Goal: Complete application form

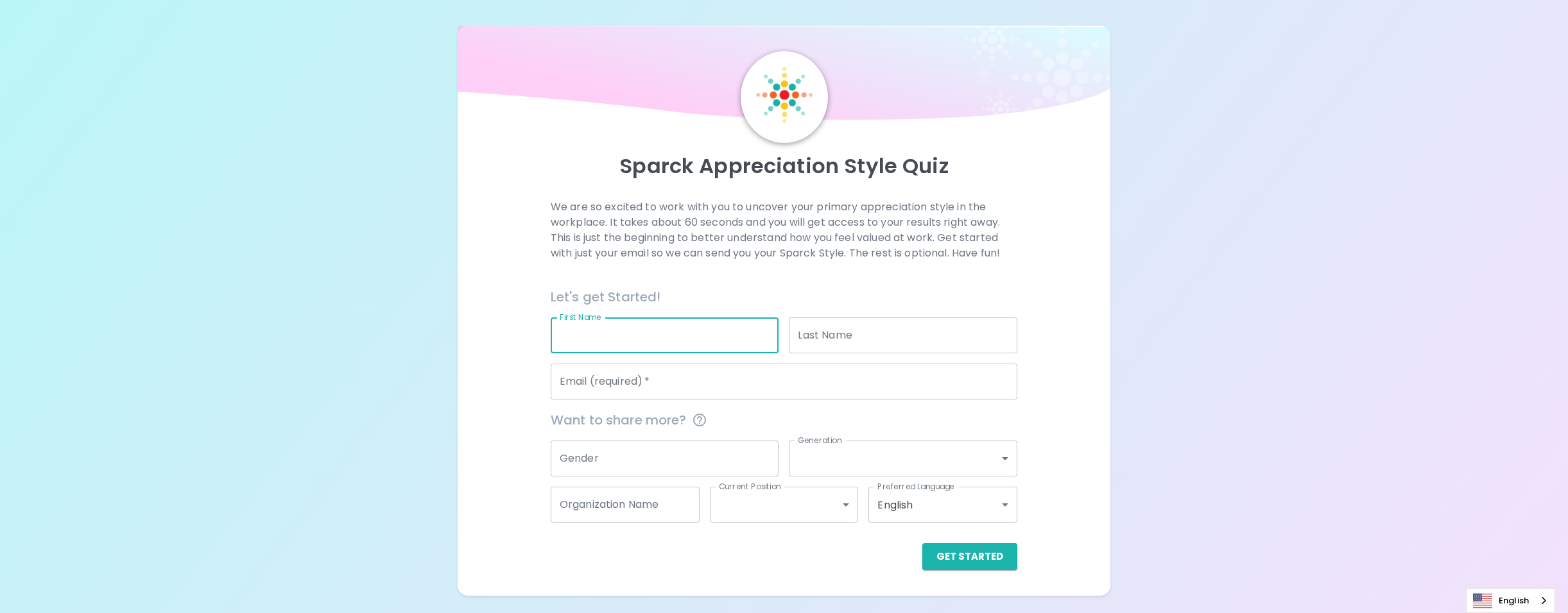
type input "[PERSON_NAME]"
type input "Cheli"
type input "[EMAIL_ADDRESS][DOMAIN_NAME]"
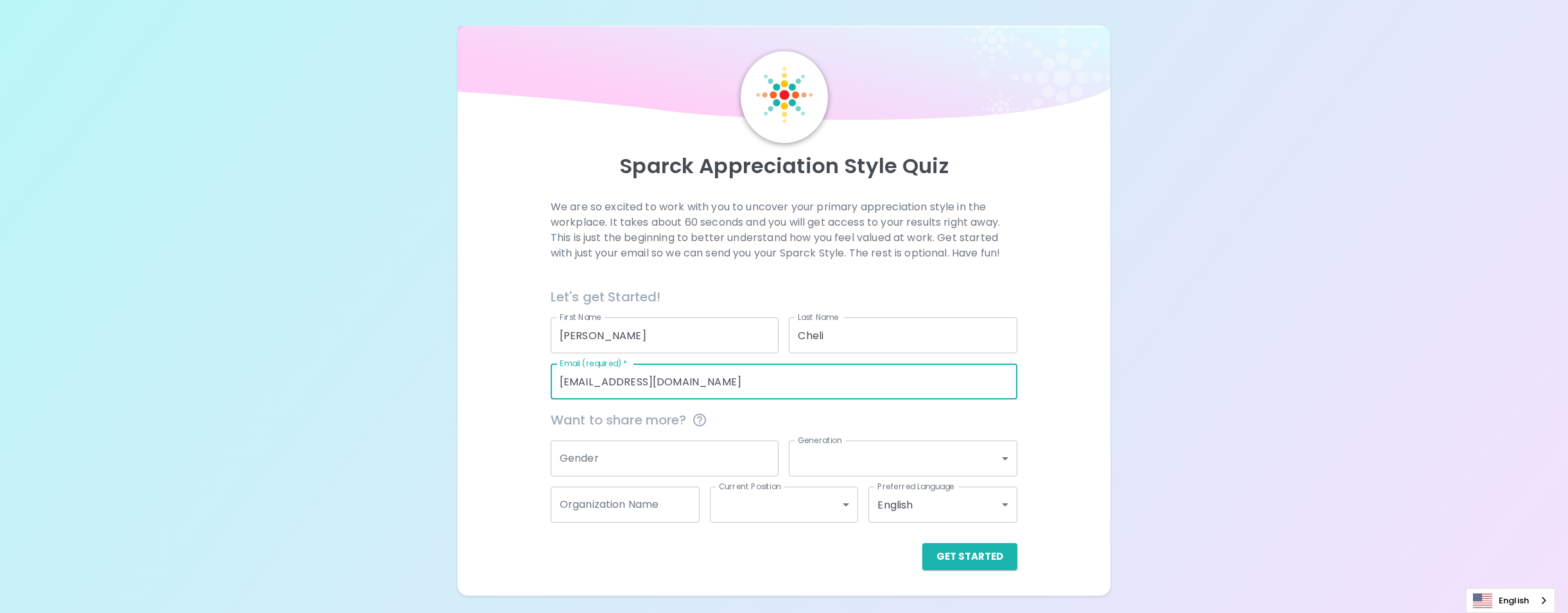
drag, startPoint x: 714, startPoint y: 379, endPoint x: 631, endPoint y: 385, distance: 83.2
click at [631, 386] on input "[EMAIL_ADDRESS][DOMAIN_NAME]" at bounding box center [784, 381] width 466 height 36
click at [593, 382] on input "[EMAIL_ADDRESS][DOMAIN_NAME]" at bounding box center [784, 381] width 466 height 36
drag, startPoint x: 754, startPoint y: 378, endPoint x: 603, endPoint y: 388, distance: 151.3
click at [603, 388] on input "[EMAIL_ADDRESS][DOMAIN_NAME]" at bounding box center [784, 381] width 466 height 36
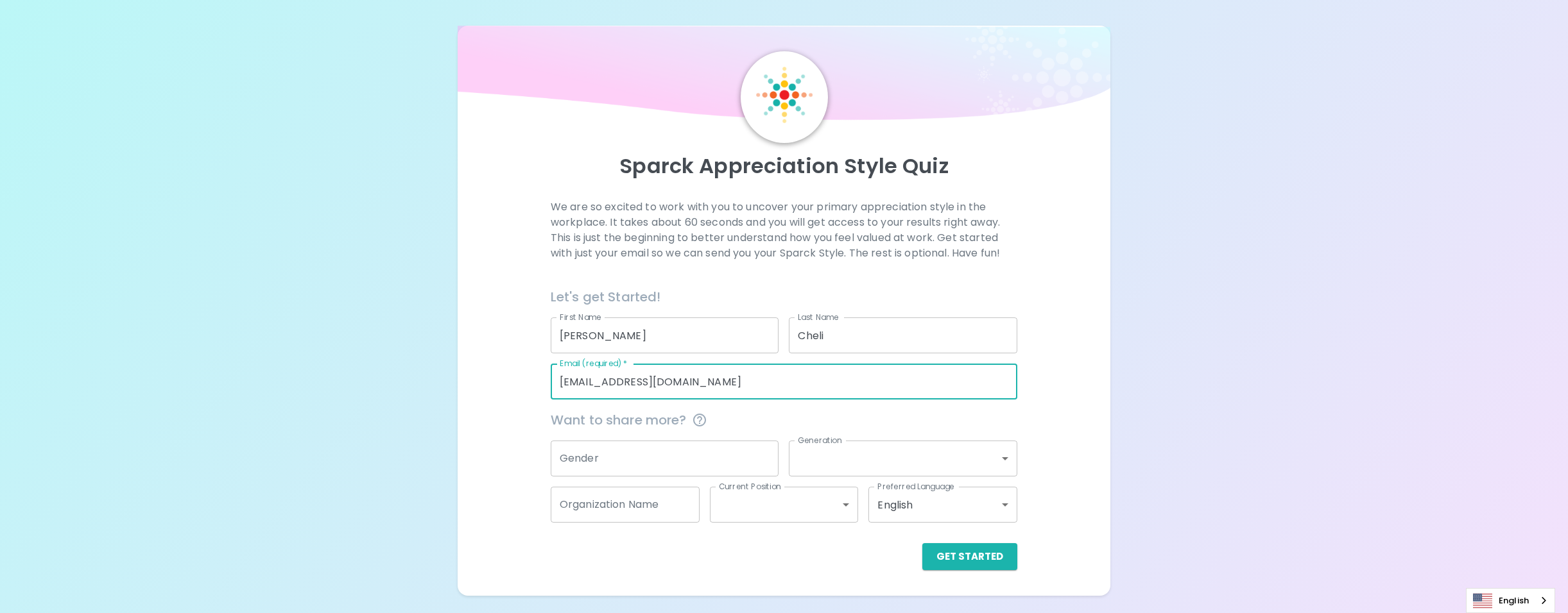
click at [971, 388] on input "[EMAIL_ADDRESS][DOMAIN_NAME]" at bounding box center [784, 381] width 466 height 36
click at [1027, 411] on div "We are so excited to work with you to uncover your primary appreciation style i…" at bounding box center [784, 385] width 623 height 371
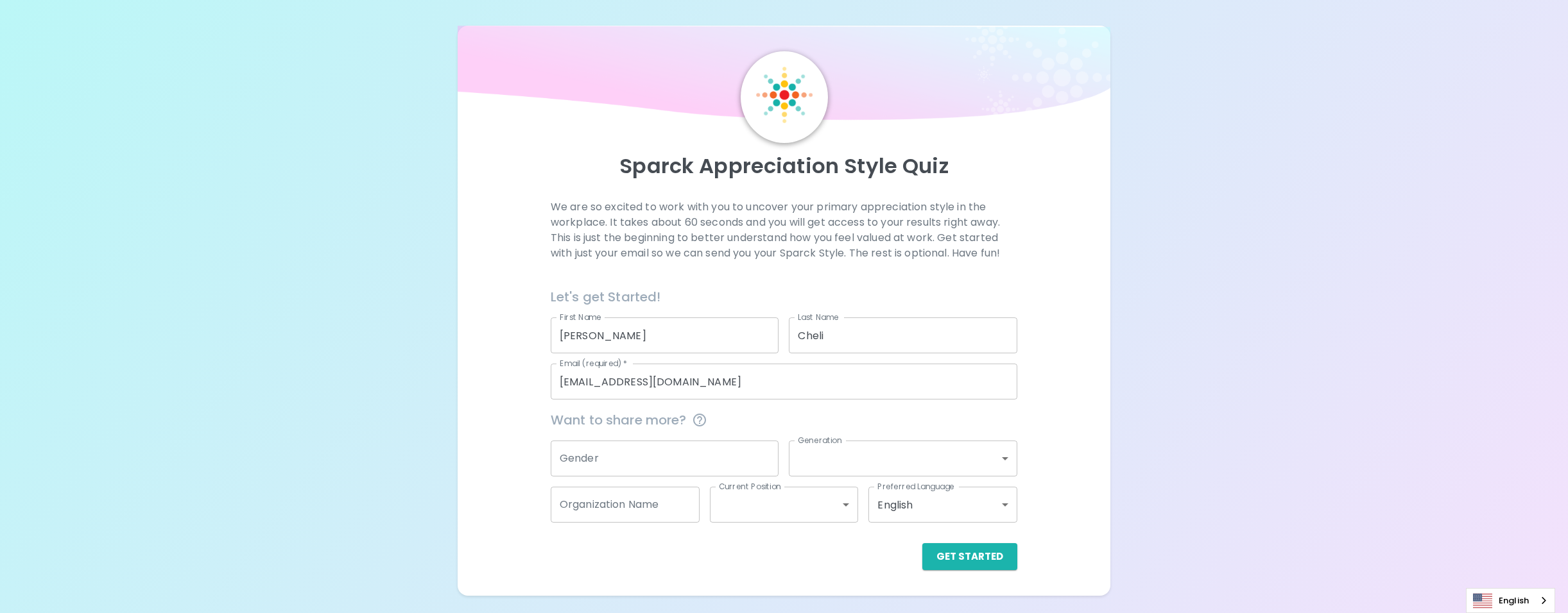
click at [618, 468] on input "Gender" at bounding box center [664, 458] width 229 height 36
click at [649, 461] on input "Gender" at bounding box center [664, 458] width 229 height 36
click at [958, 554] on button "Get Started" at bounding box center [969, 556] width 95 height 27
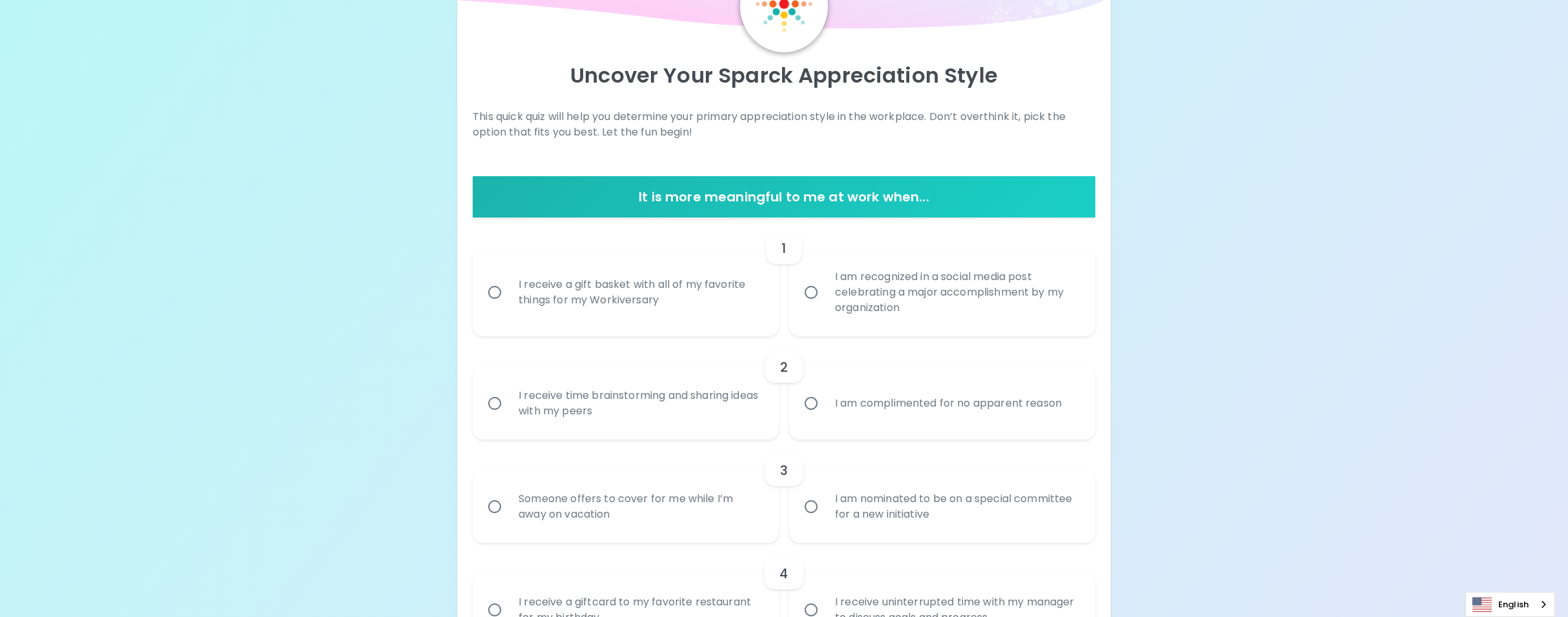
scroll to position [92, 0]
click at [1011, 302] on div "I am recognized in a social media post celebrating a major accomplishment by my…" at bounding box center [956, 292] width 263 height 77
click at [825, 302] on input "I am recognized in a social media post celebrating a major accomplishment by my…" at bounding box center [811, 291] width 27 height 27
radio input "true"
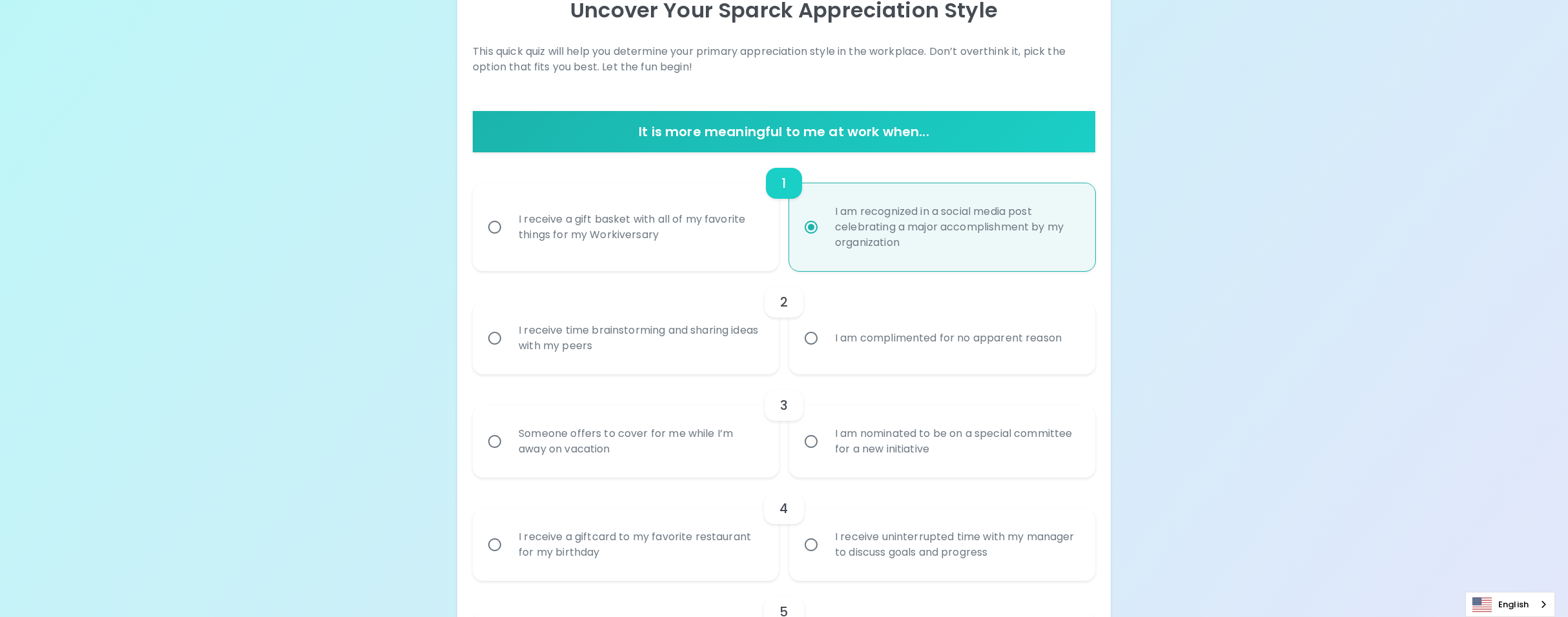
scroll to position [156, 0]
click at [916, 344] on div "I am complimented for no apparent reason" at bounding box center [948, 339] width 247 height 46
click at [825, 344] on input "I am complimented for no apparent reason" at bounding box center [811, 338] width 27 height 27
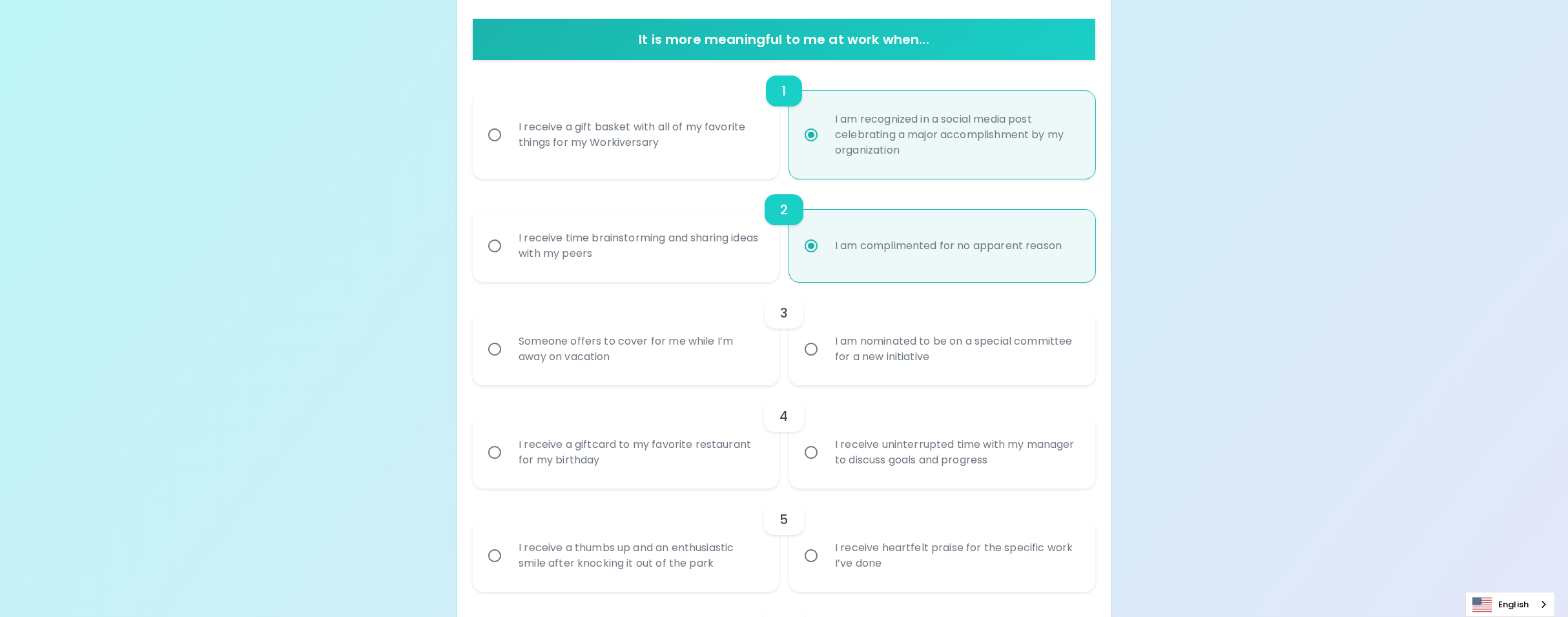
scroll to position [259, 0]
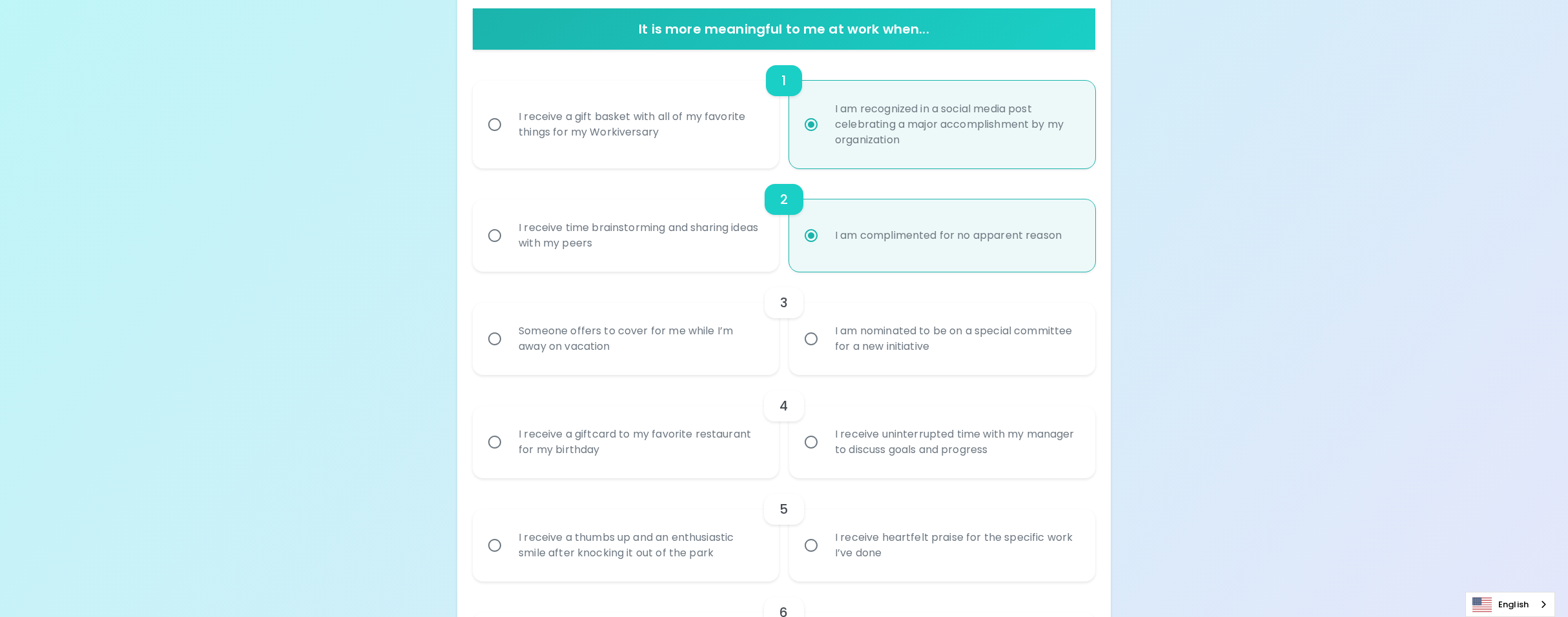
radio input "true"
click at [678, 344] on div "Someone offers to cover for me while I’m away on vacation" at bounding box center [640, 339] width 263 height 62
click at [508, 344] on input "Someone offers to cover for me while I’m away on vacation" at bounding box center [494, 338] width 27 height 27
radio input "false"
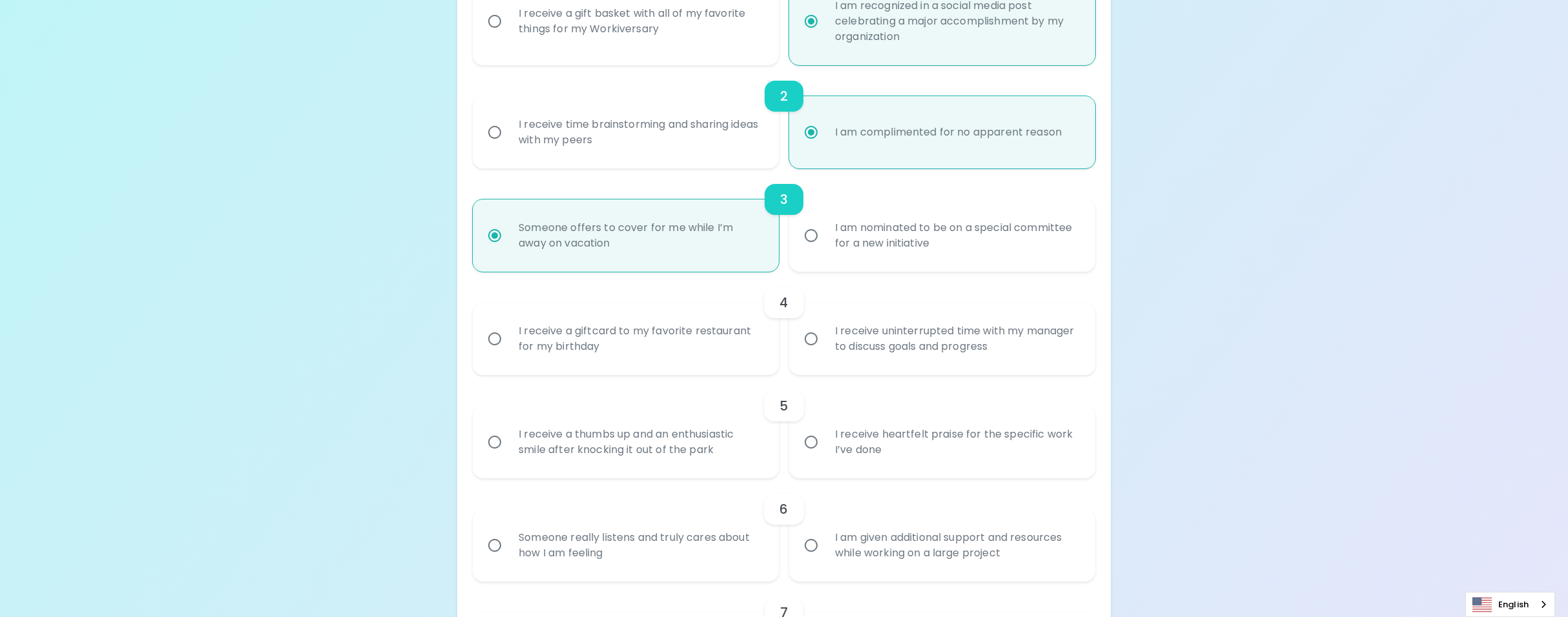
scroll to position [382, 0]
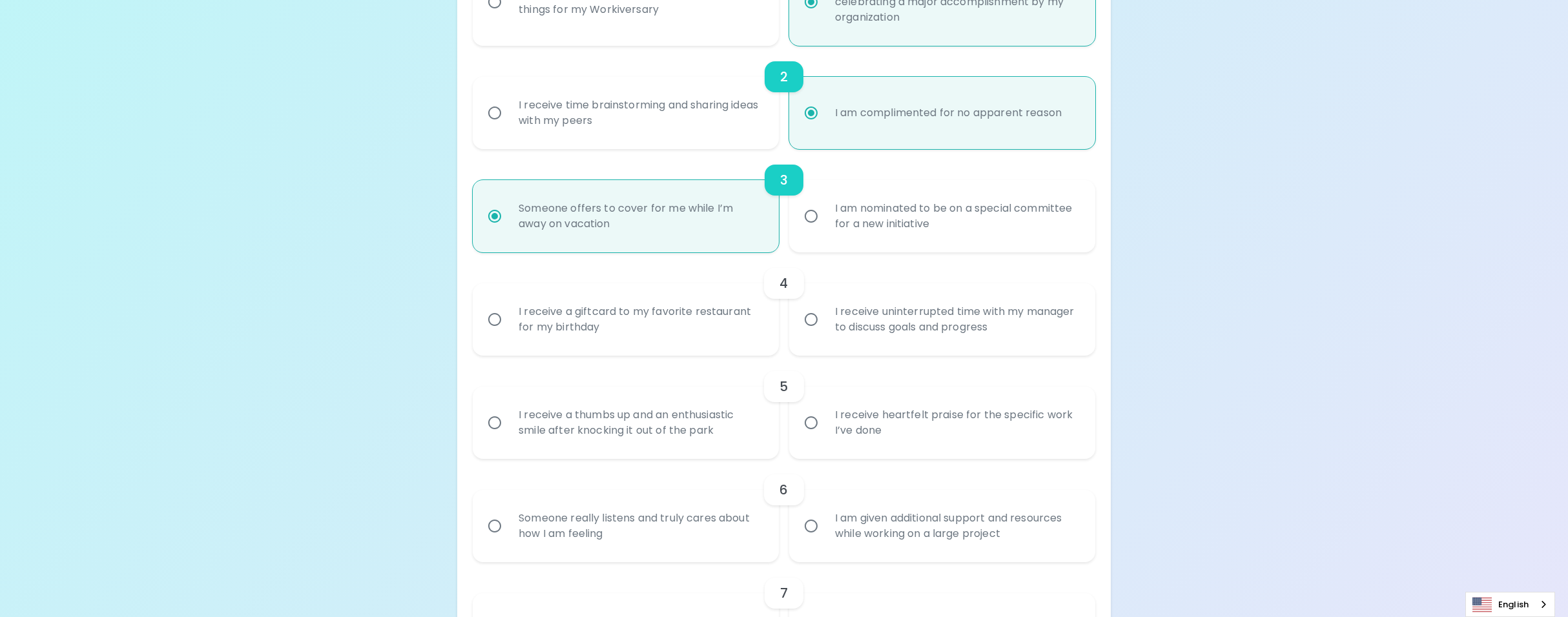
radio input "true"
click at [894, 309] on div "I receive uninterrupted time with my manager to discuss goals and progress" at bounding box center [956, 320] width 263 height 62
click at [825, 309] on input "I receive uninterrupted time with my manager to discuss goals and progress" at bounding box center [811, 319] width 27 height 27
radio input "false"
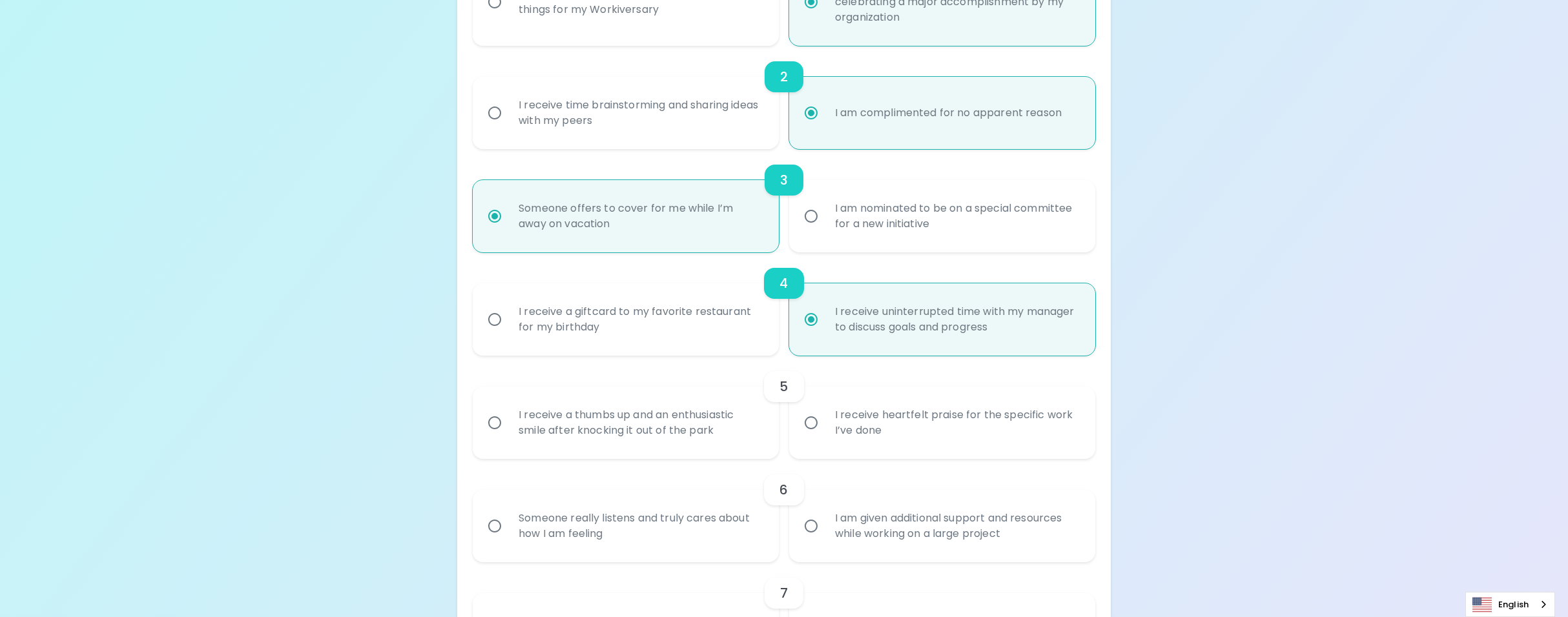
scroll to position [485, 0]
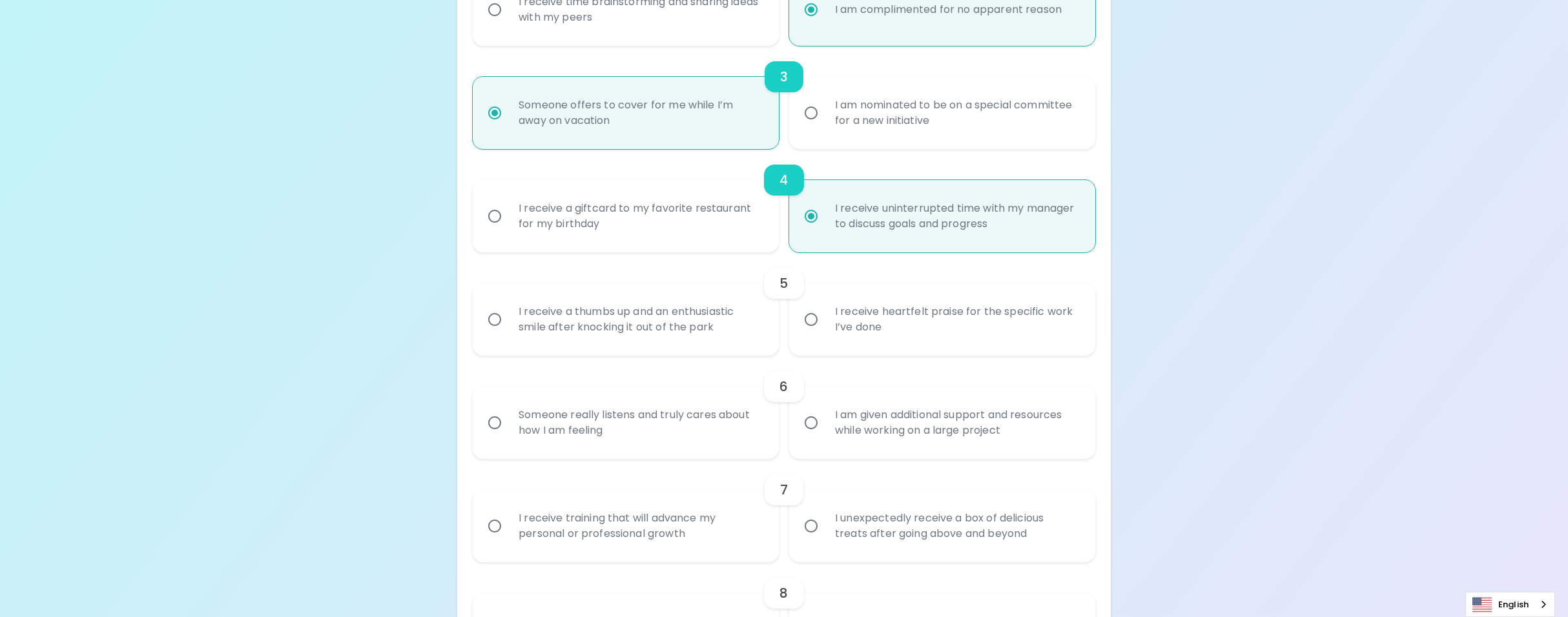
radio input "true"
click at [874, 310] on div "I receive heartfelt praise for the specific work I’ve done" at bounding box center [956, 320] width 263 height 62
click at [825, 310] on input "I receive heartfelt praise for the specific work I’ve done" at bounding box center [811, 319] width 27 height 27
radio input "false"
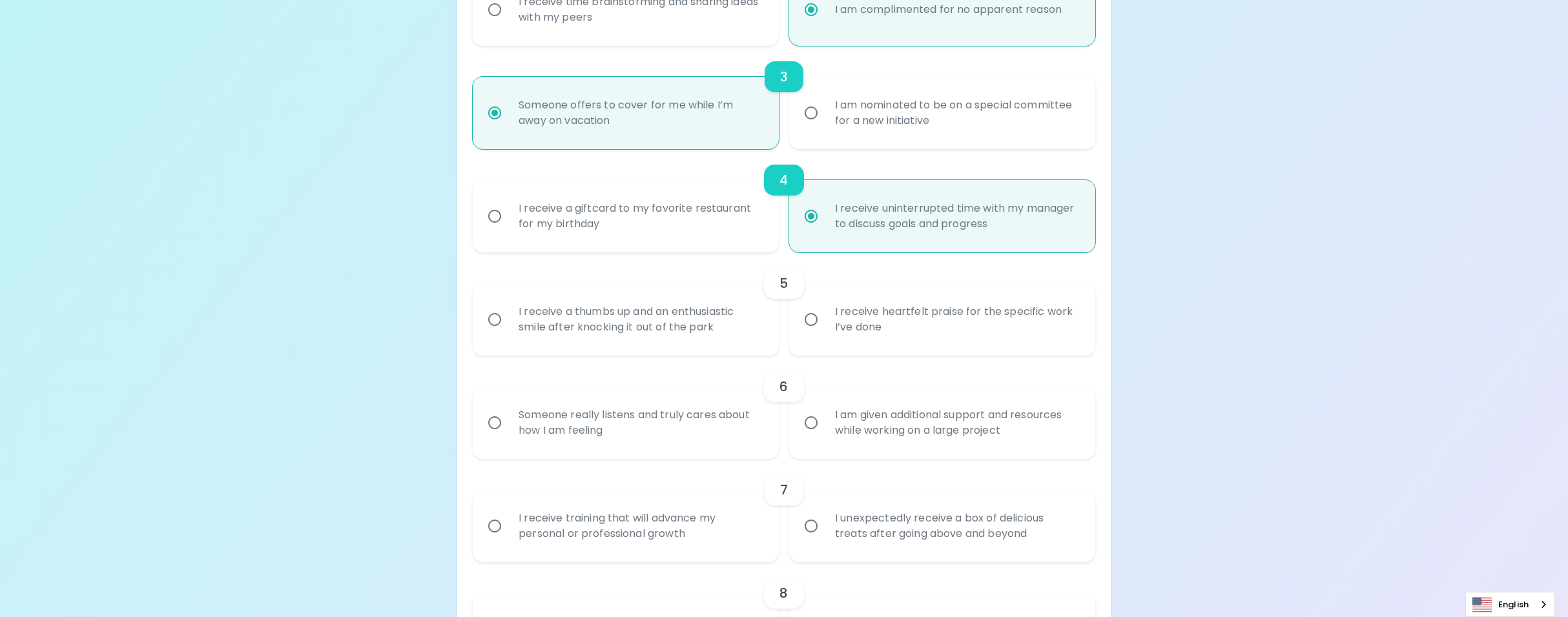
radio input "false"
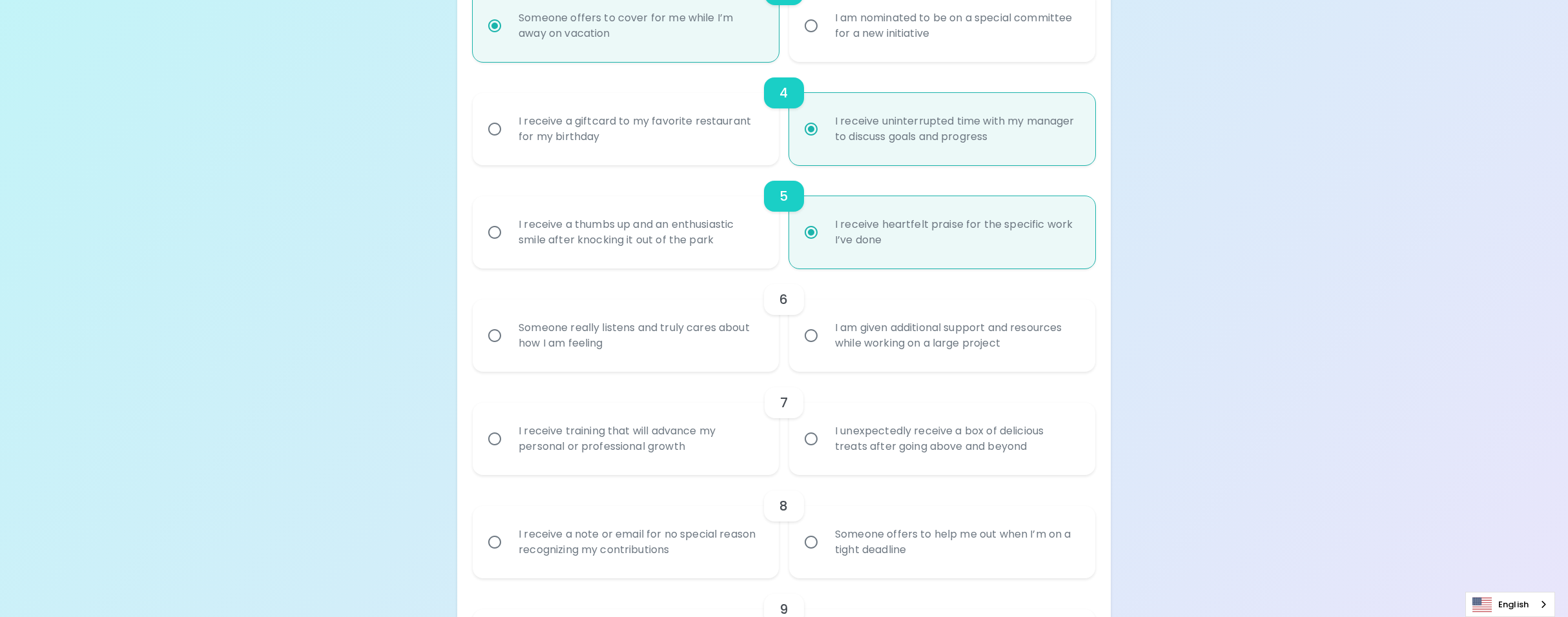
scroll to position [588, 0]
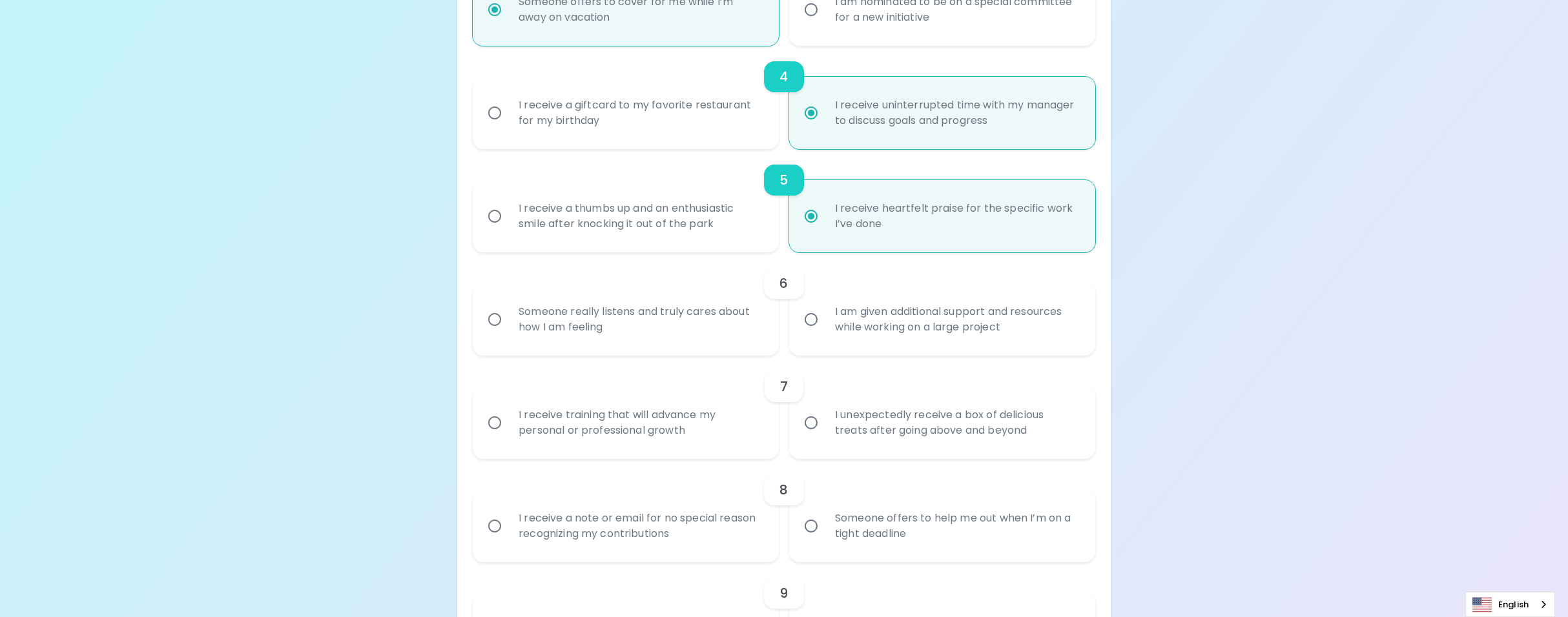
radio input "true"
click at [876, 314] on div "I am given additional support and resources while working on a large project" at bounding box center [956, 320] width 263 height 62
click at [825, 314] on input "I am given additional support and resources while working on a large project" at bounding box center [811, 319] width 27 height 27
radio input "false"
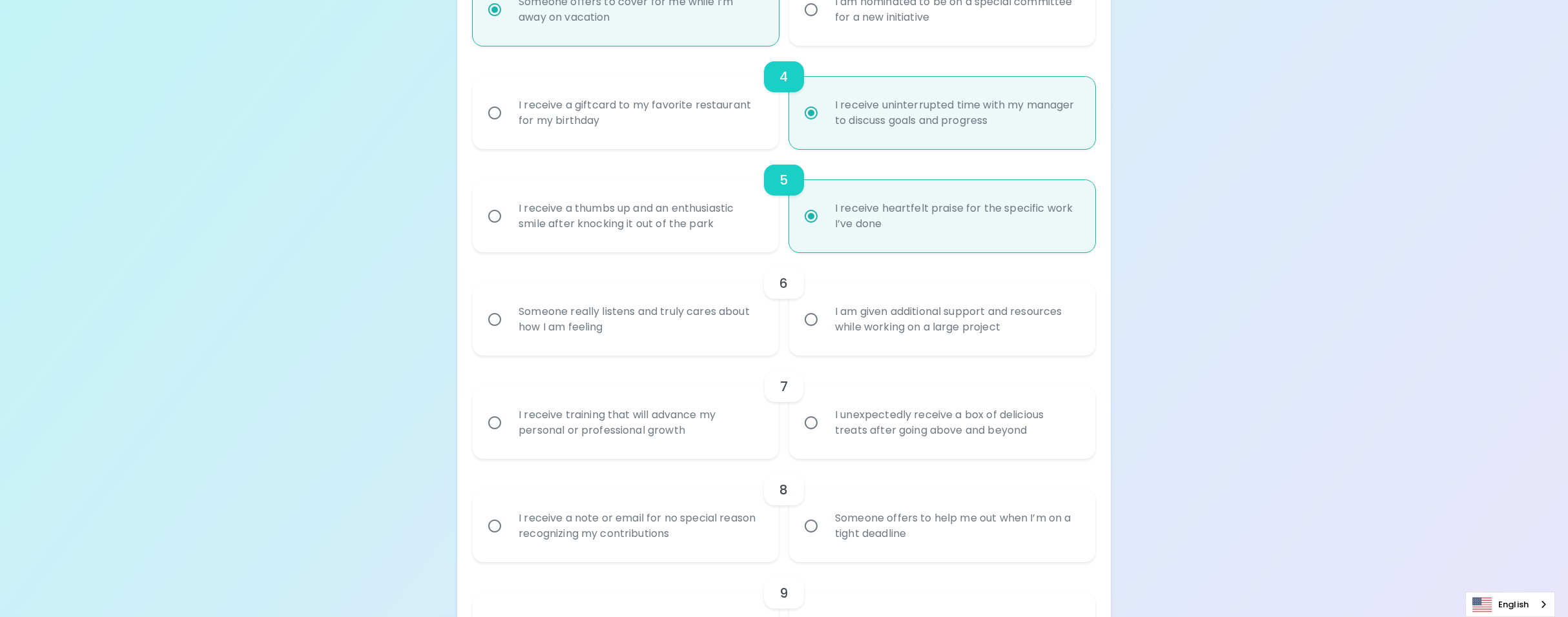
radio input "false"
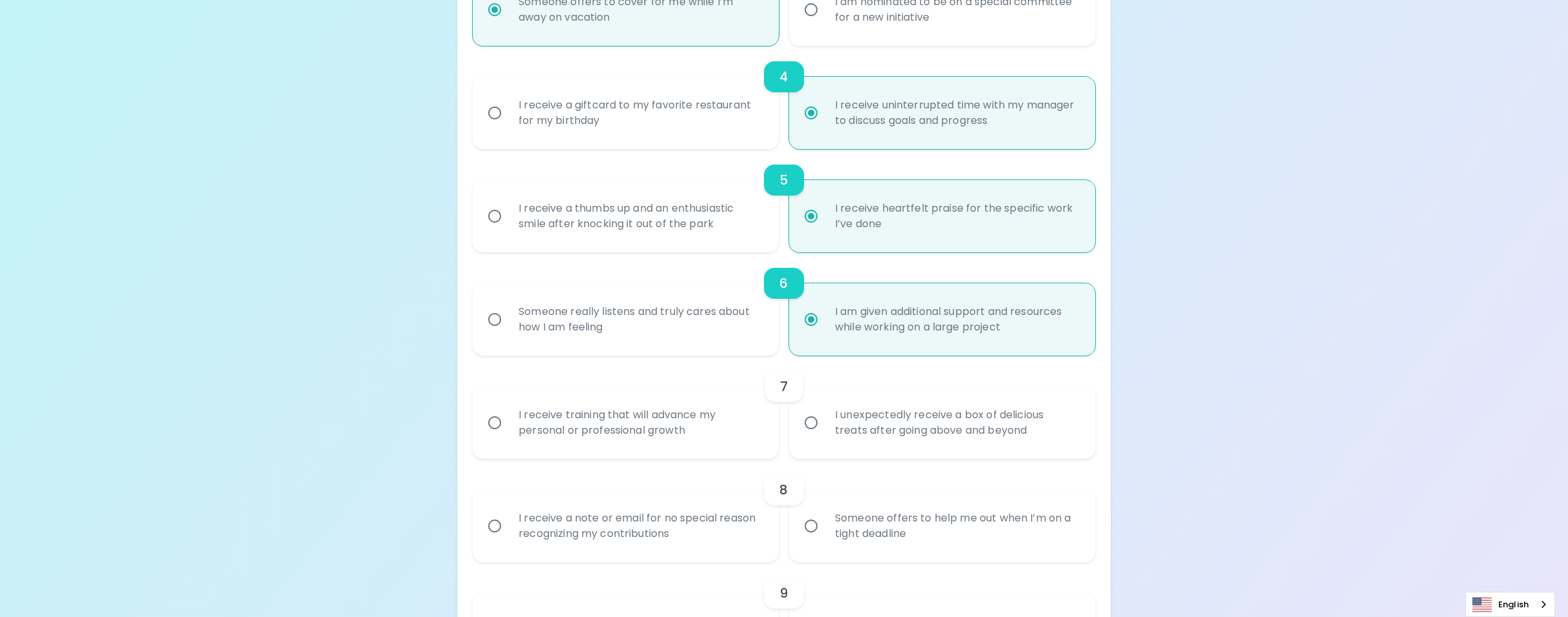
scroll to position [692, 0]
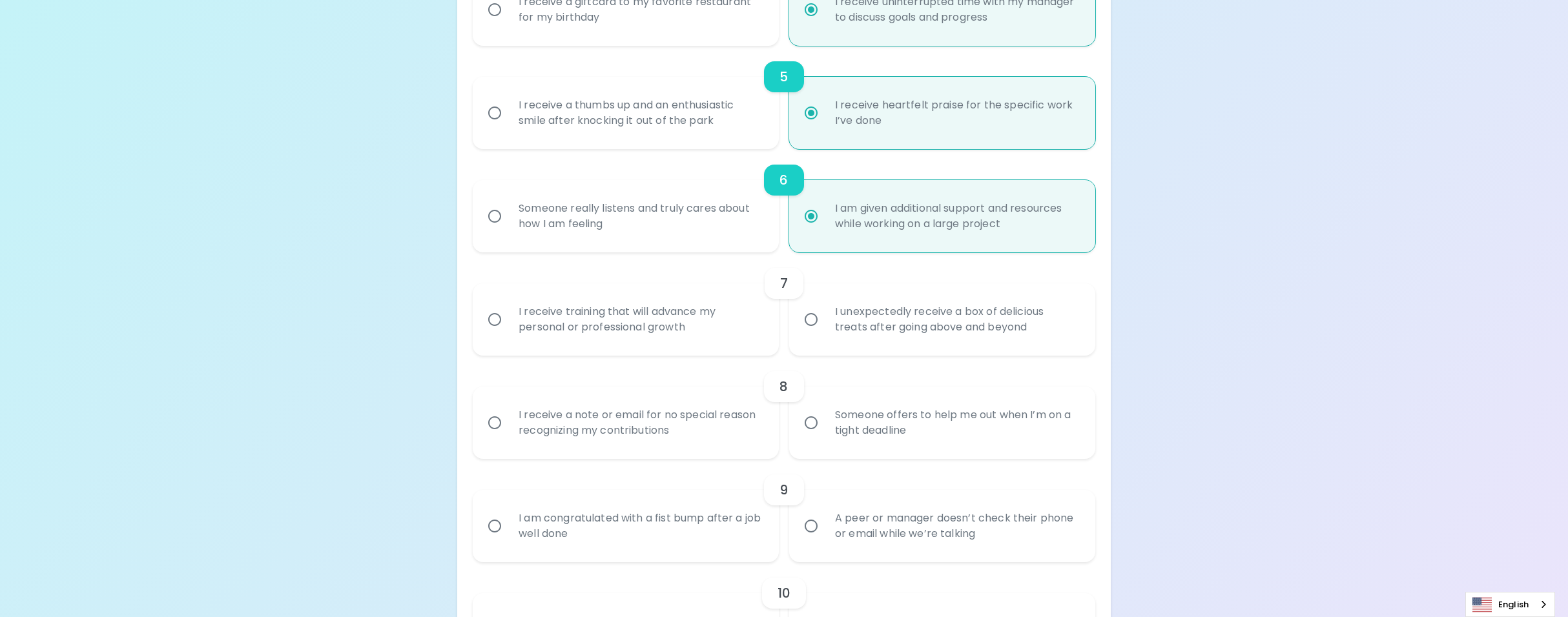
radio input "true"
click at [663, 320] on div "I receive training that will advance my personal or professional growth" at bounding box center [640, 320] width 263 height 62
click at [508, 320] on input "I receive training that will advance my personal or professional growth" at bounding box center [494, 319] width 27 height 27
radio input "false"
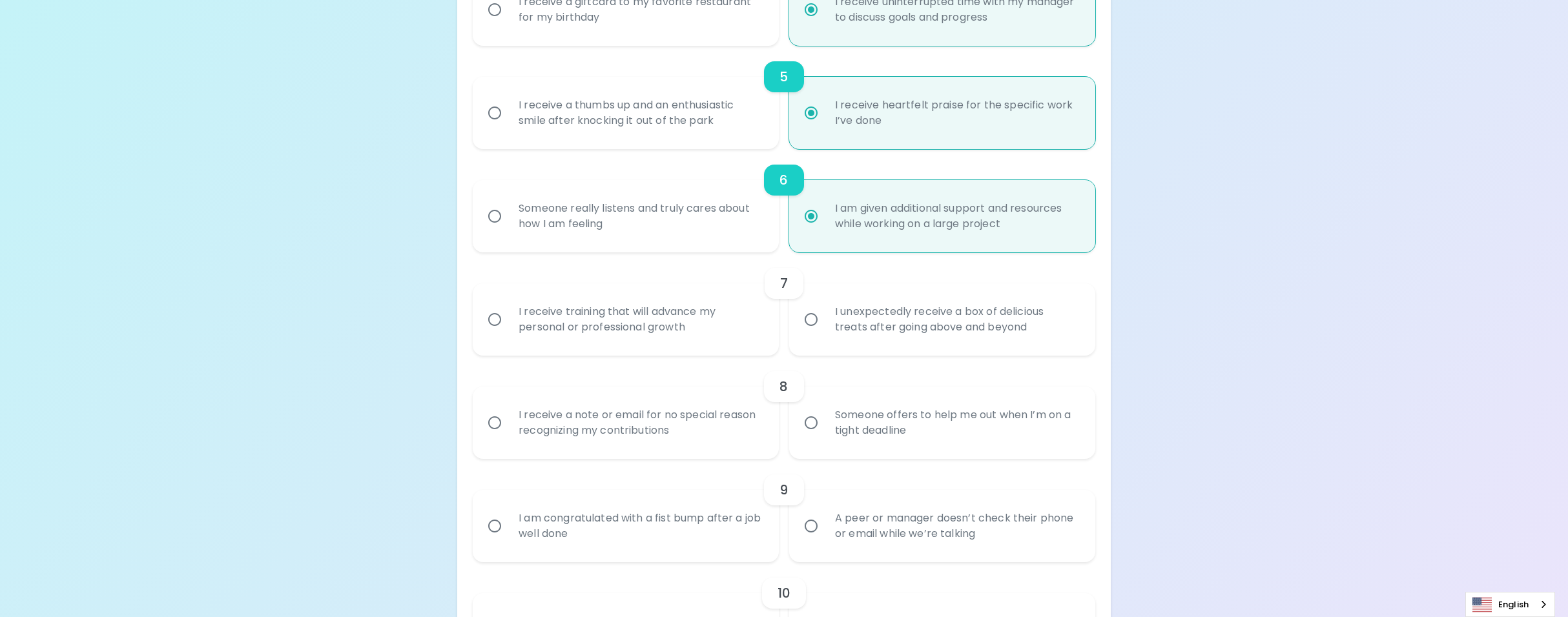
radio input "false"
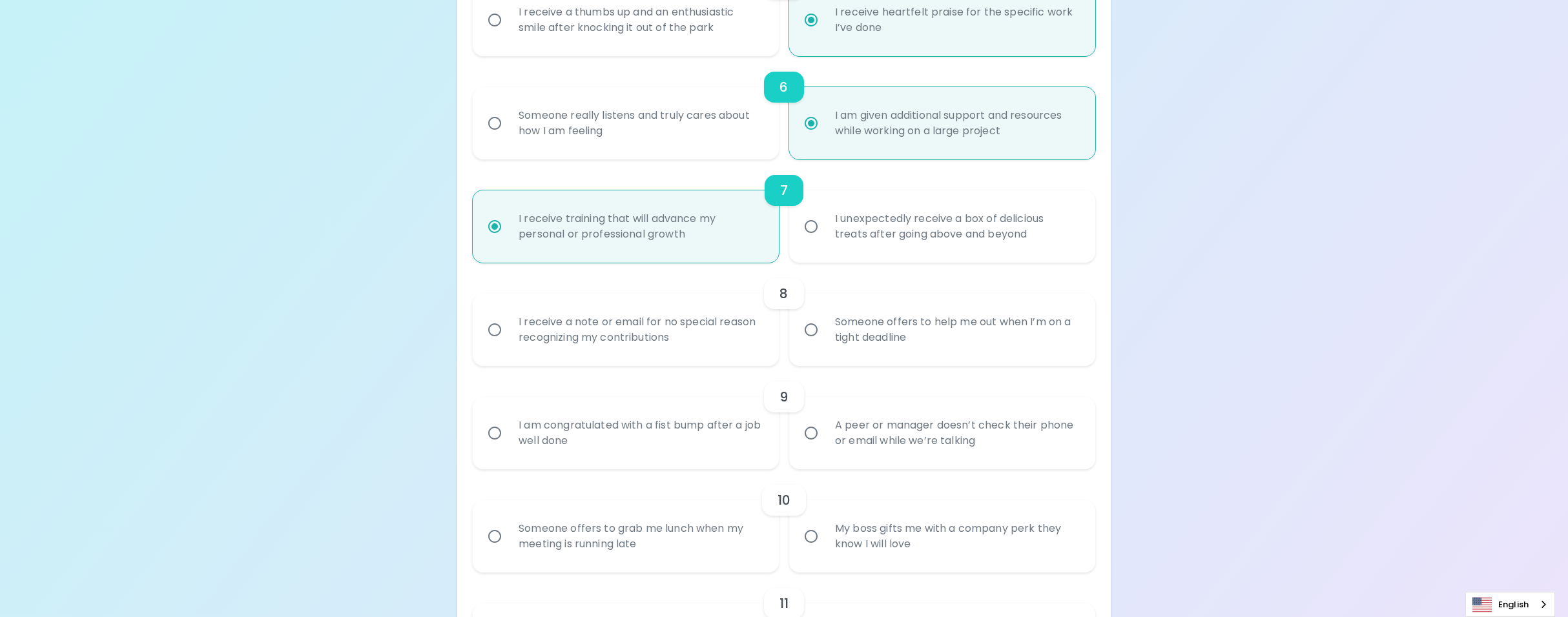
scroll to position [795, 0]
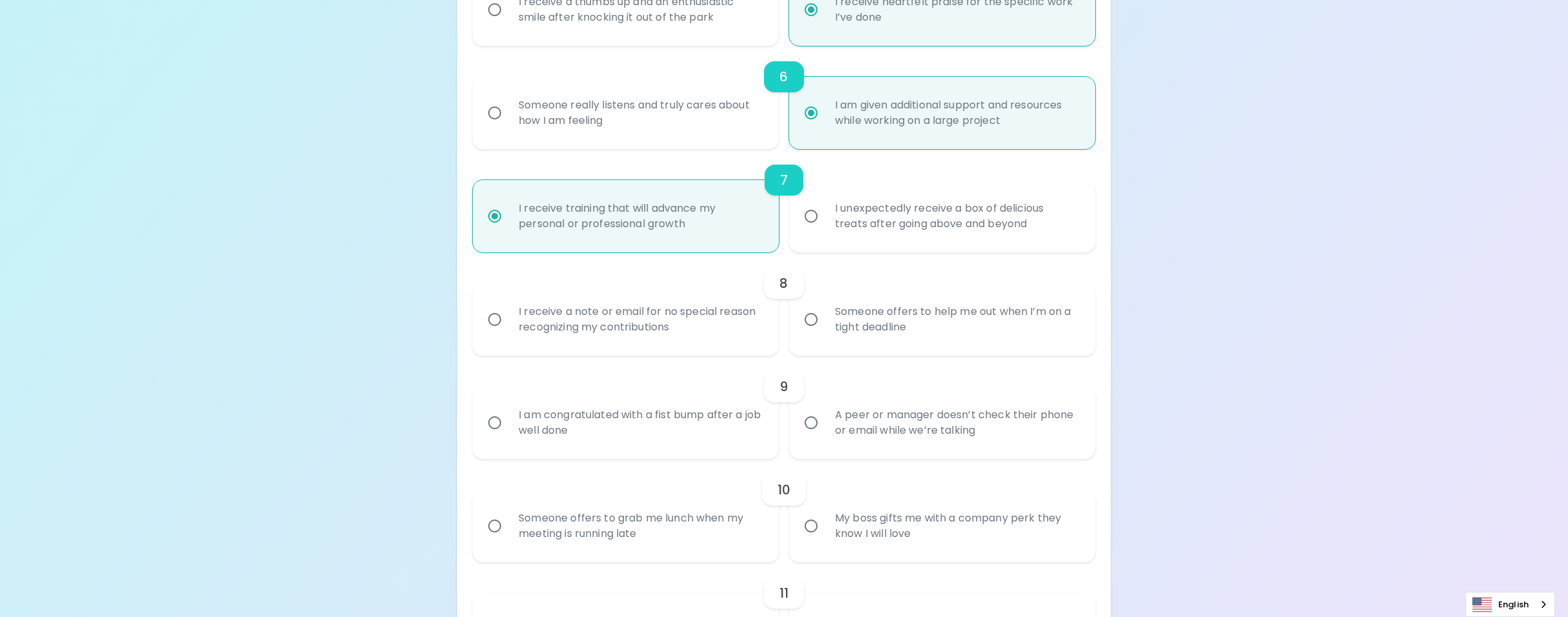
radio input "true"
click at [663, 320] on div "I receive a note or email for no special reason recognizing my contributions" at bounding box center [640, 320] width 263 height 62
click at [508, 320] on input "I receive a note or email for no special reason recognizing my contributions" at bounding box center [494, 319] width 27 height 27
radio input "false"
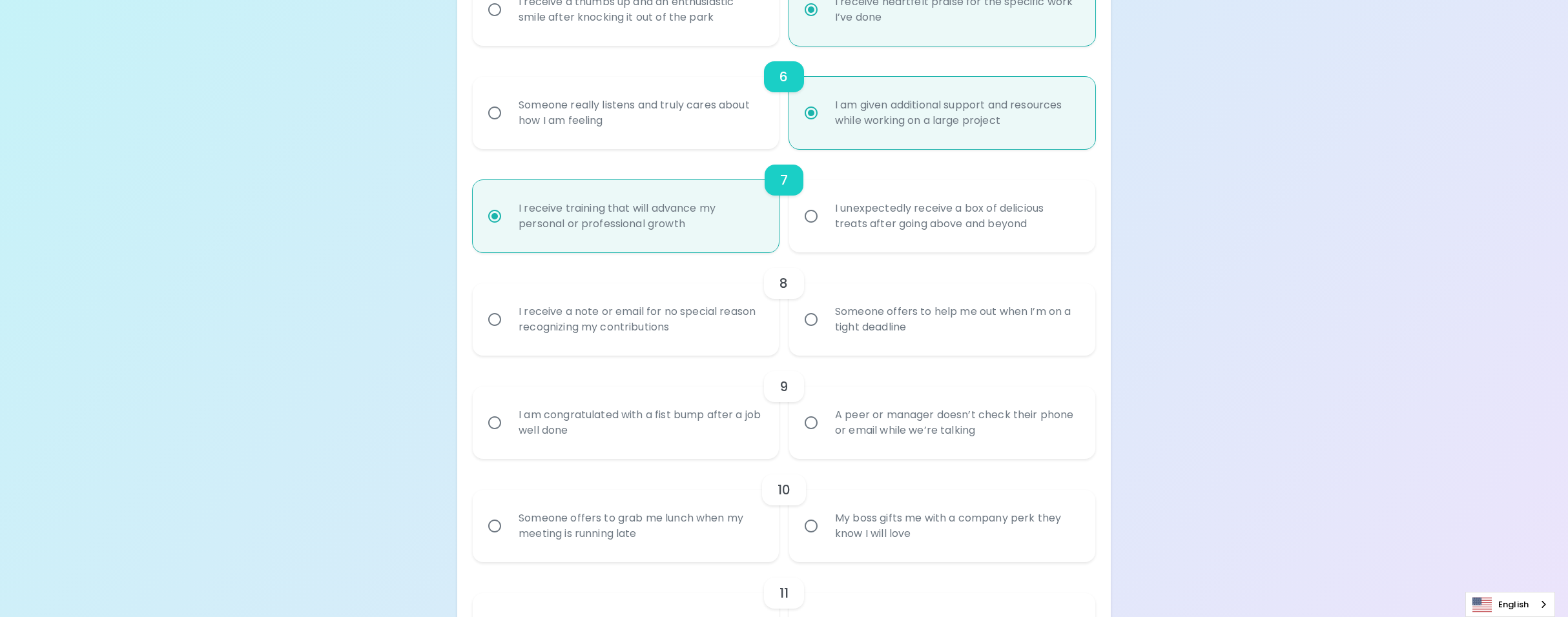
radio input "false"
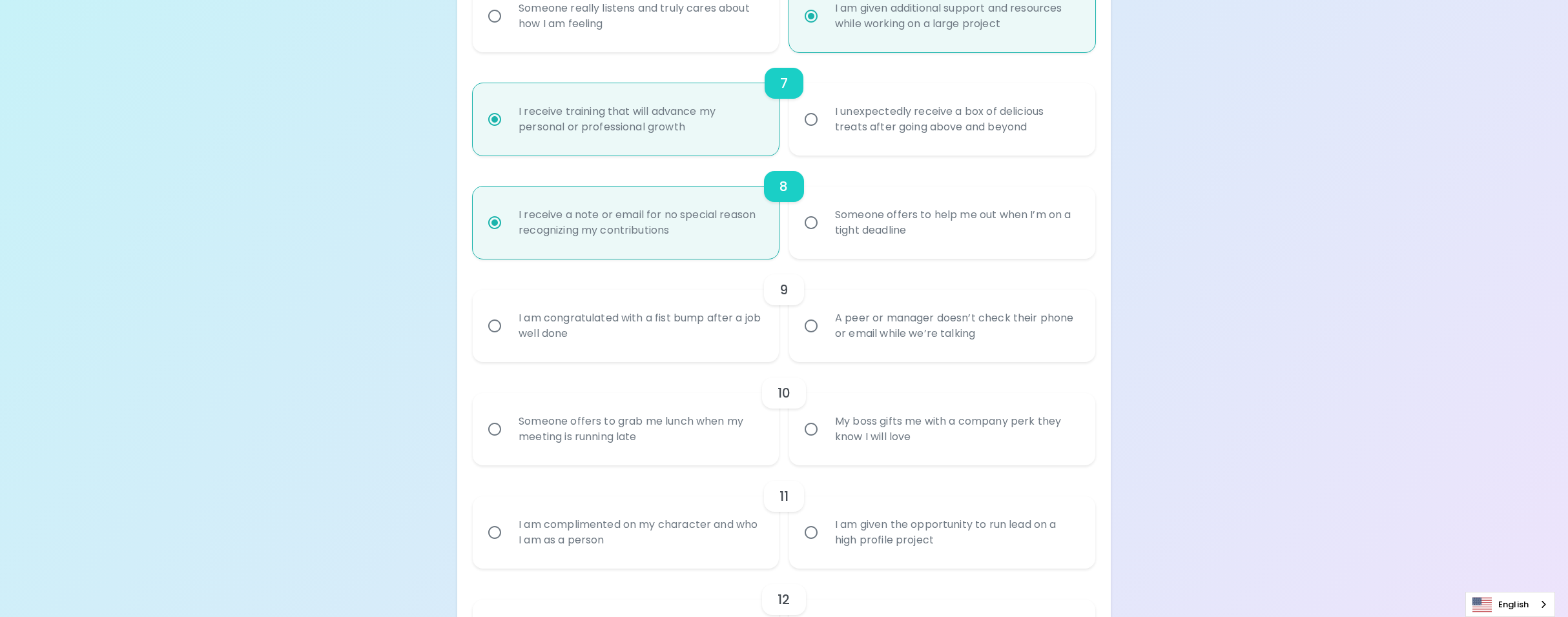
scroll to position [899, 0]
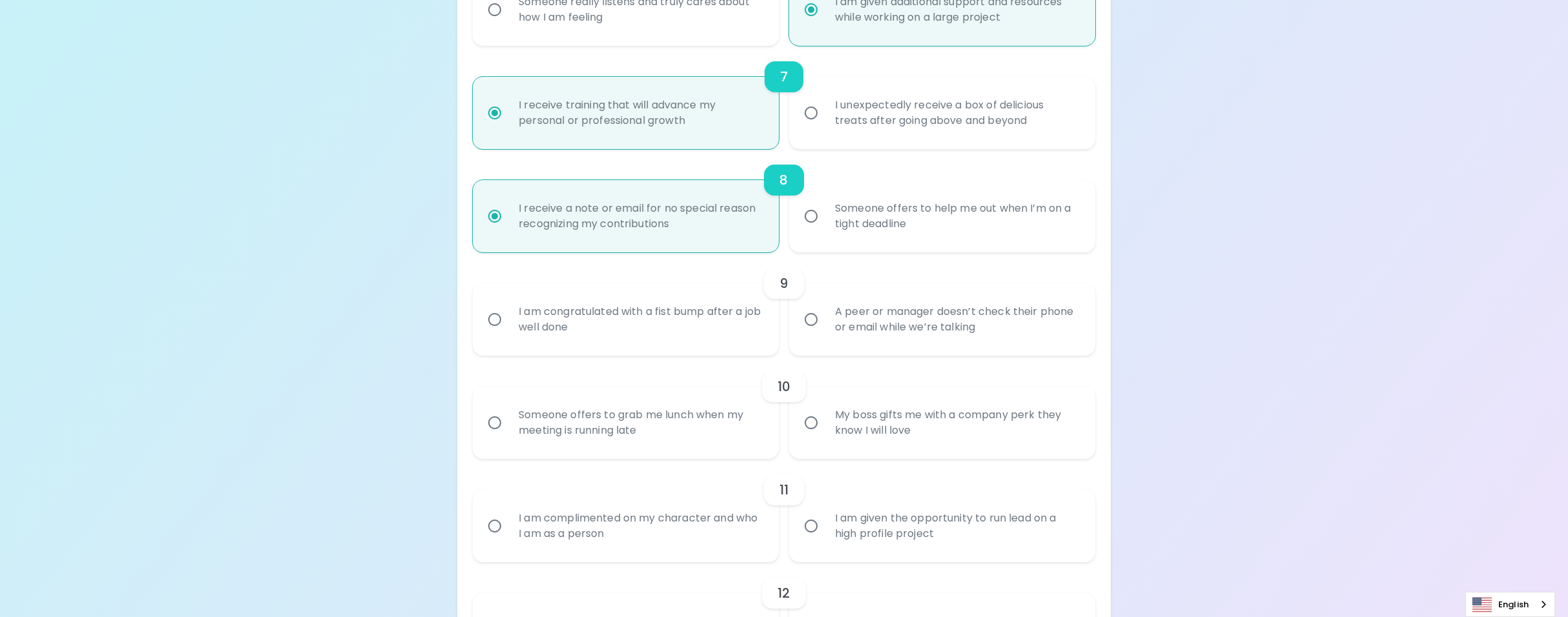
radio input "true"
click at [891, 313] on div "A peer or manager doesn’t check their phone or email while we’re talking" at bounding box center [956, 320] width 263 height 62
click at [825, 313] on input "A peer or manager doesn’t check their phone or email while we’re talking" at bounding box center [811, 319] width 27 height 27
radio input "false"
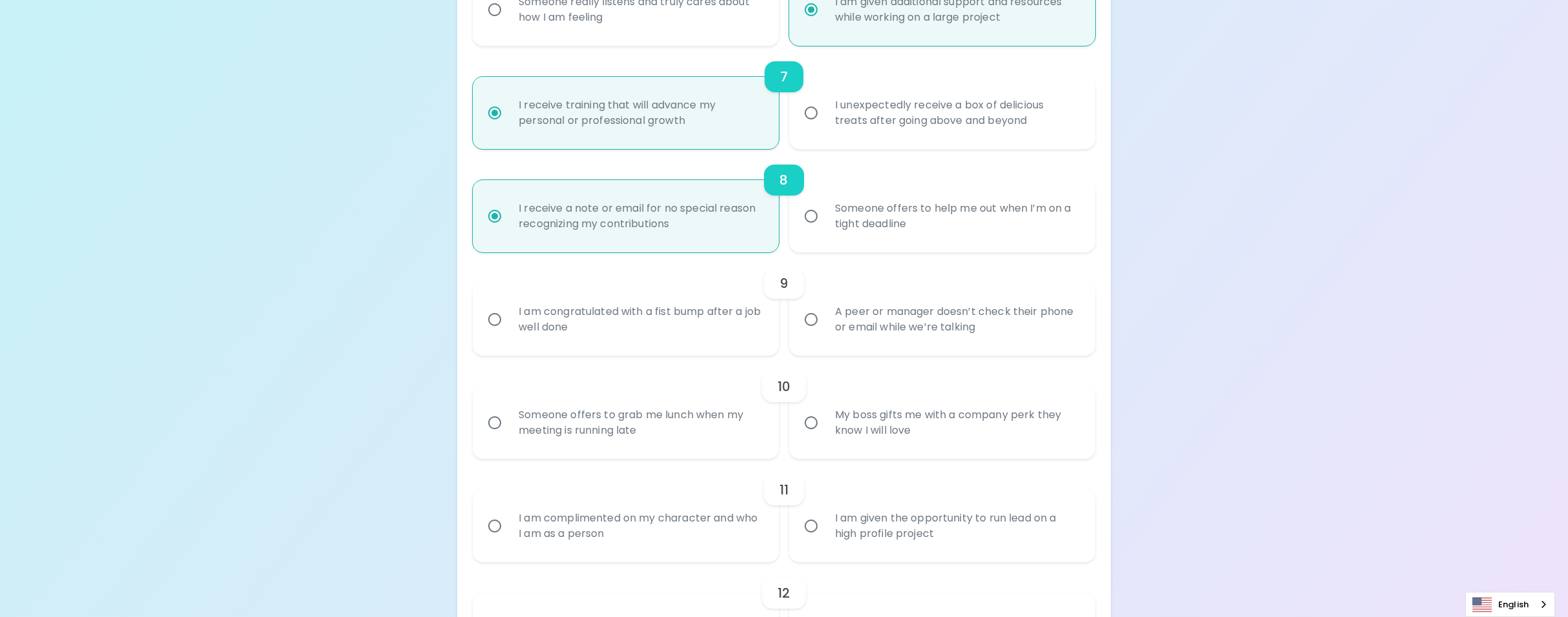
radio input "false"
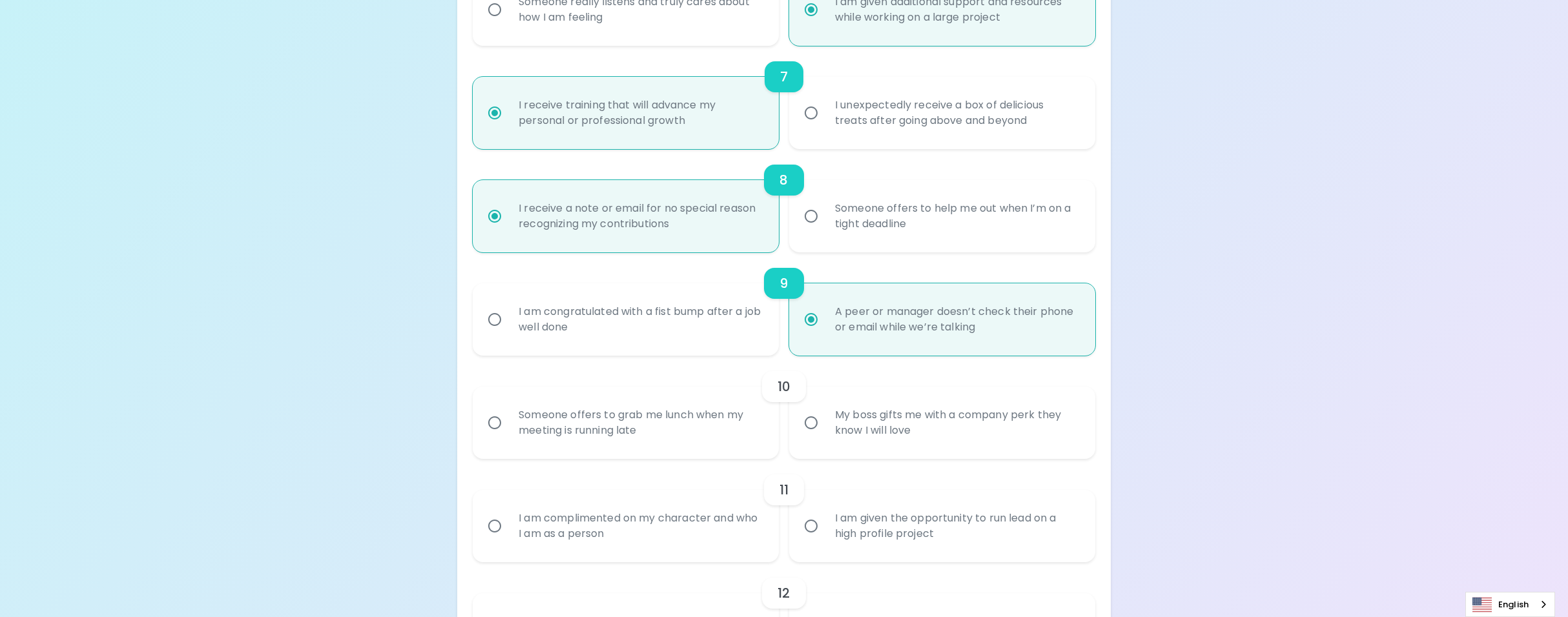
scroll to position [1002, 0]
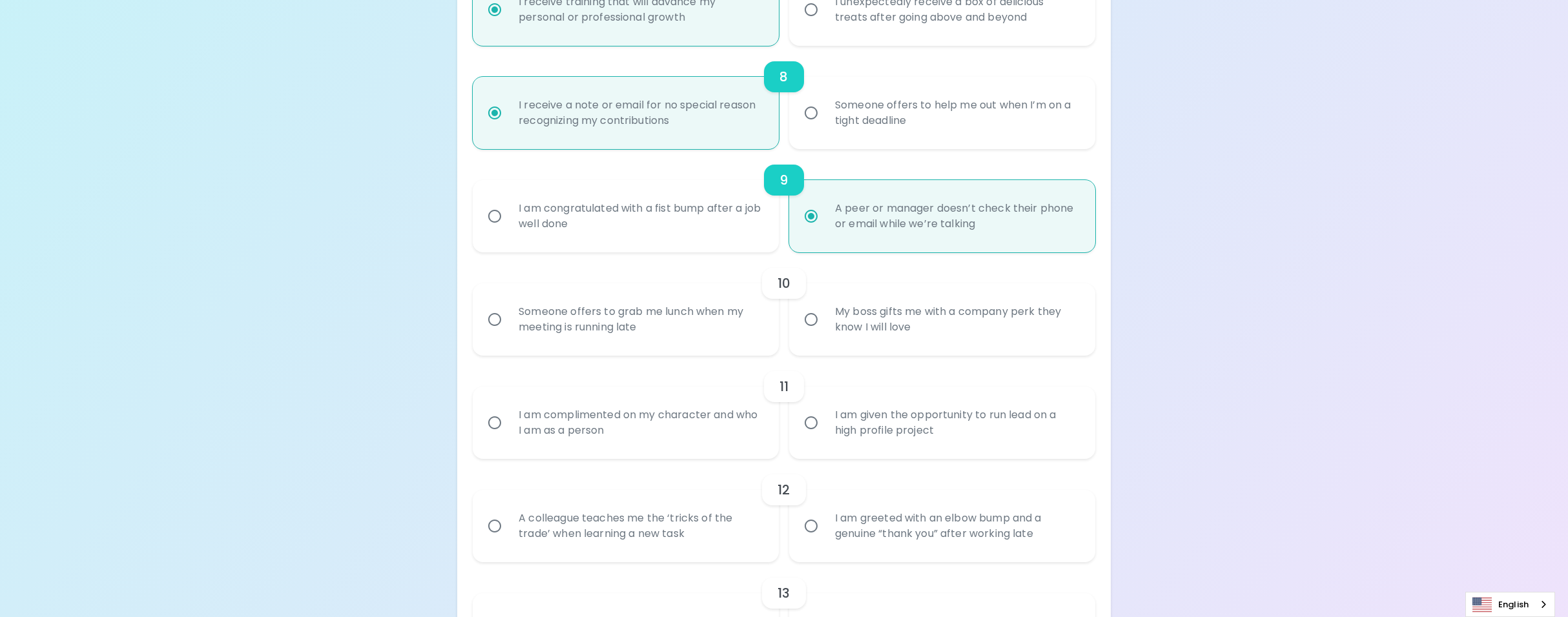
radio input "true"
click at [734, 319] on div "Someone offers to grab me lunch when my meeting is running late" at bounding box center [640, 320] width 263 height 62
click at [508, 319] on input "Someone offers to grab me lunch when my meeting is running late" at bounding box center [494, 319] width 27 height 27
radio input "false"
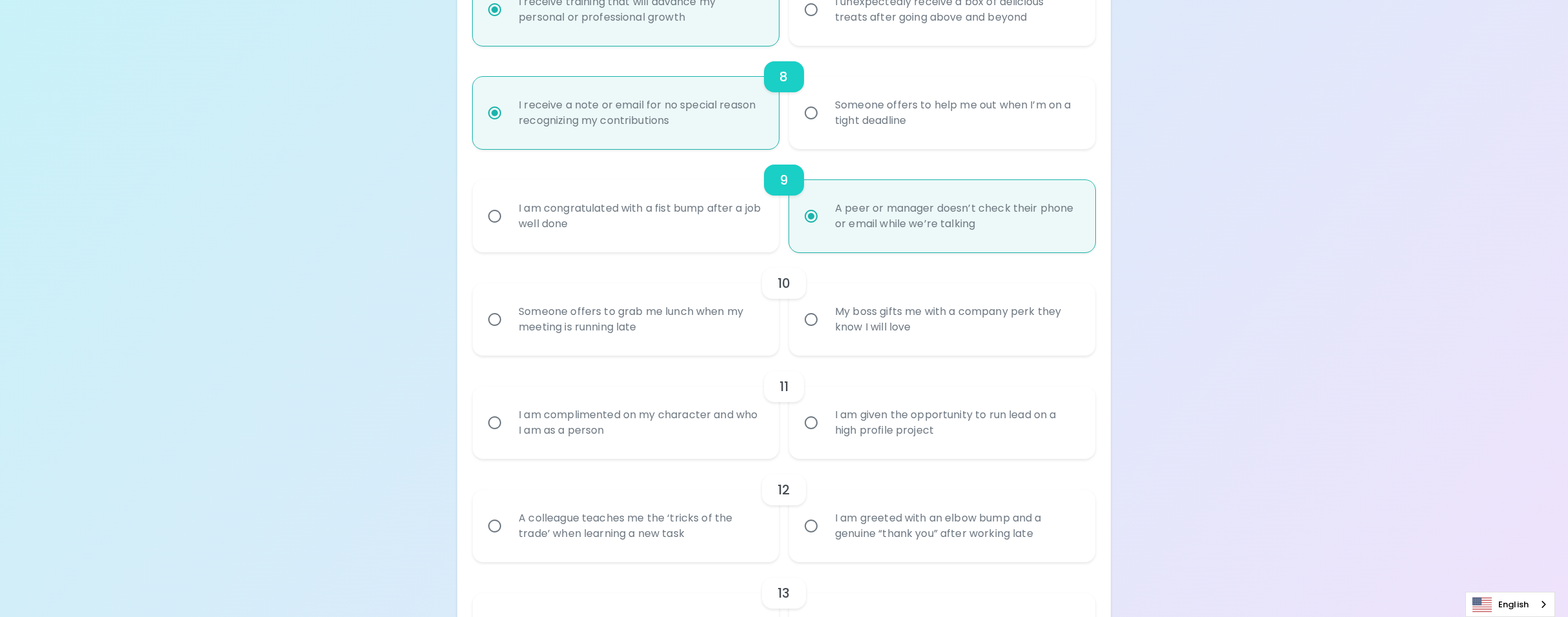
radio input "false"
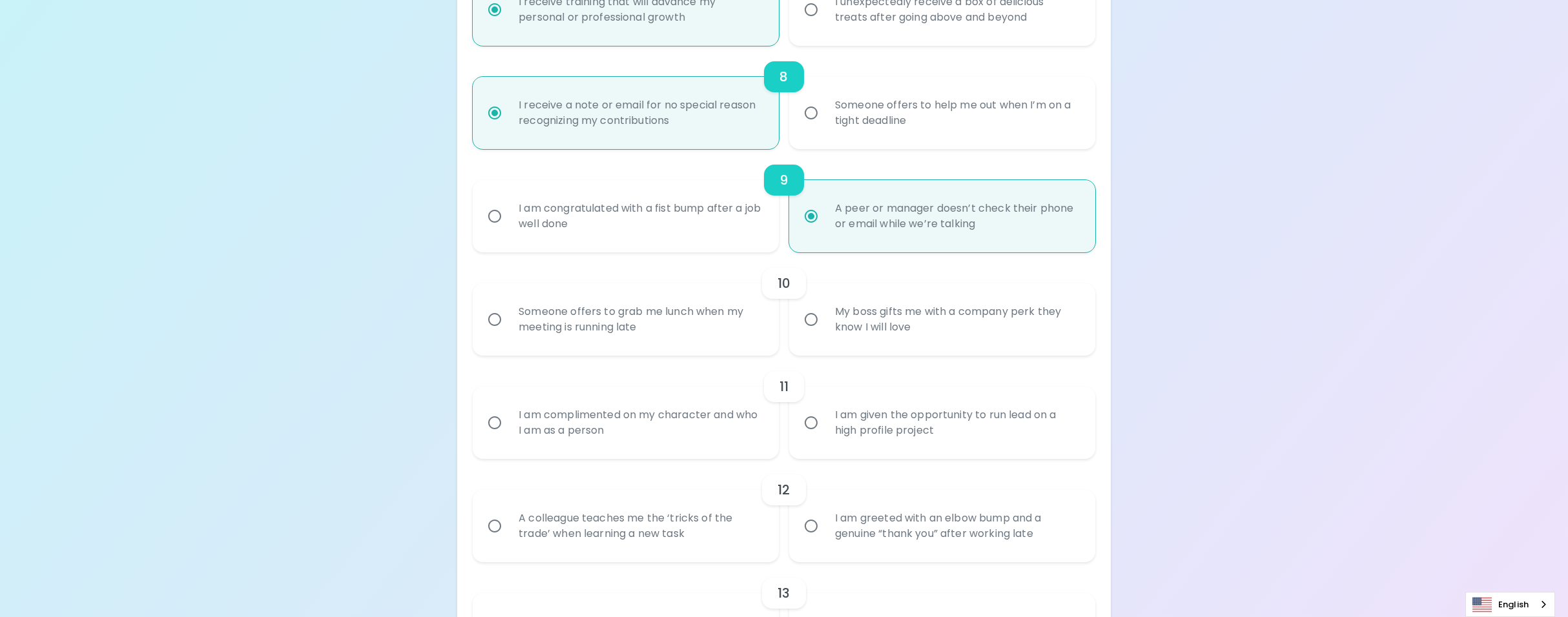
radio input "false"
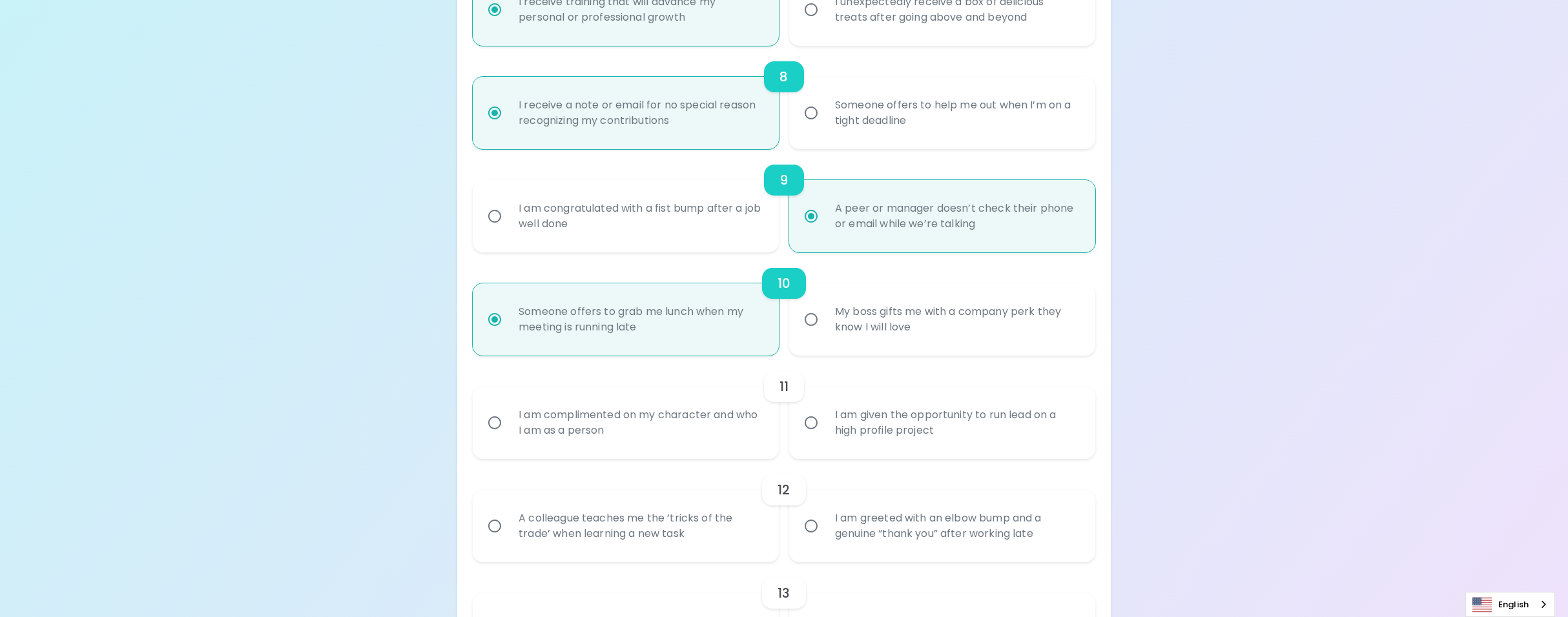
scroll to position [1105, 0]
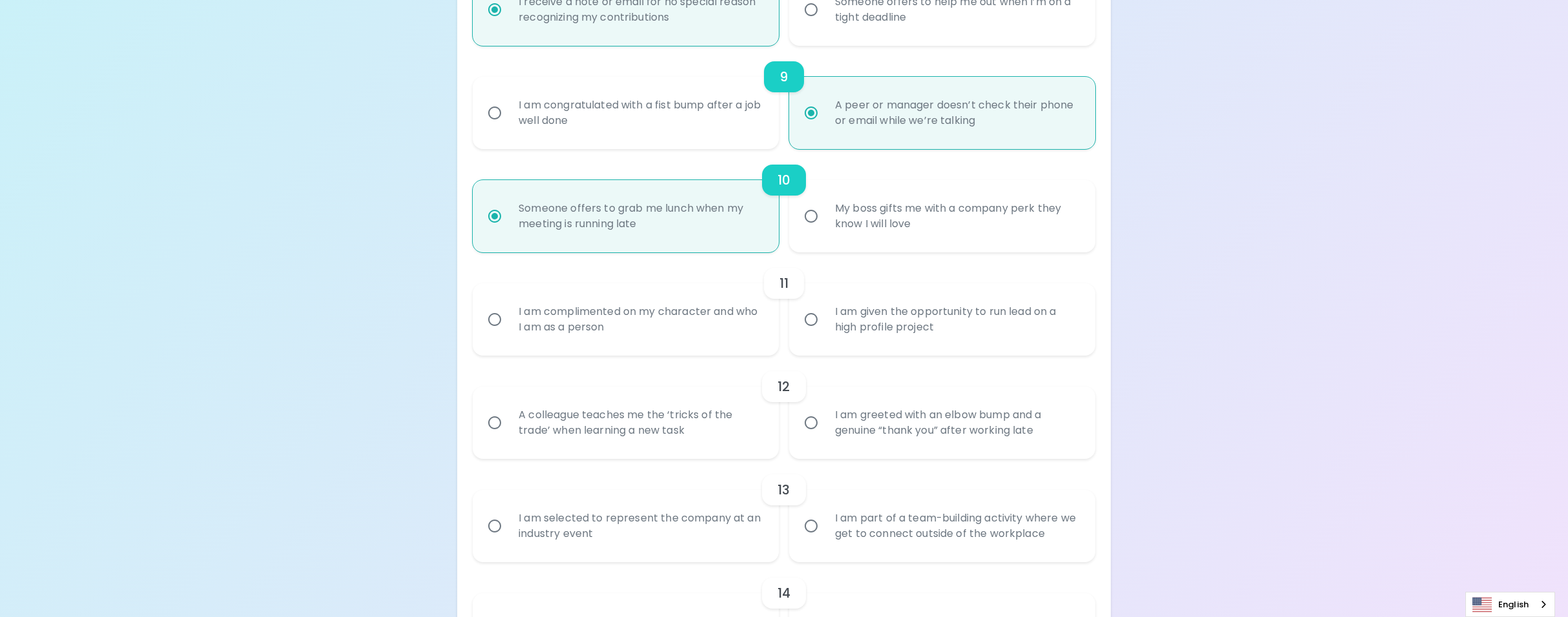
radio input "true"
click at [770, 328] on div "I am complimented on my character and who I am as a person" at bounding box center [640, 320] width 263 height 62
click at [508, 328] on input "I am complimented on my character and who I am as a person" at bounding box center [494, 319] width 27 height 27
radio input "false"
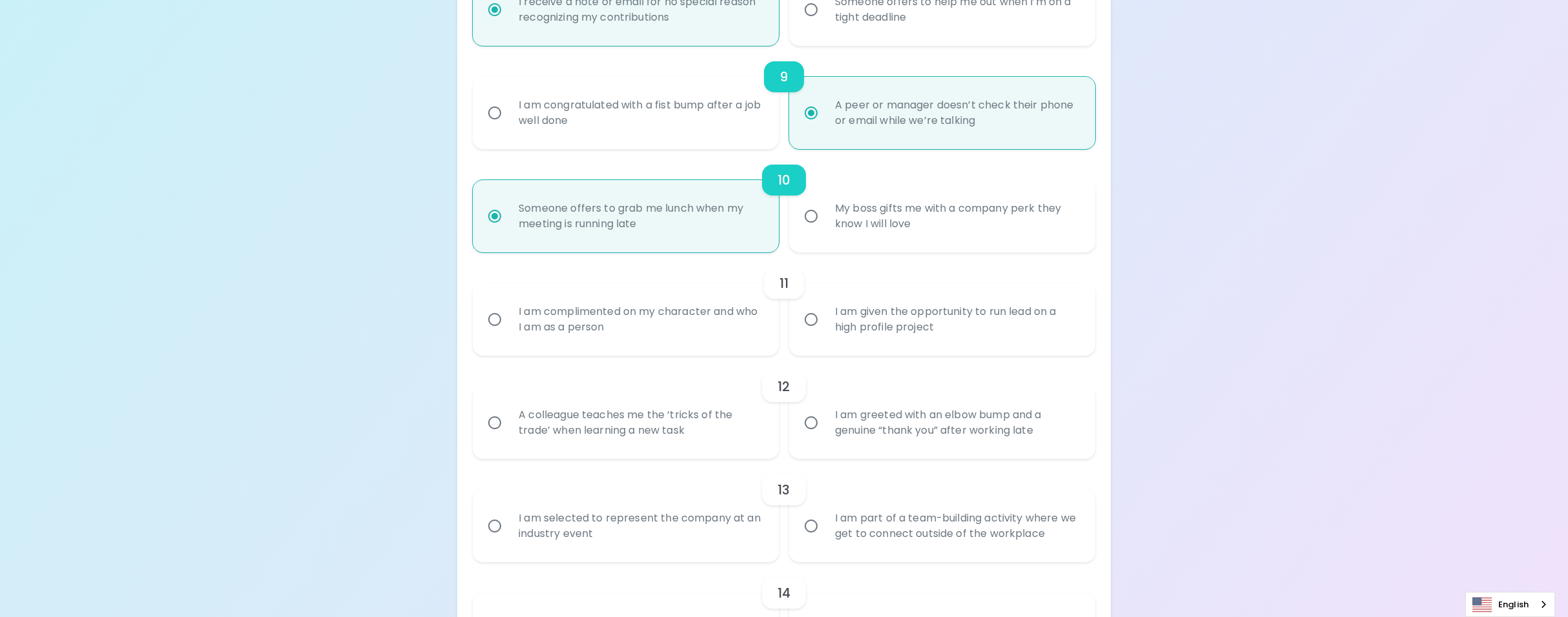
radio input "false"
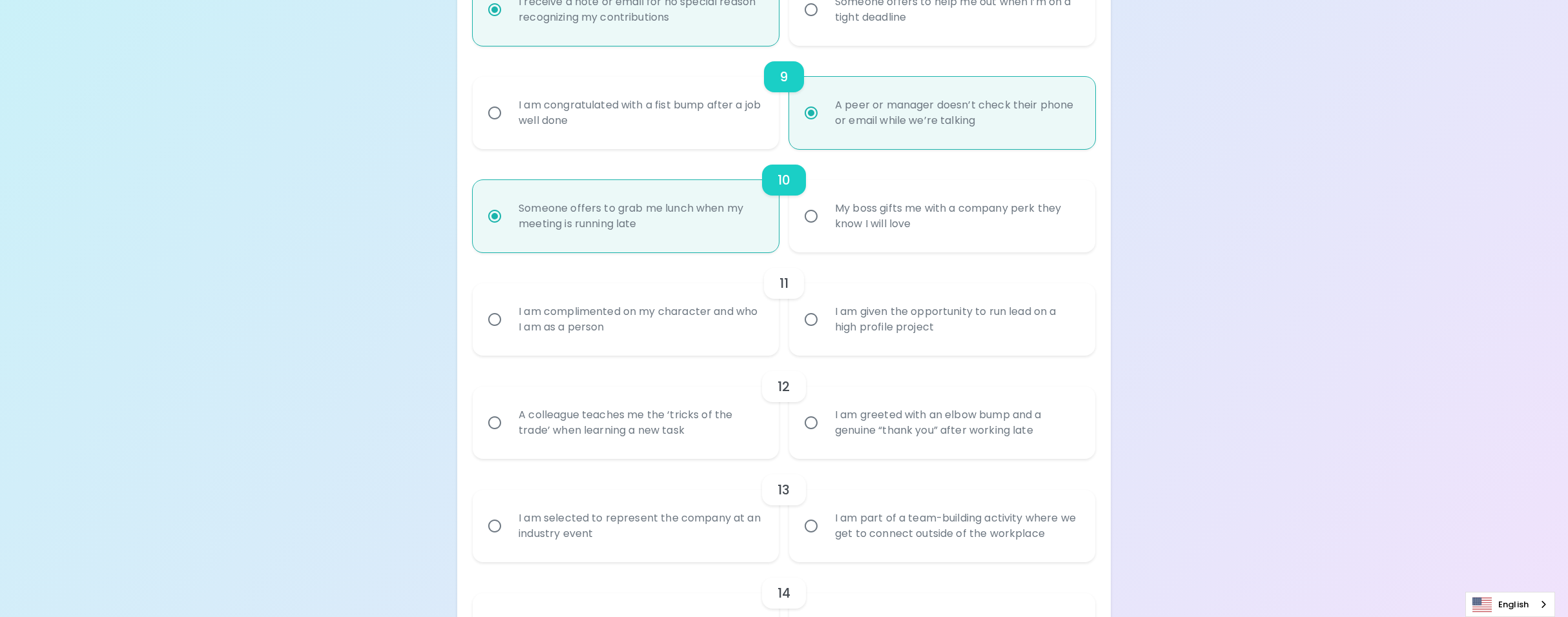
radio input "false"
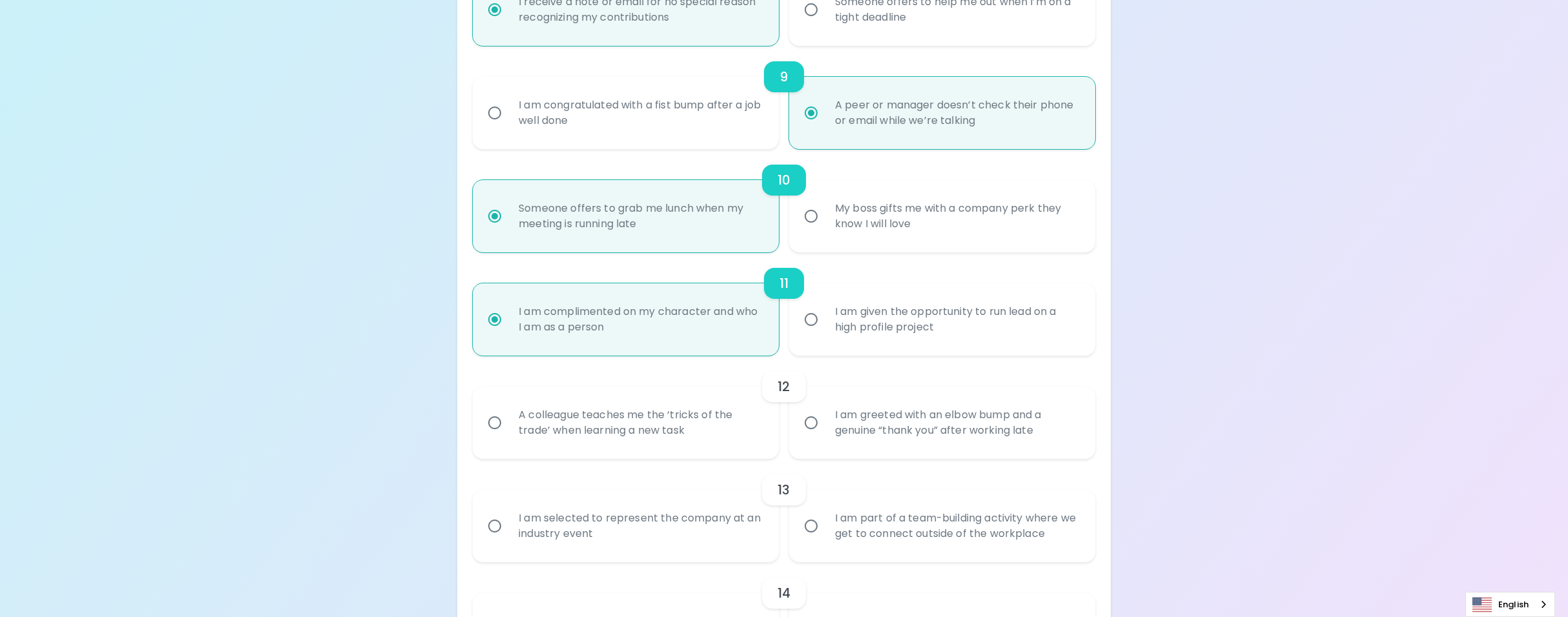
scroll to position [1208, 0]
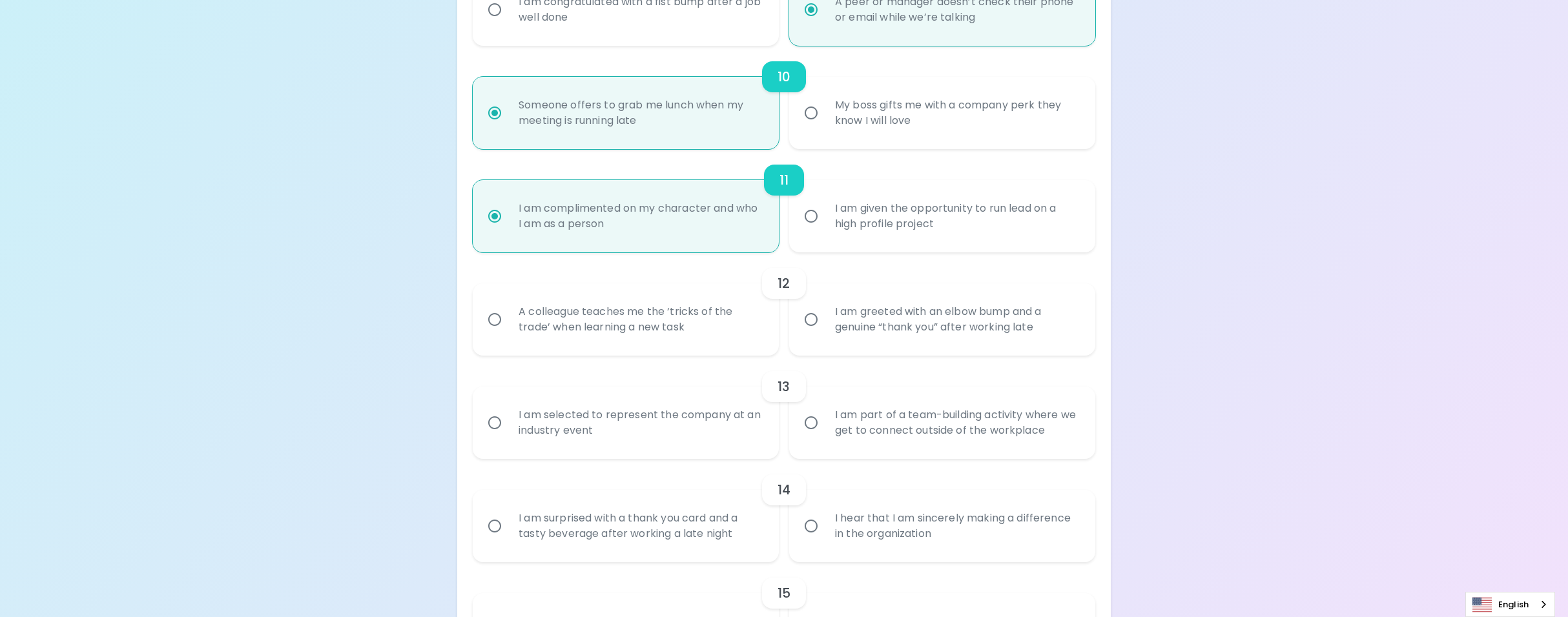
radio input "true"
click at [835, 225] on div "I am given the opportunity to run lead on a high profile project" at bounding box center [956, 216] width 263 height 62
click at [825, 225] on input "I am given the opportunity to run lead on a high profile project" at bounding box center [811, 216] width 27 height 27
radio input "false"
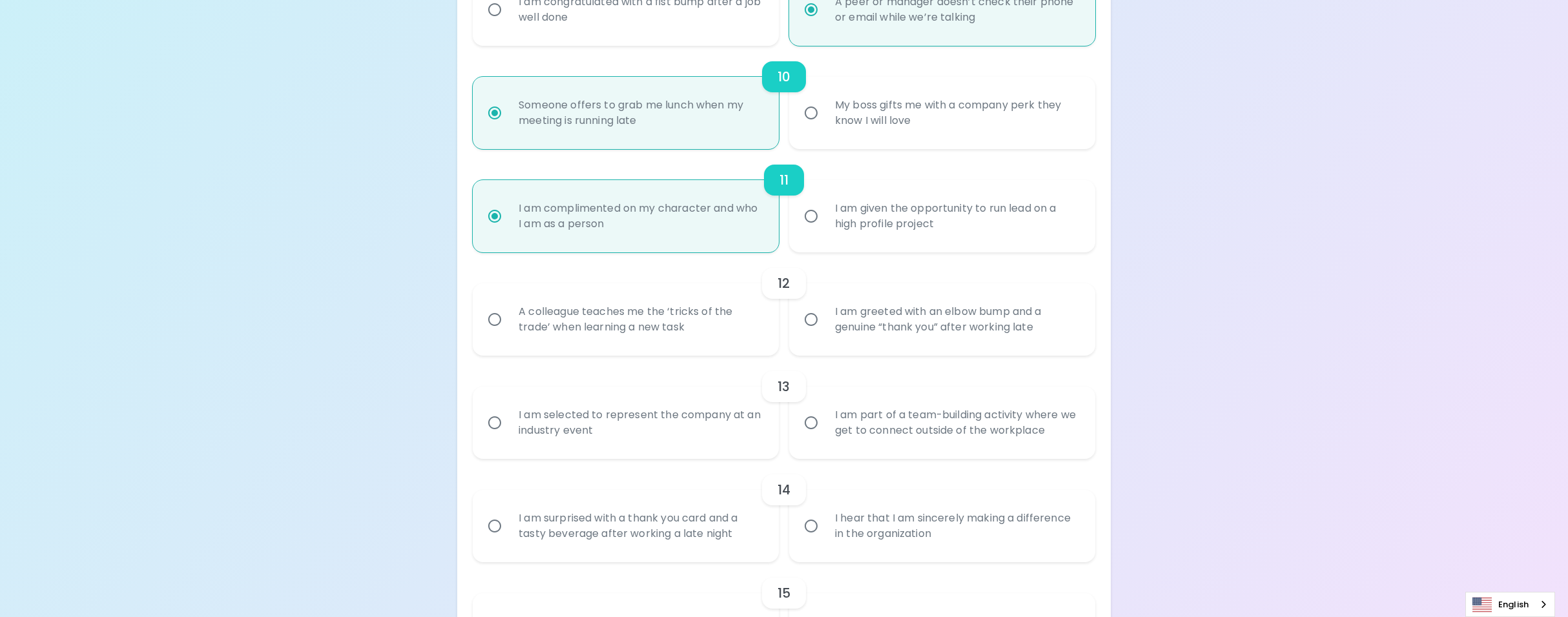
radio input "false"
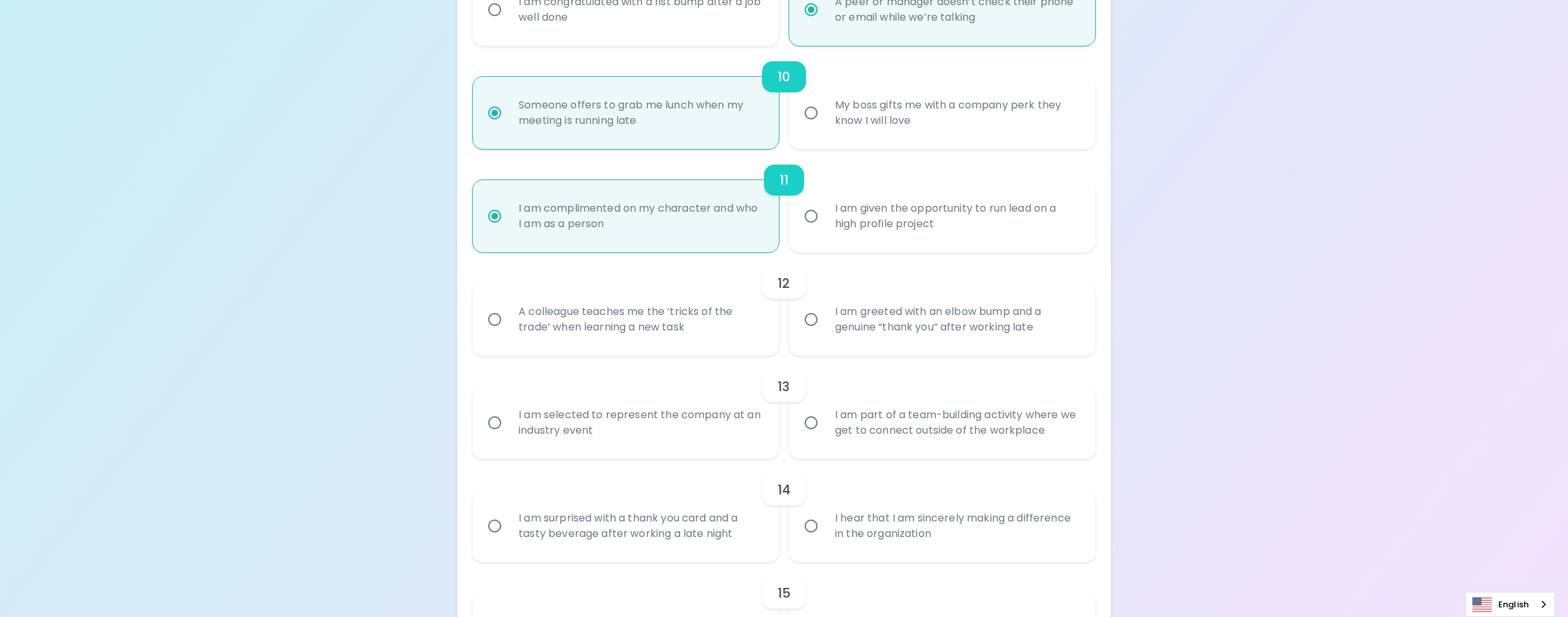
radio input "false"
radio input "true"
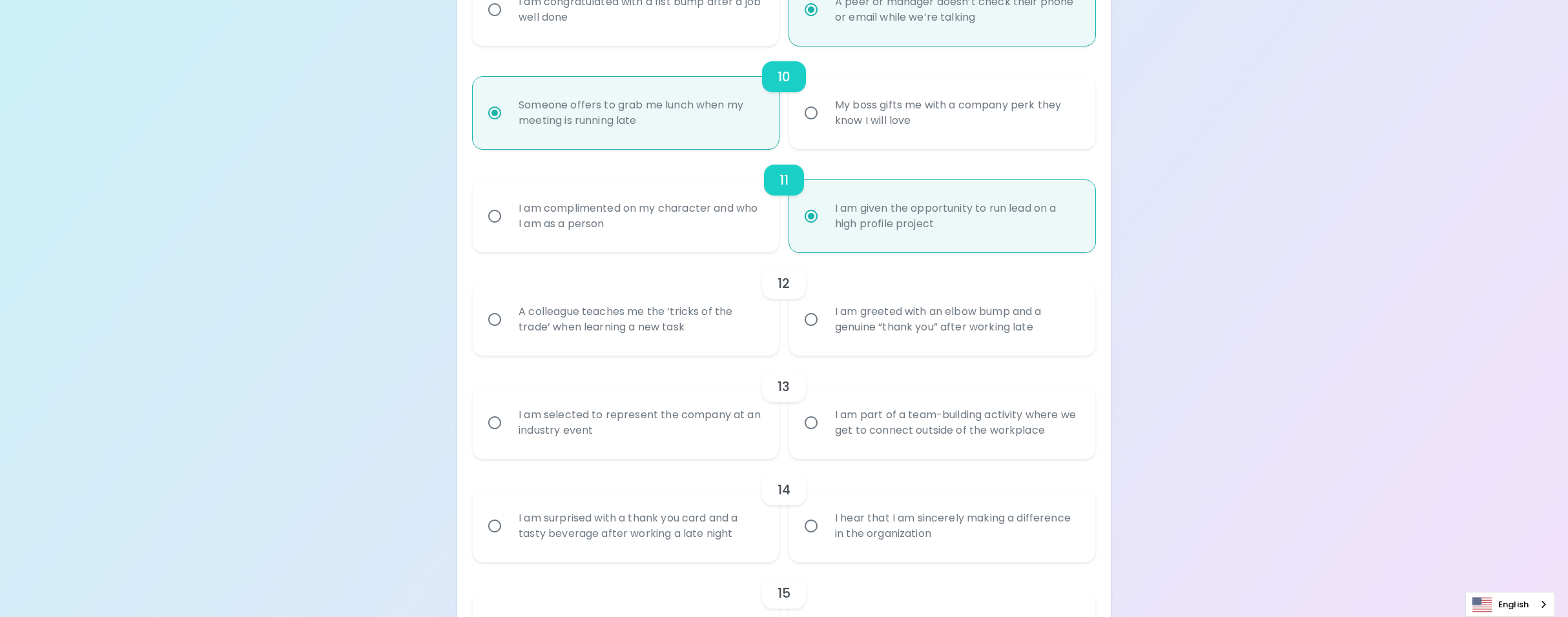
radio input "true"
click at [763, 235] on div "I am complimented on my character and who I am as a person" at bounding box center [640, 216] width 263 height 62
click at [508, 230] on input "I am complimented on my character and who I am as a person" at bounding box center [494, 216] width 27 height 27
radio input "false"
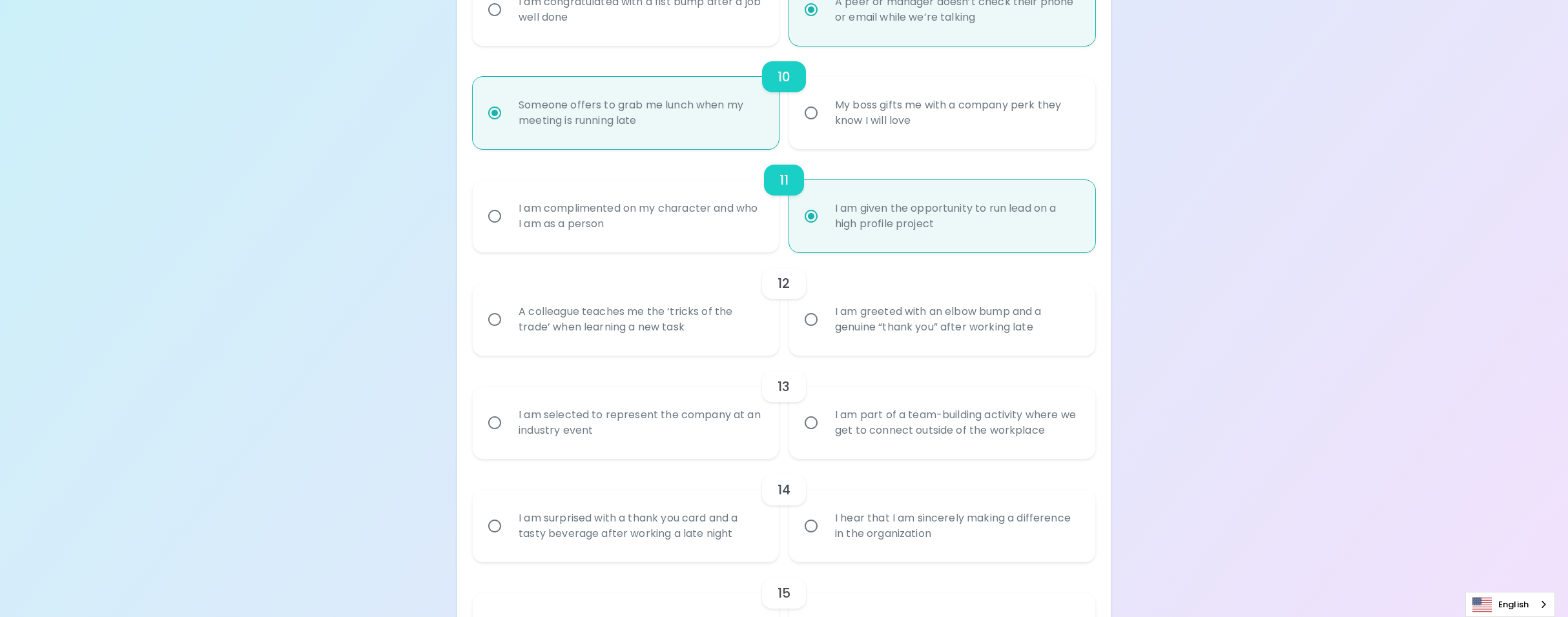
radio input "false"
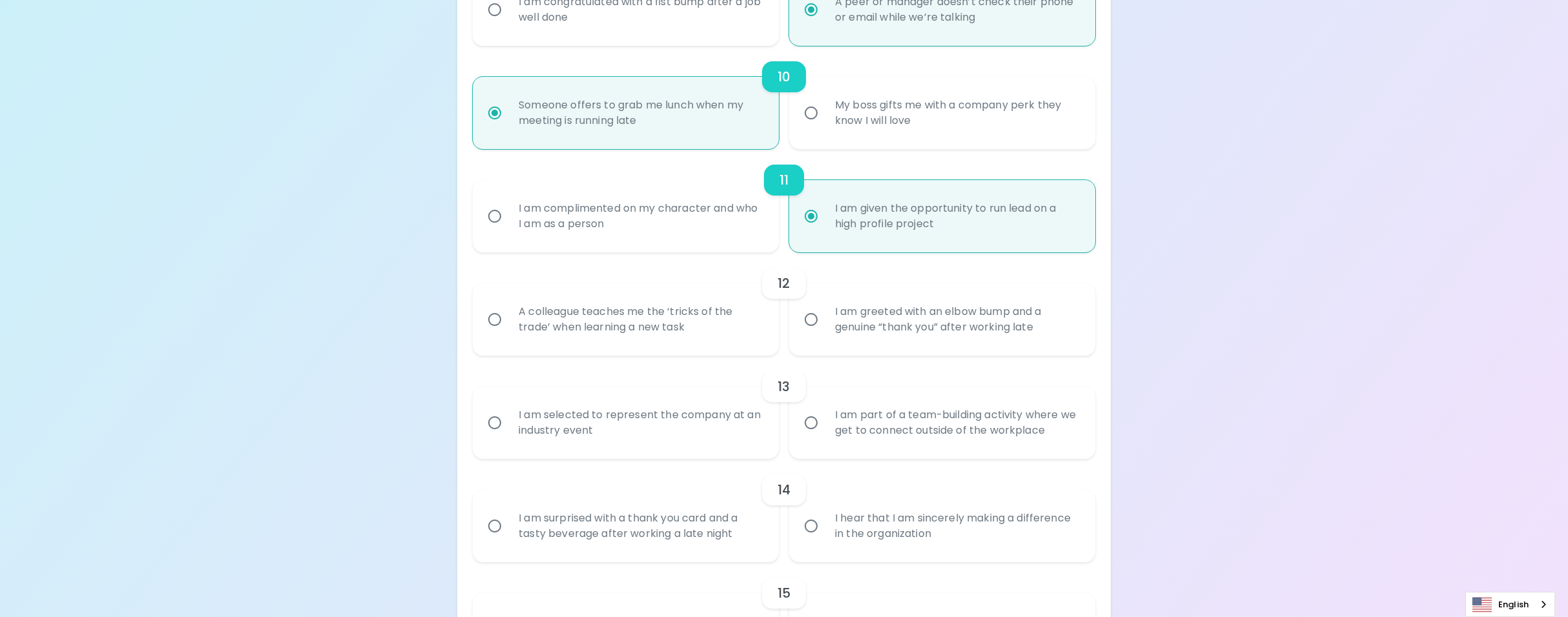
radio input "false"
radio input "true"
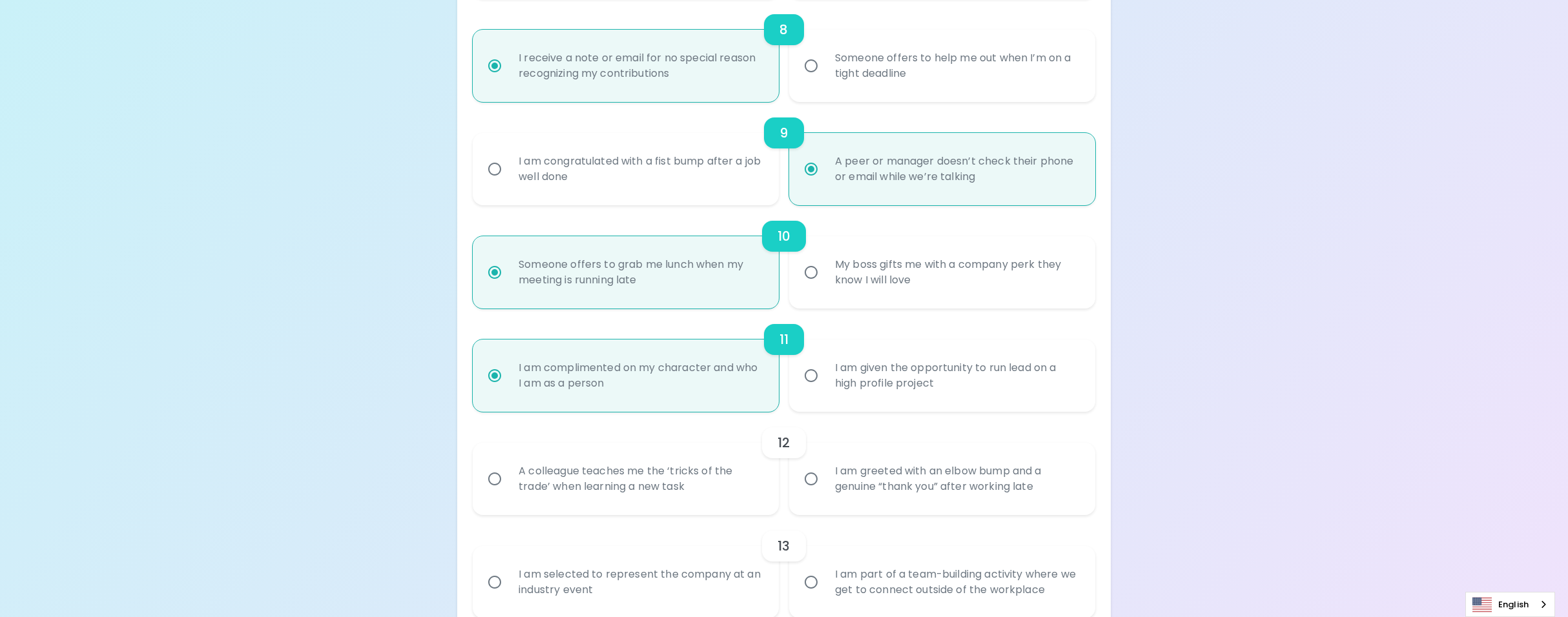
scroll to position [1154, 0]
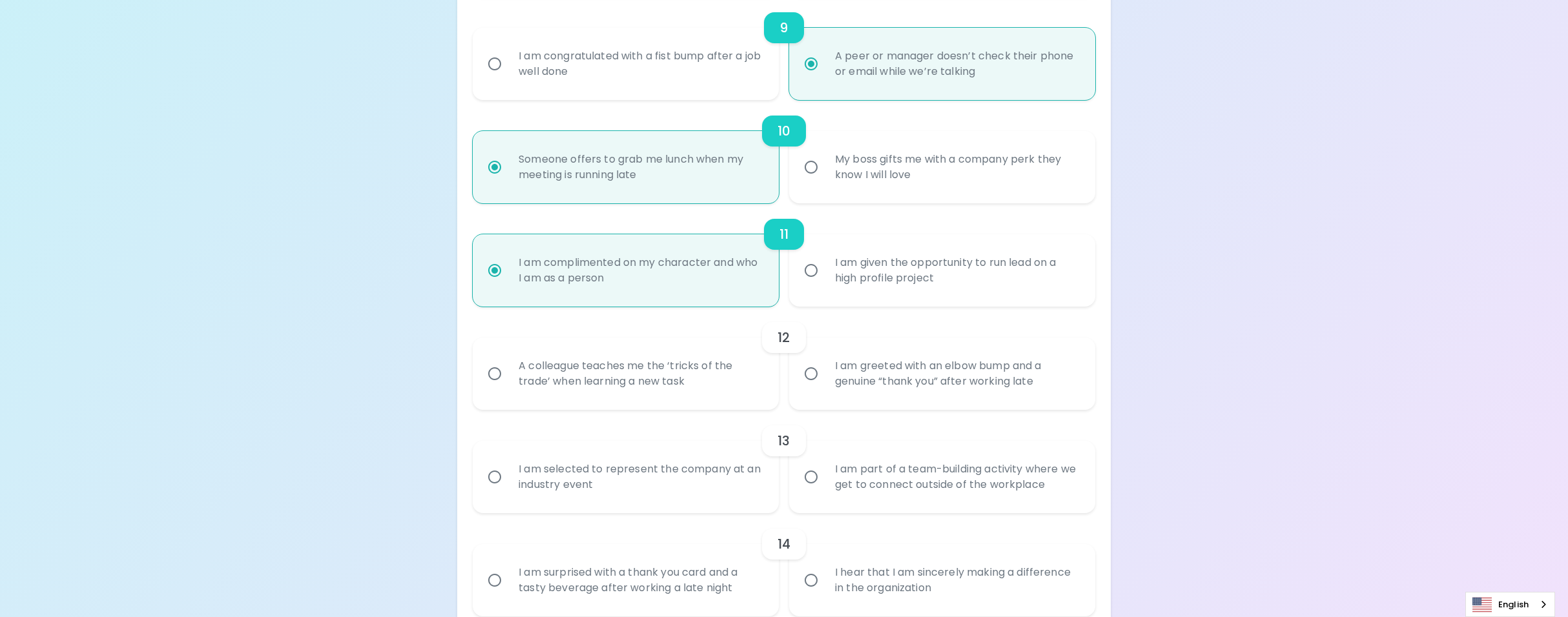
radio input "true"
click at [857, 273] on div "I am given the opportunity to run lead on a high profile project" at bounding box center [956, 270] width 263 height 62
click at [825, 273] on input "I am given the opportunity to run lead on a high profile project" at bounding box center [811, 270] width 27 height 27
radio input "false"
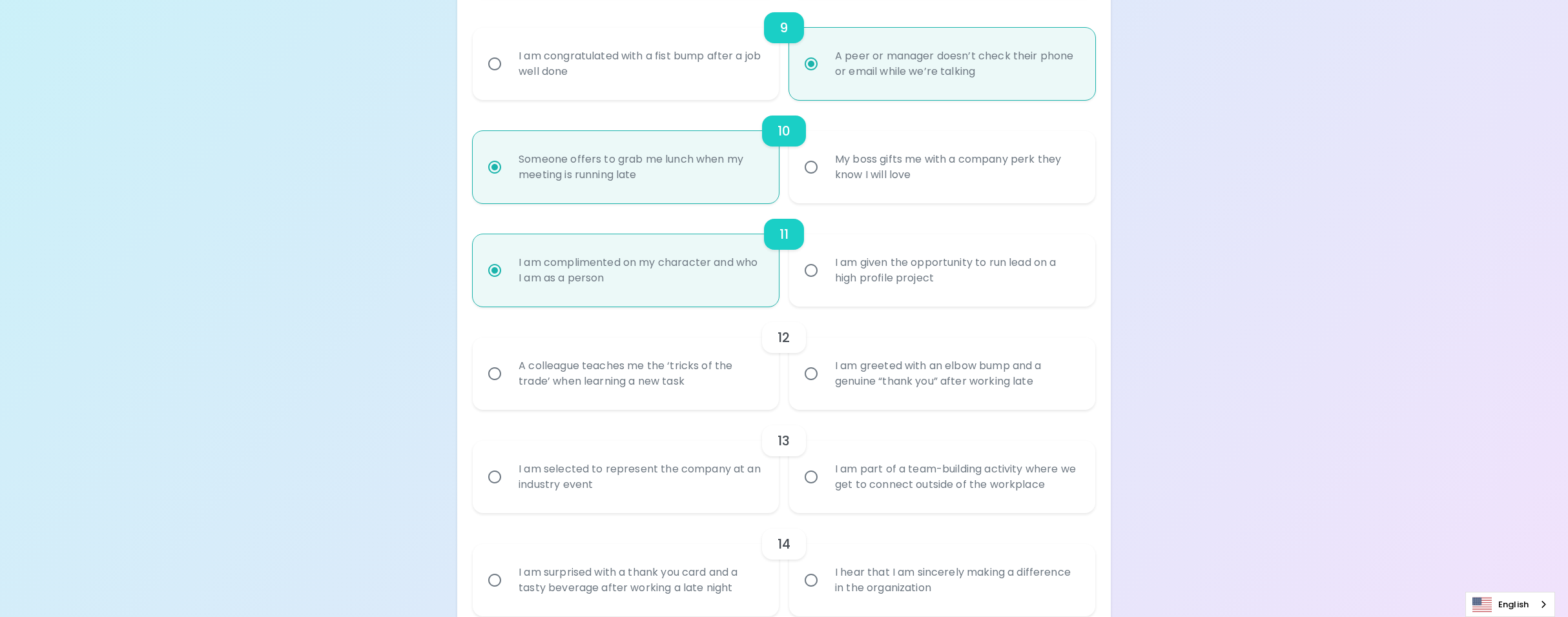
radio input "false"
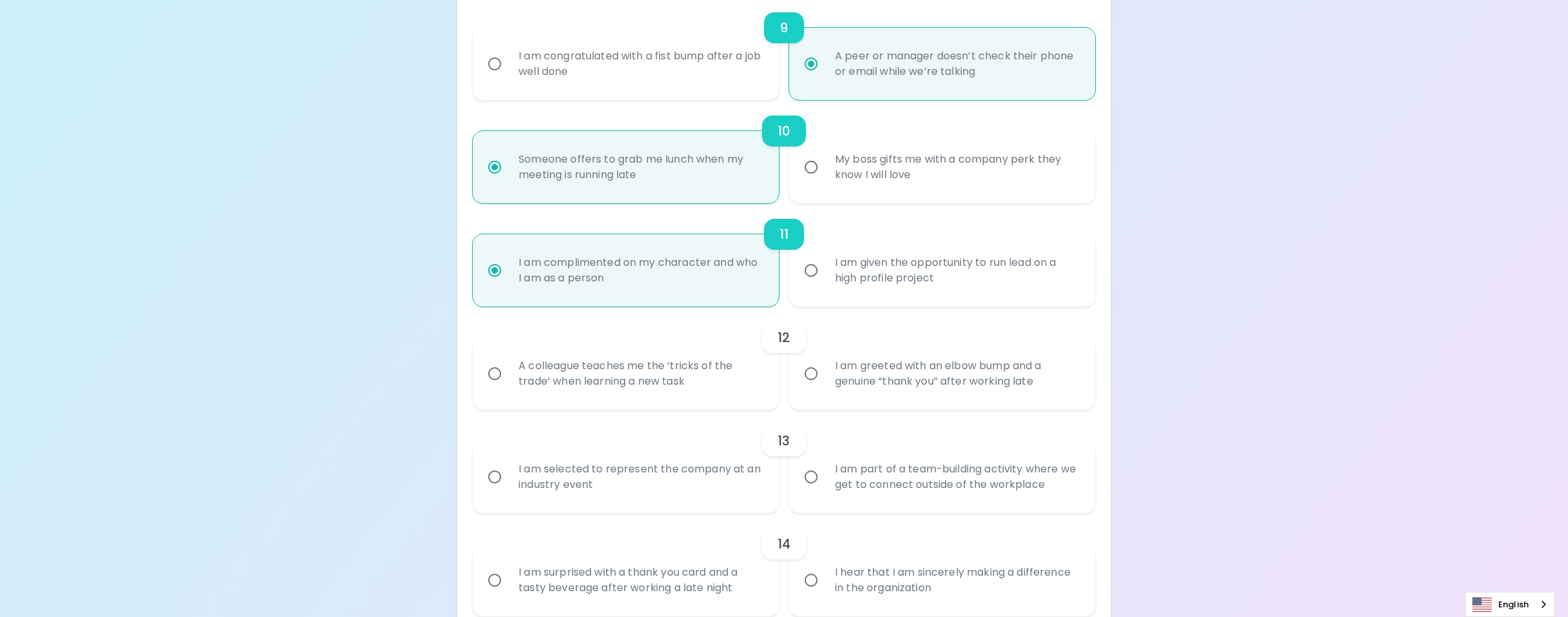
radio input "false"
radio input "true"
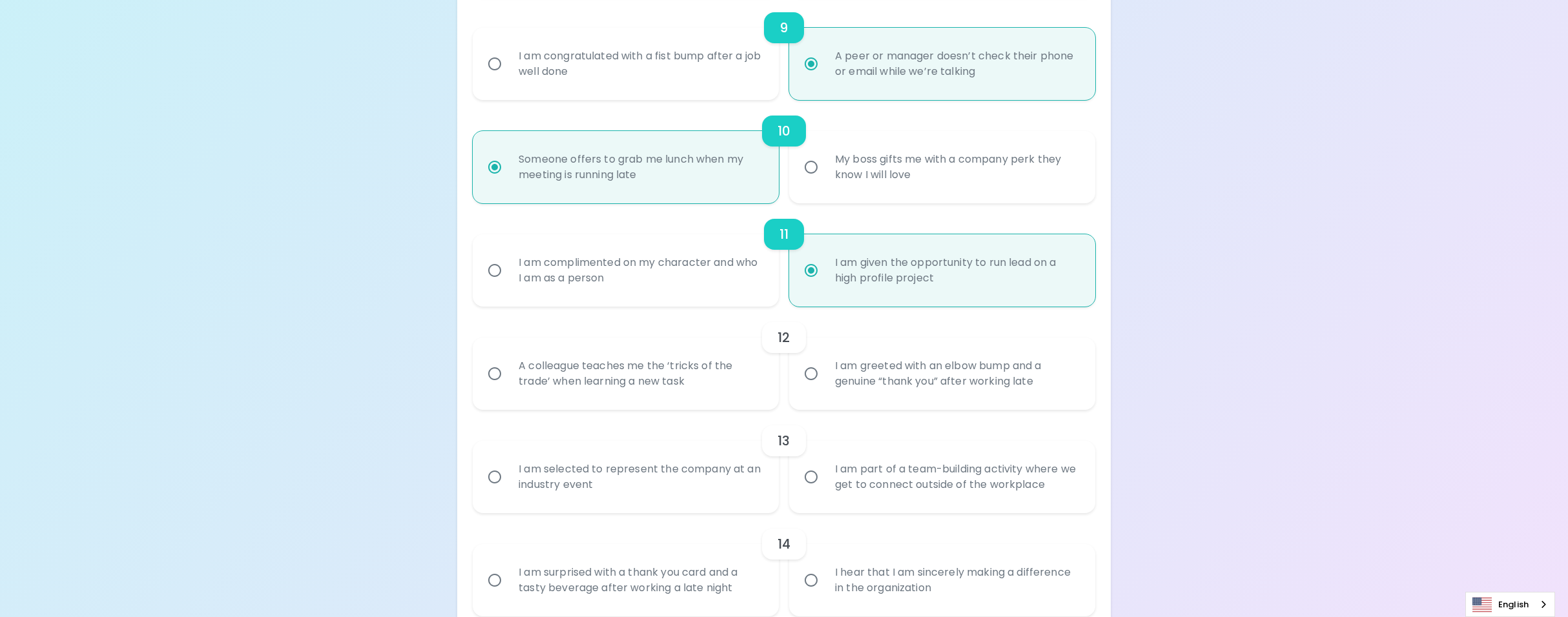
radio input "true"
click at [680, 276] on div "I am complimented on my character and who I am as a person" at bounding box center [640, 270] width 263 height 62
click at [508, 276] on input "I am complimented on my character and who I am as a person" at bounding box center [494, 270] width 27 height 27
radio input "false"
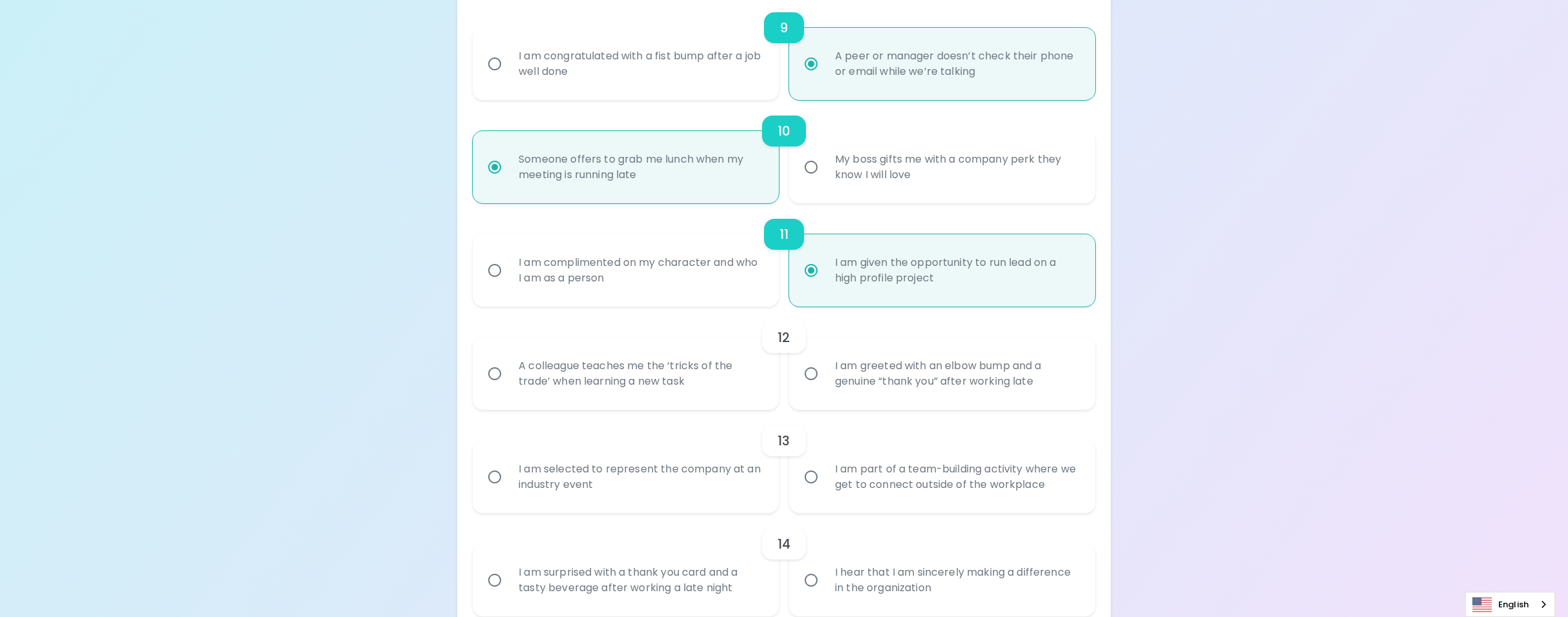
radio input "false"
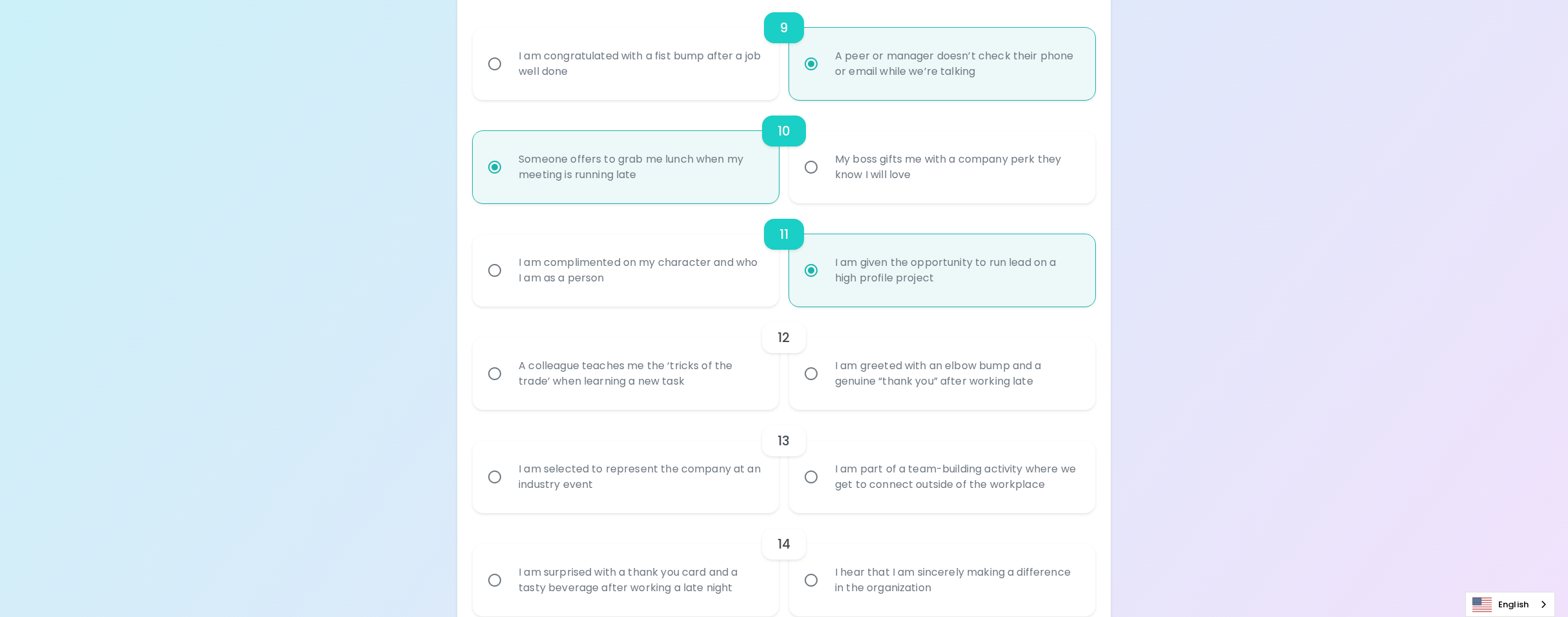
radio input "false"
radio input "true"
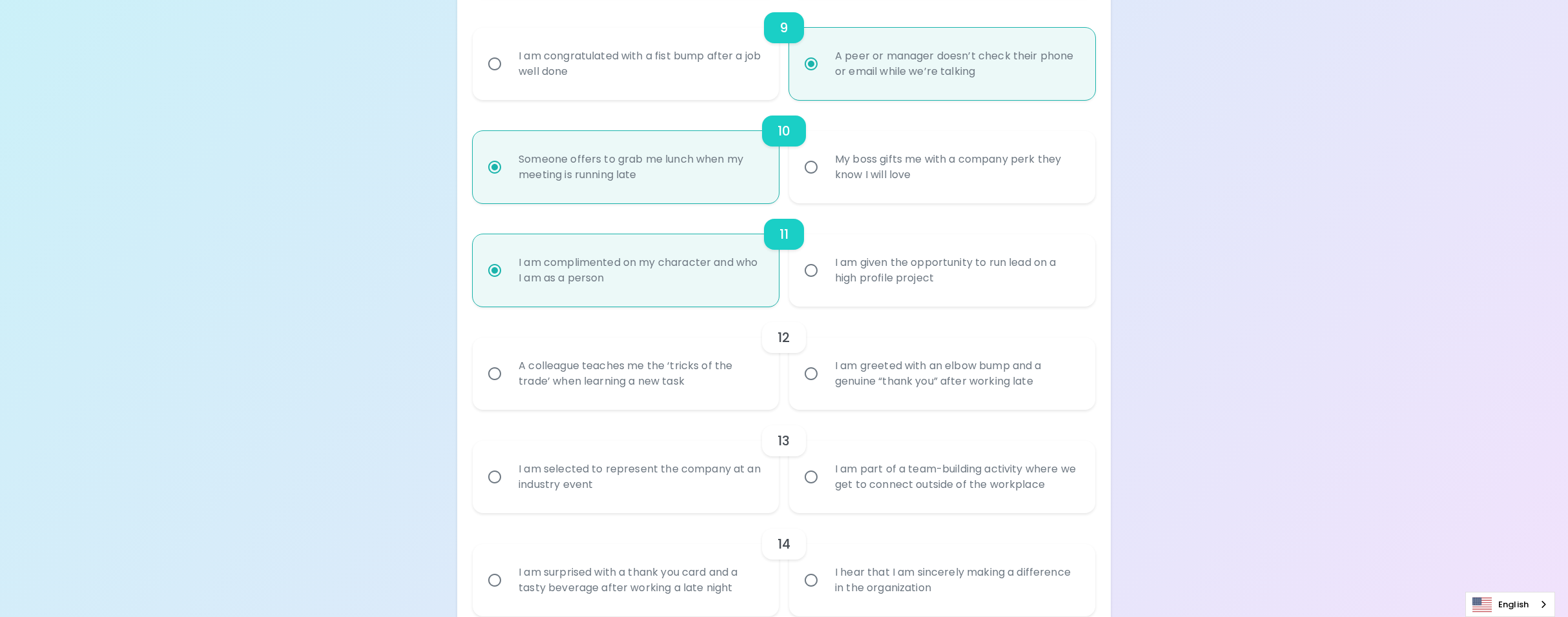
radio input "true"
click at [691, 376] on div "A colleague teaches me the ‘tricks of the trade’ when learning a new task" at bounding box center [640, 374] width 263 height 62
click at [508, 376] on input "A colleague teaches me the ‘tricks of the trade’ when learning a new task" at bounding box center [494, 373] width 27 height 27
radio input "false"
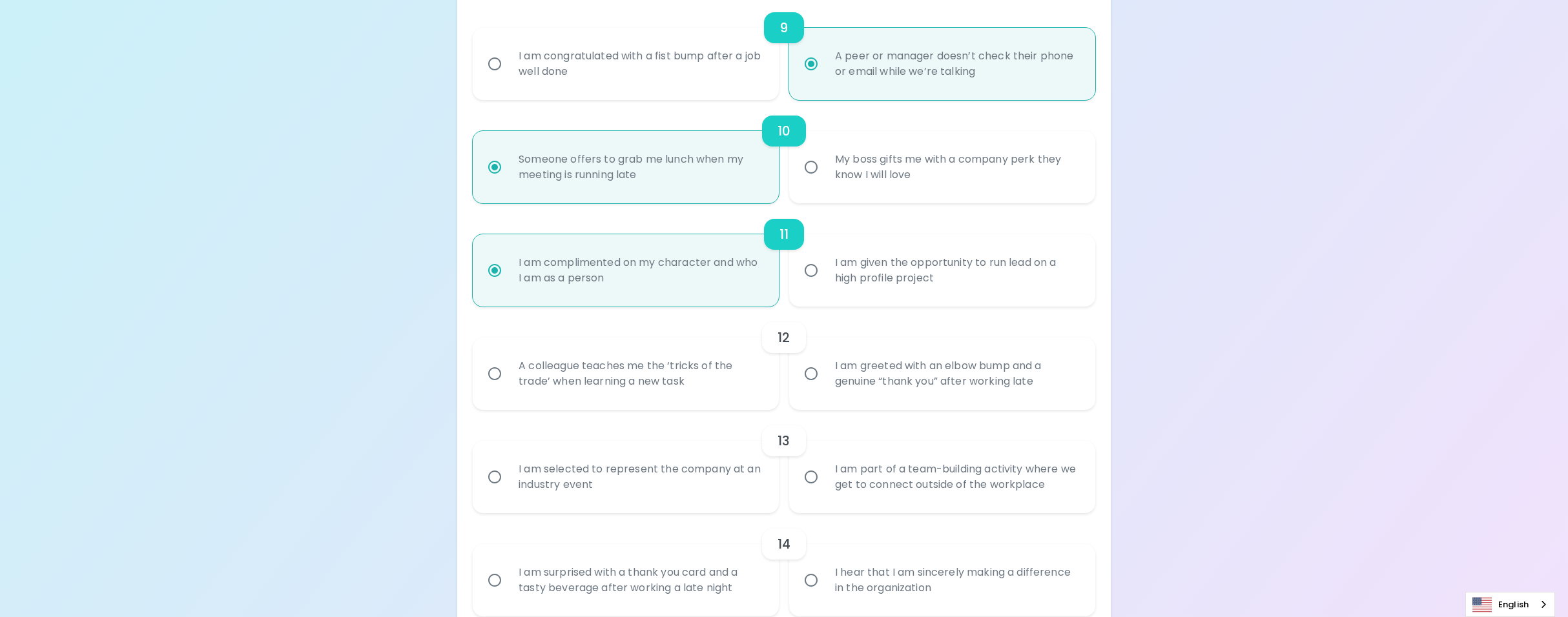
radio input "false"
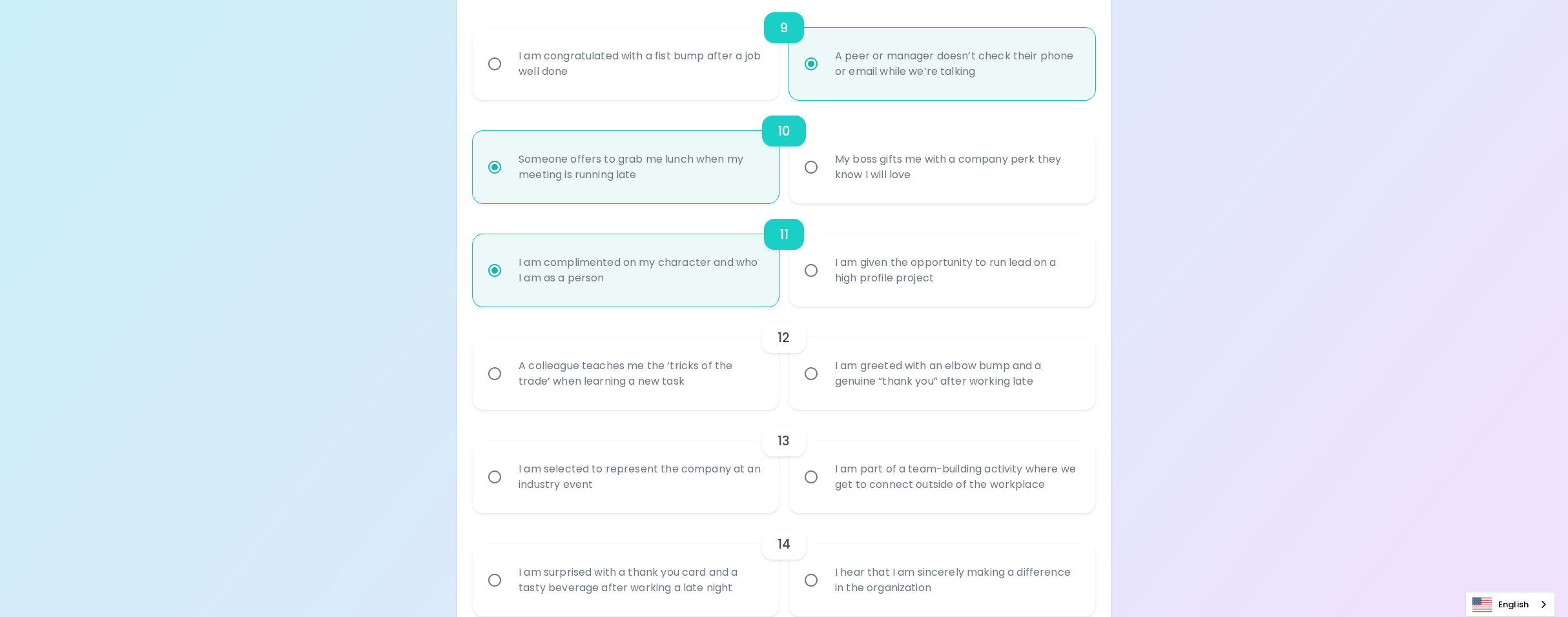
radio input "false"
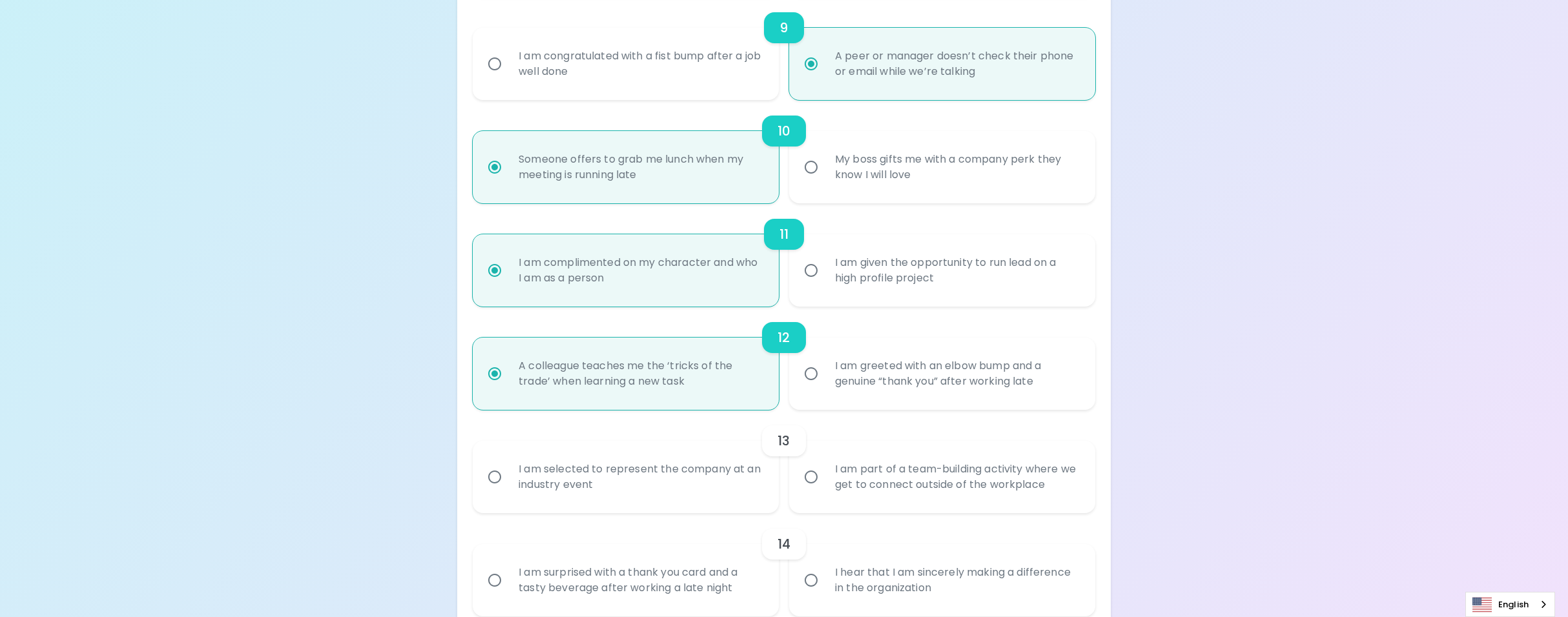
scroll to position [1257, 0]
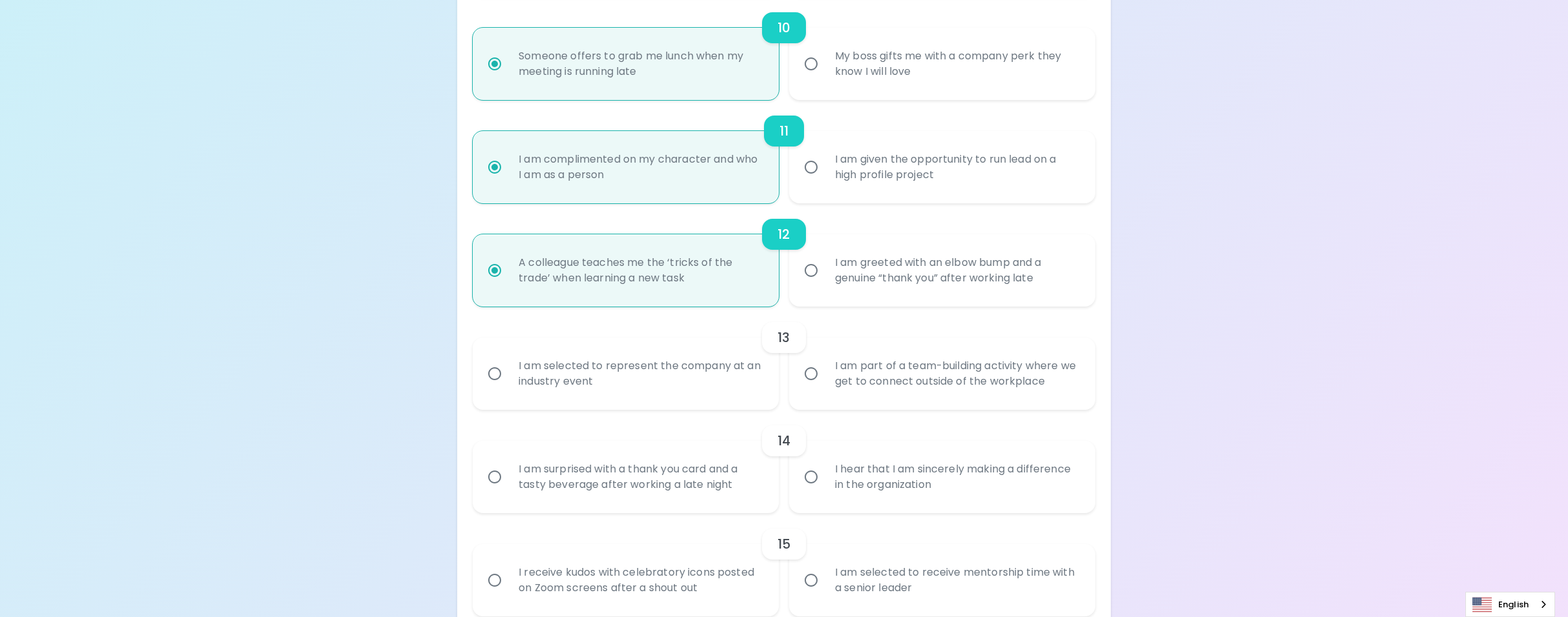
radio input "true"
click at [1012, 372] on div "I am part of a team-building activity where we get to connect outside of the wo…" at bounding box center [956, 374] width 263 height 62
click at [825, 372] on input "I am part of a team-building activity where we get to connect outside of the wo…" at bounding box center [811, 373] width 27 height 27
radio input "false"
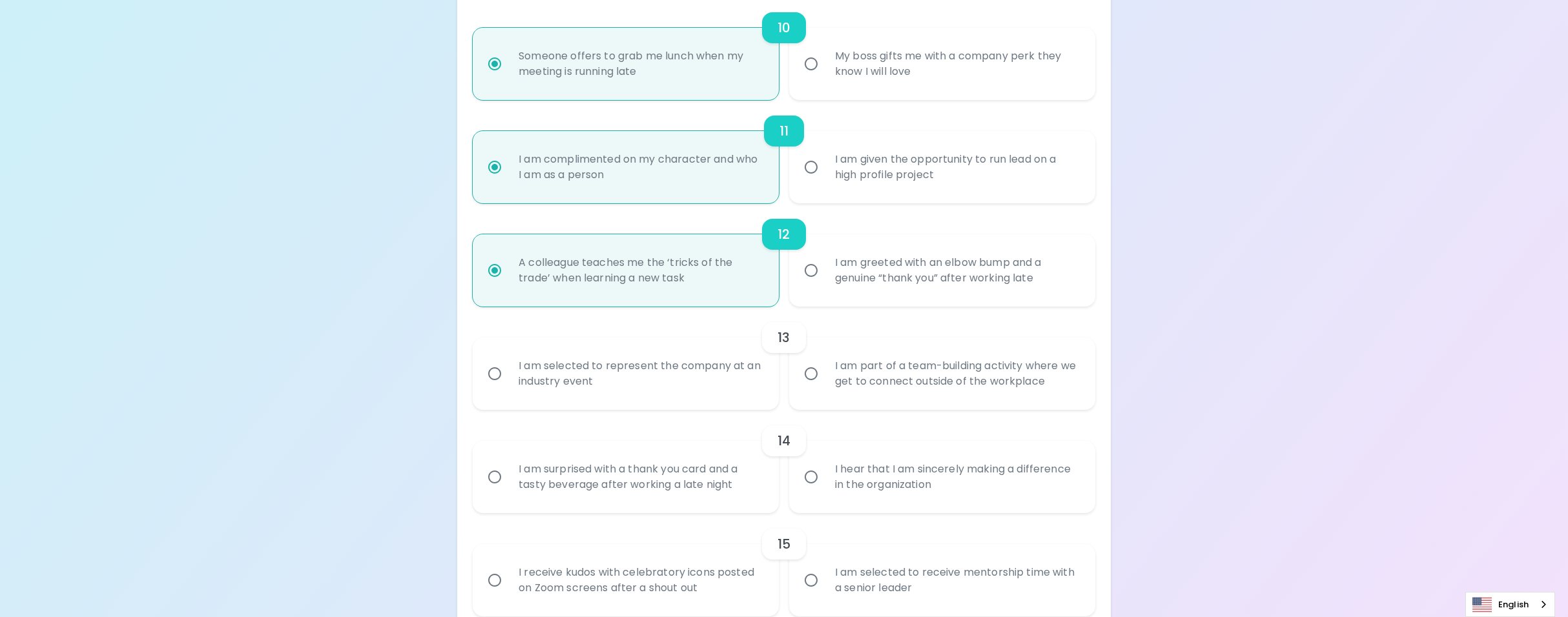
radio input "false"
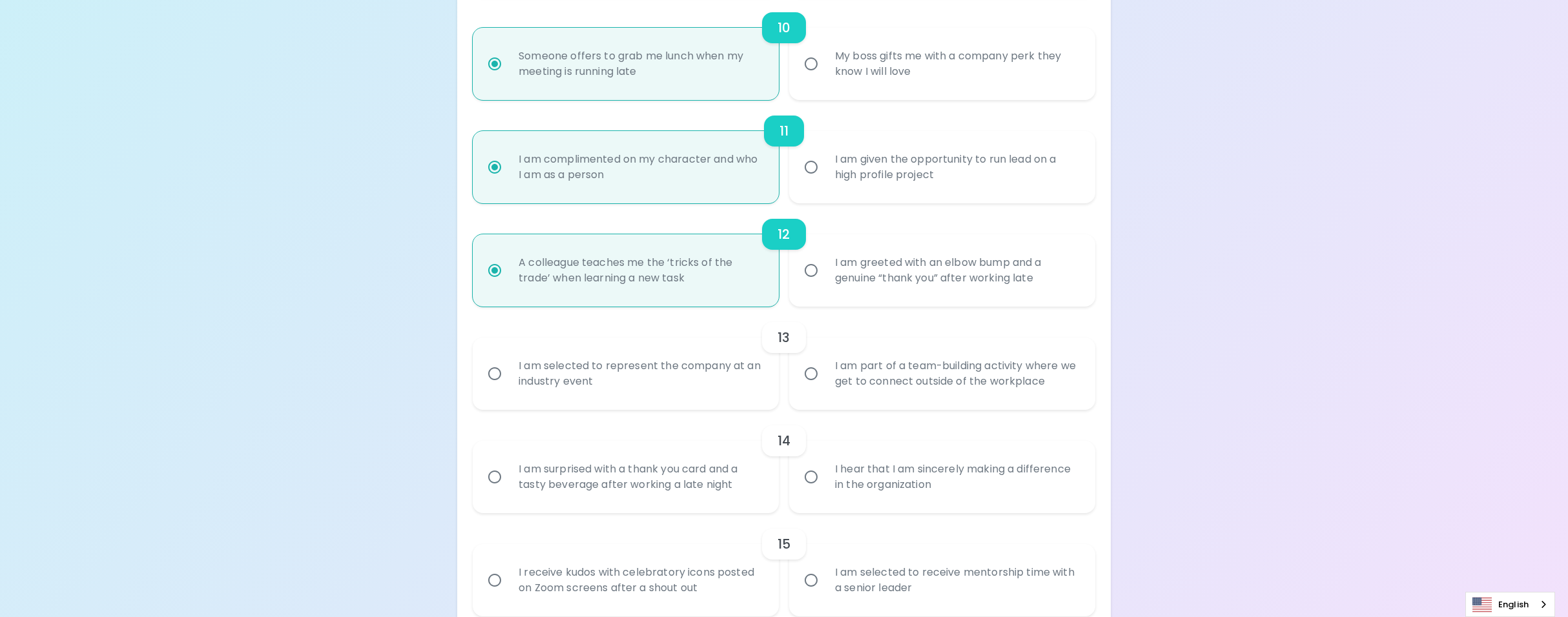
radio input "false"
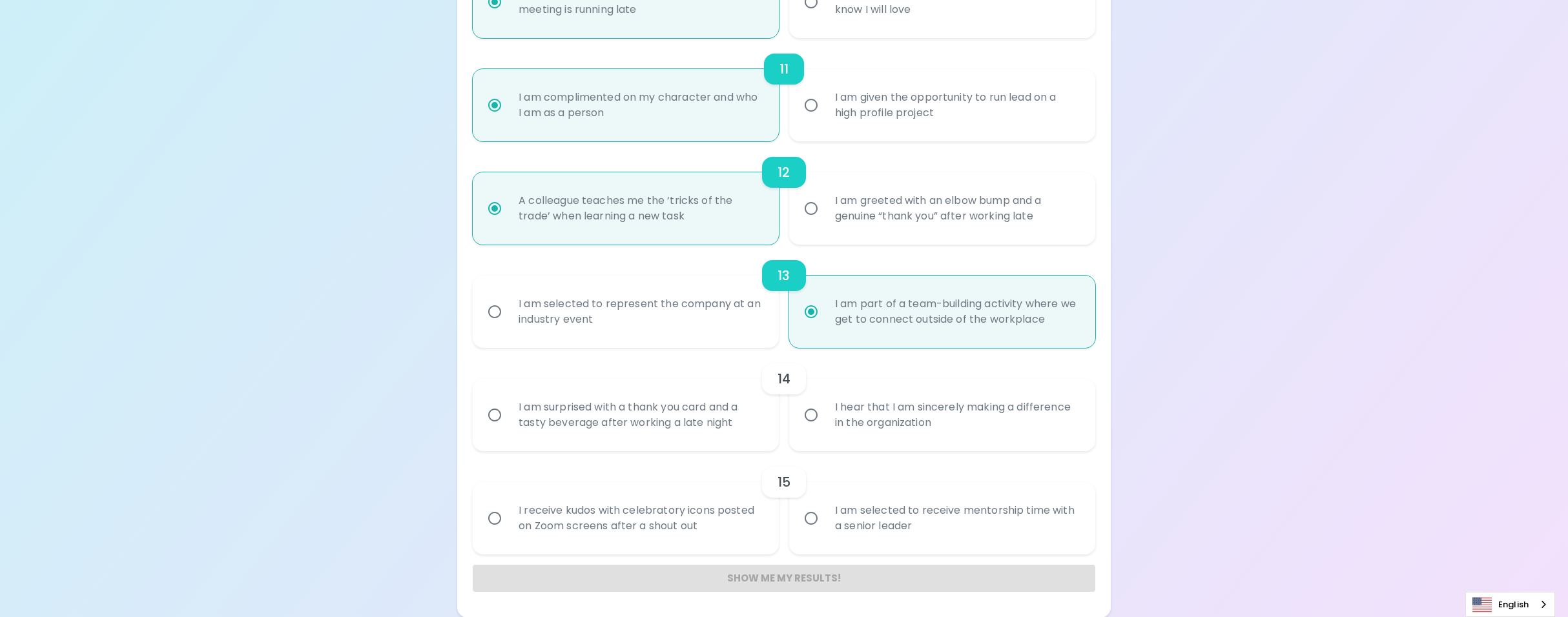
scroll to position [1320, 0]
radio input "true"
click at [894, 405] on div "I hear that I am sincerely making a difference in the organization" at bounding box center [956, 414] width 263 height 62
click at [825, 405] on input "I hear that I am sincerely making a difference in the organization" at bounding box center [811, 414] width 27 height 27
radio input "false"
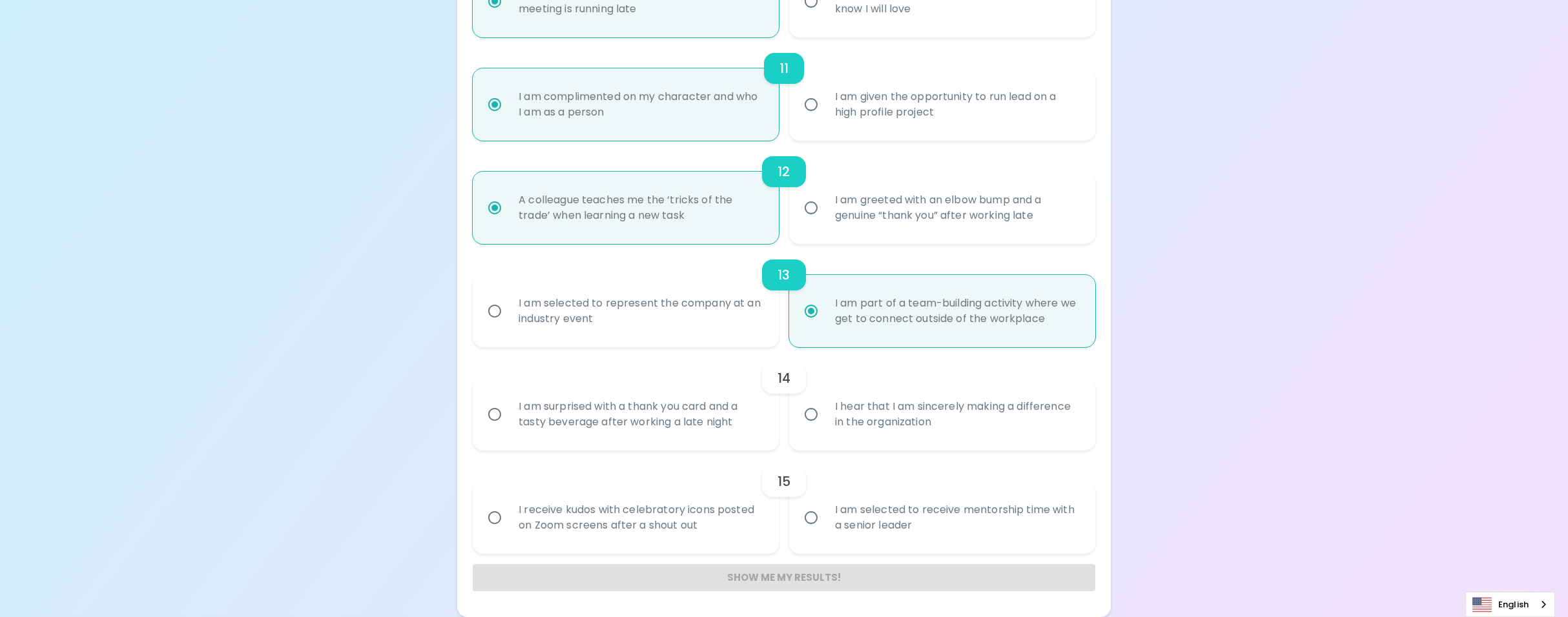
radio input "false"
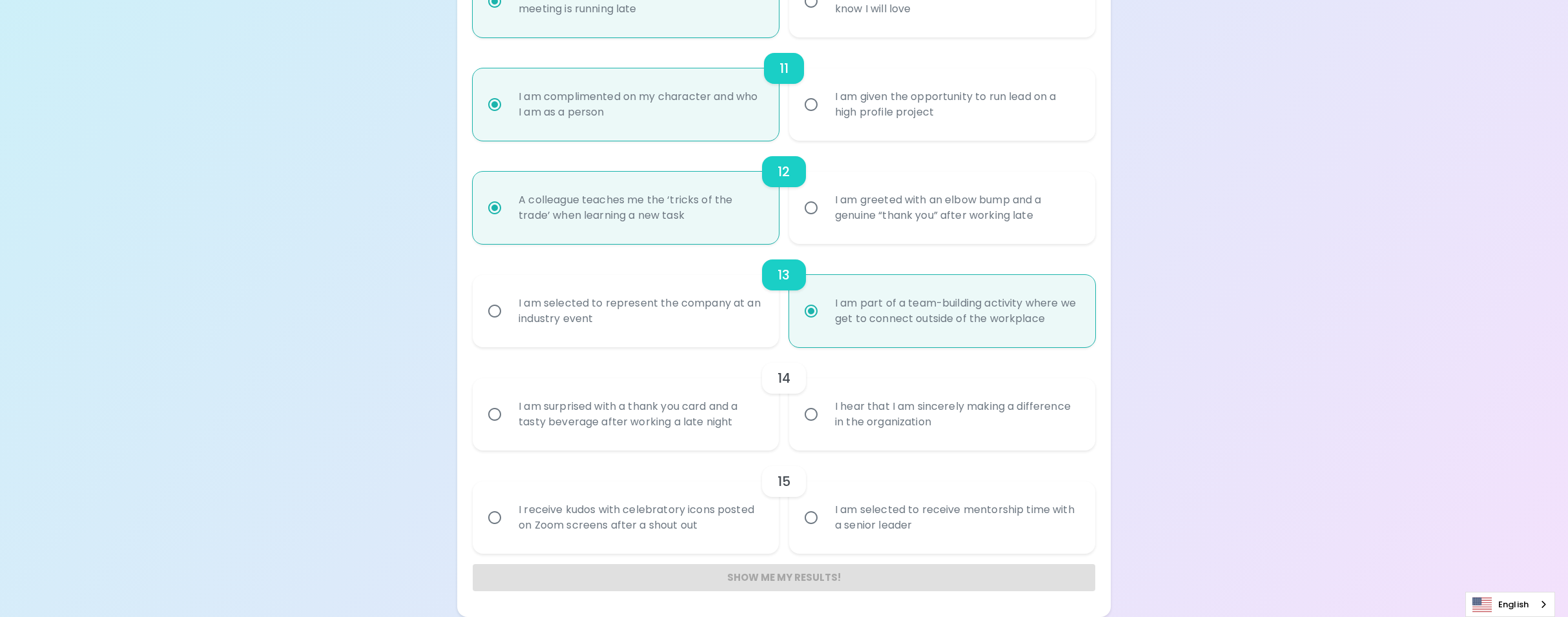
radio input "false"
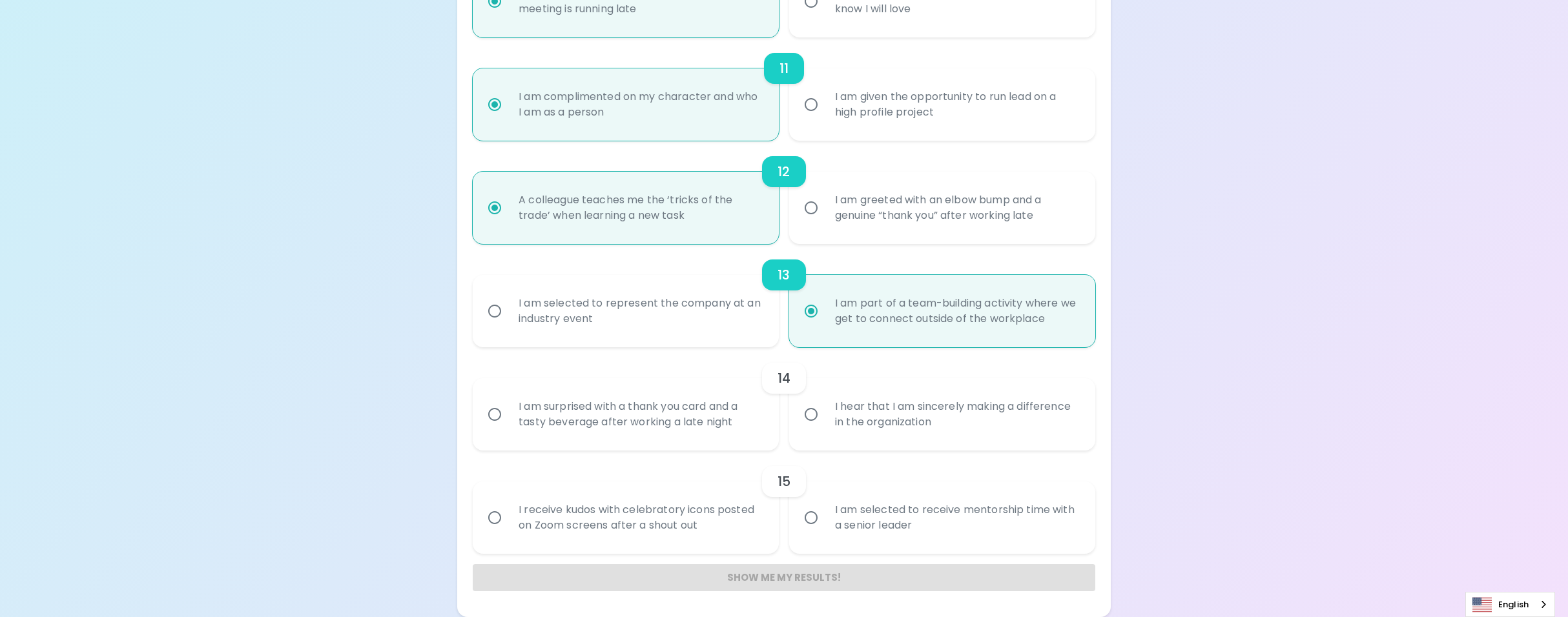
radio input "false"
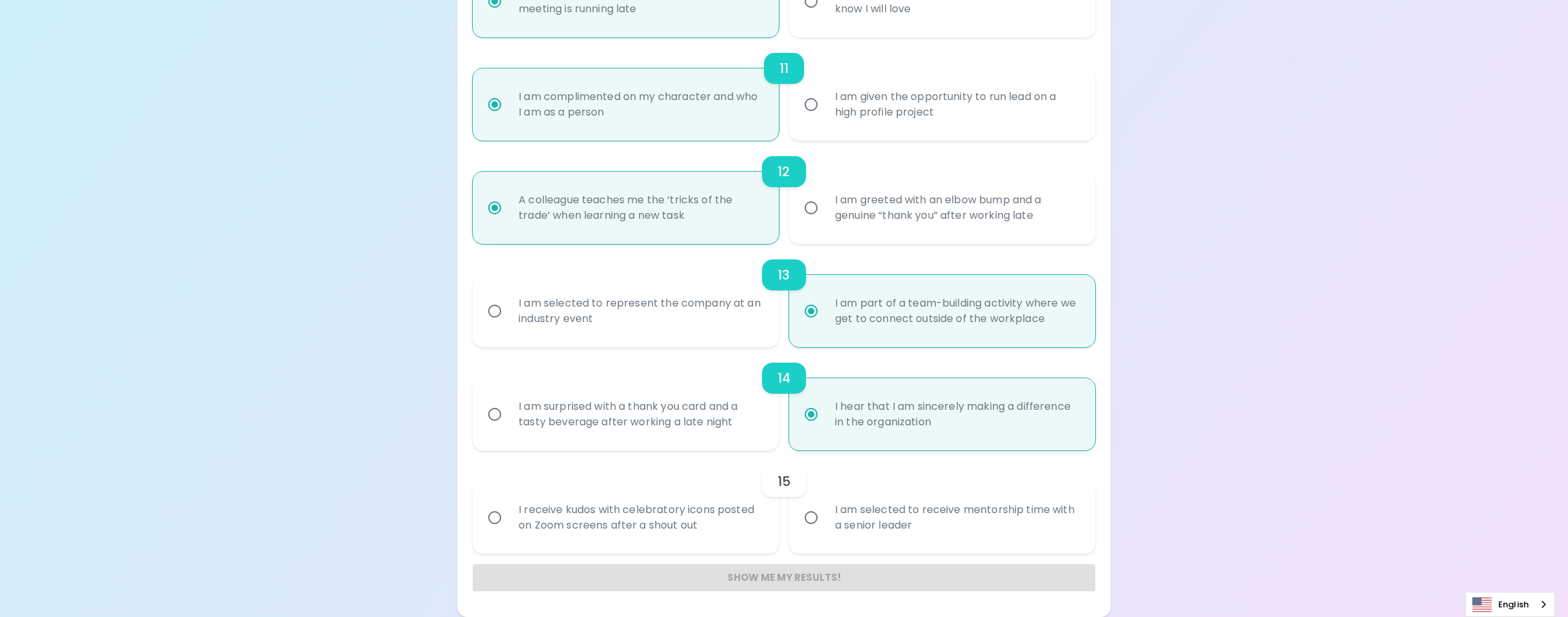
radio input "true"
click at [713, 511] on div "I receive kudos with celebratory icons posted on Zoom screens after a shout out" at bounding box center [640, 518] width 263 height 62
click at [508, 511] on input "I receive kudos with celebratory icons posted on Zoom screens after a shout out" at bounding box center [494, 517] width 27 height 27
radio input "false"
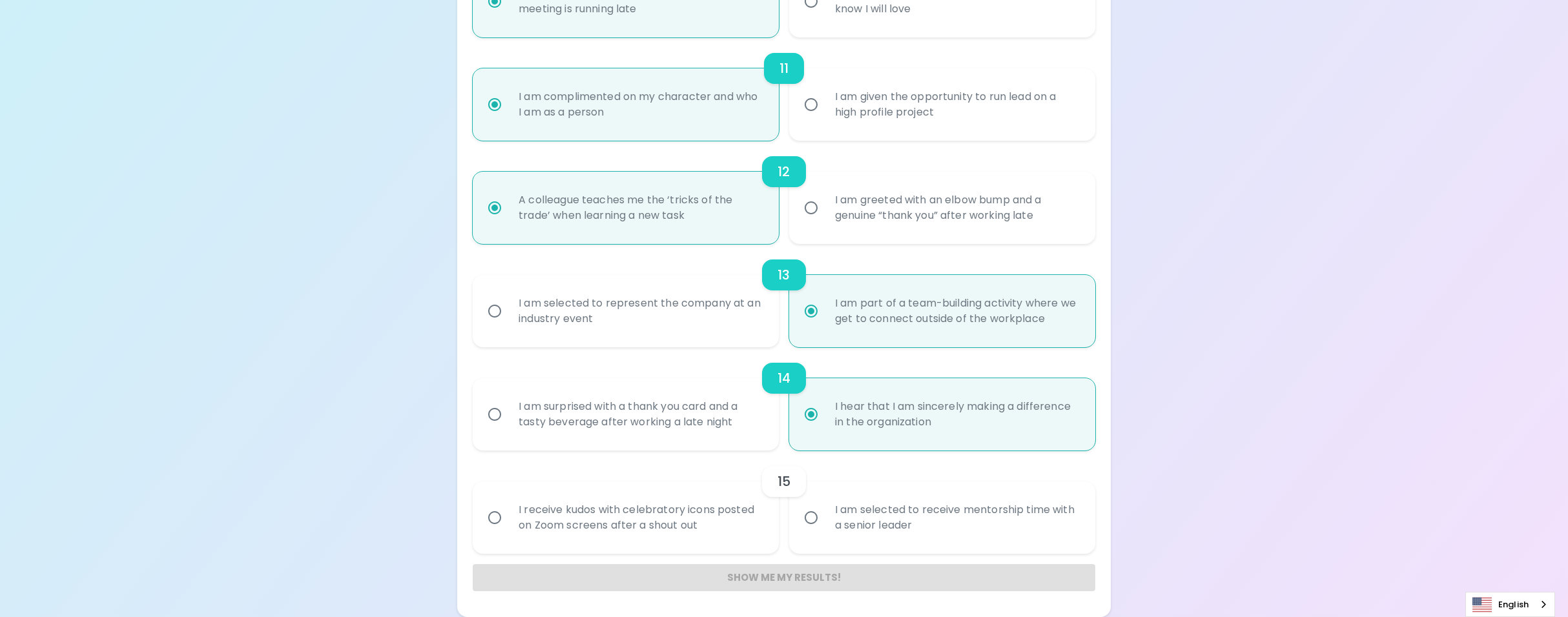
radio input "false"
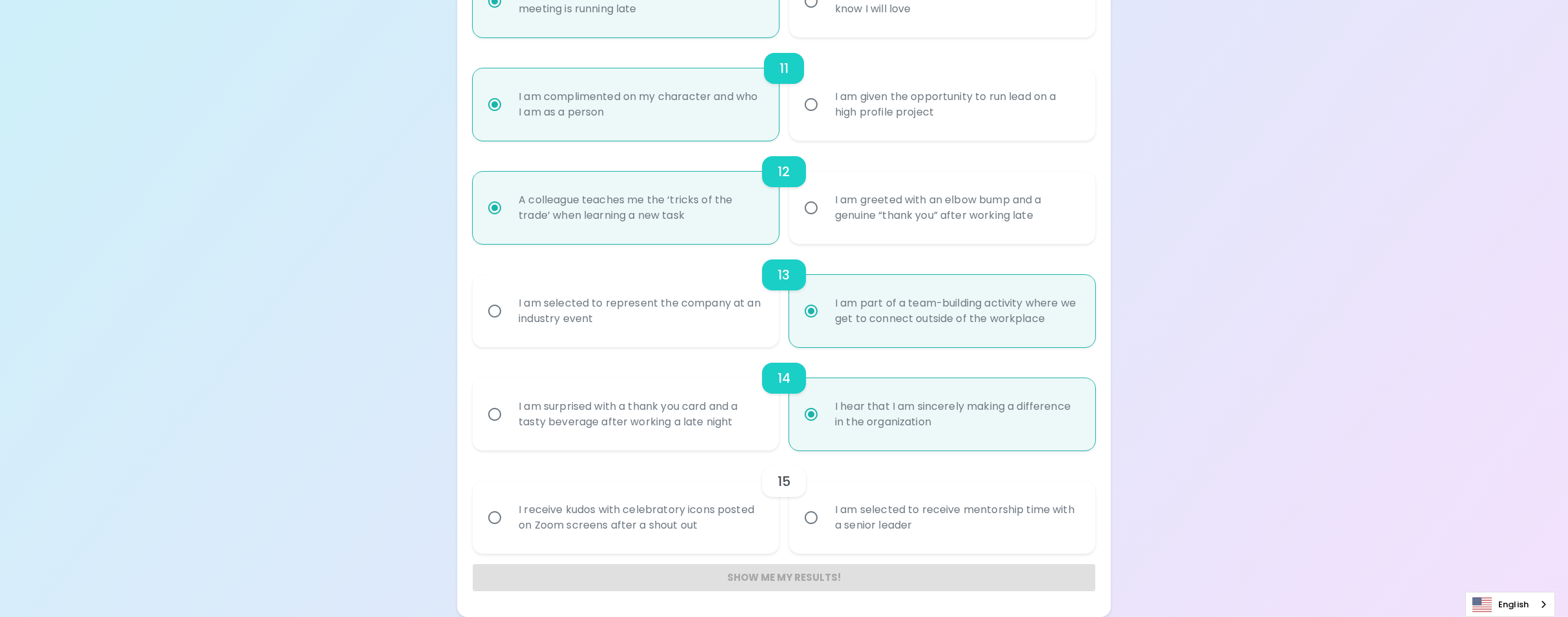
radio input "false"
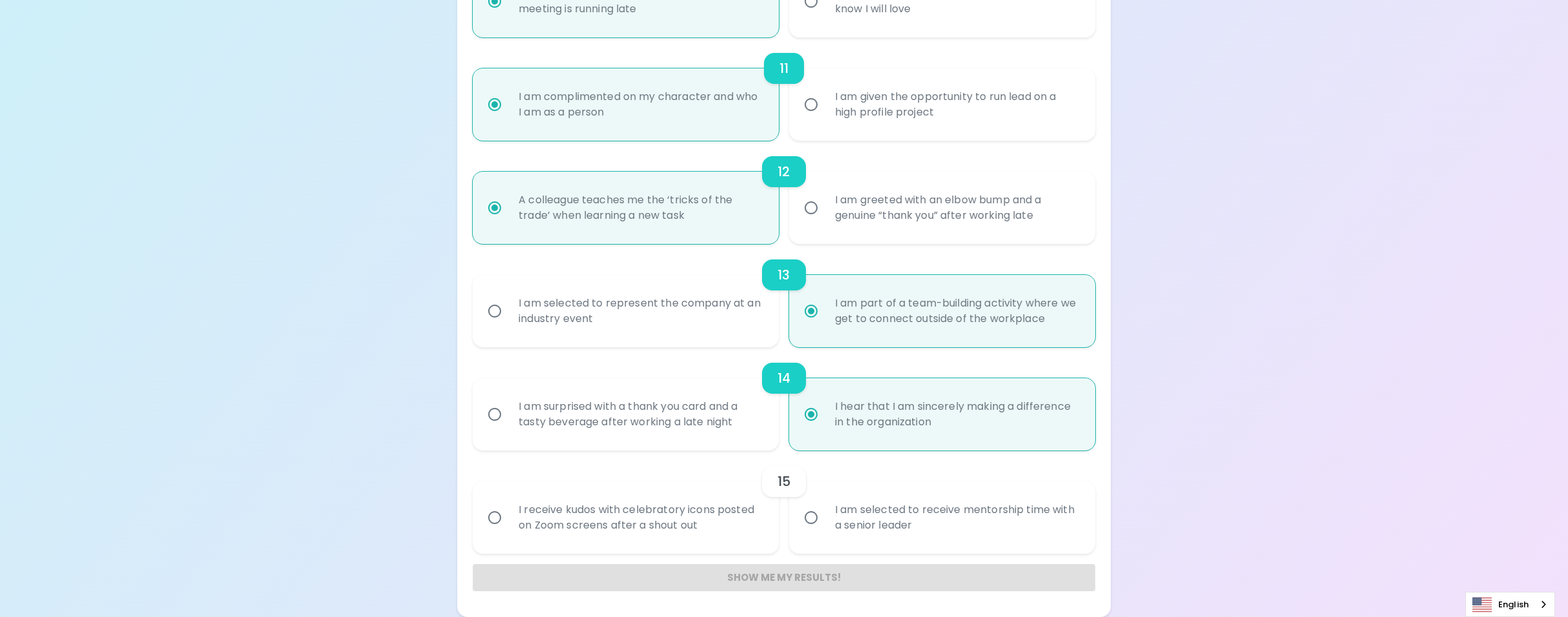
radio input "false"
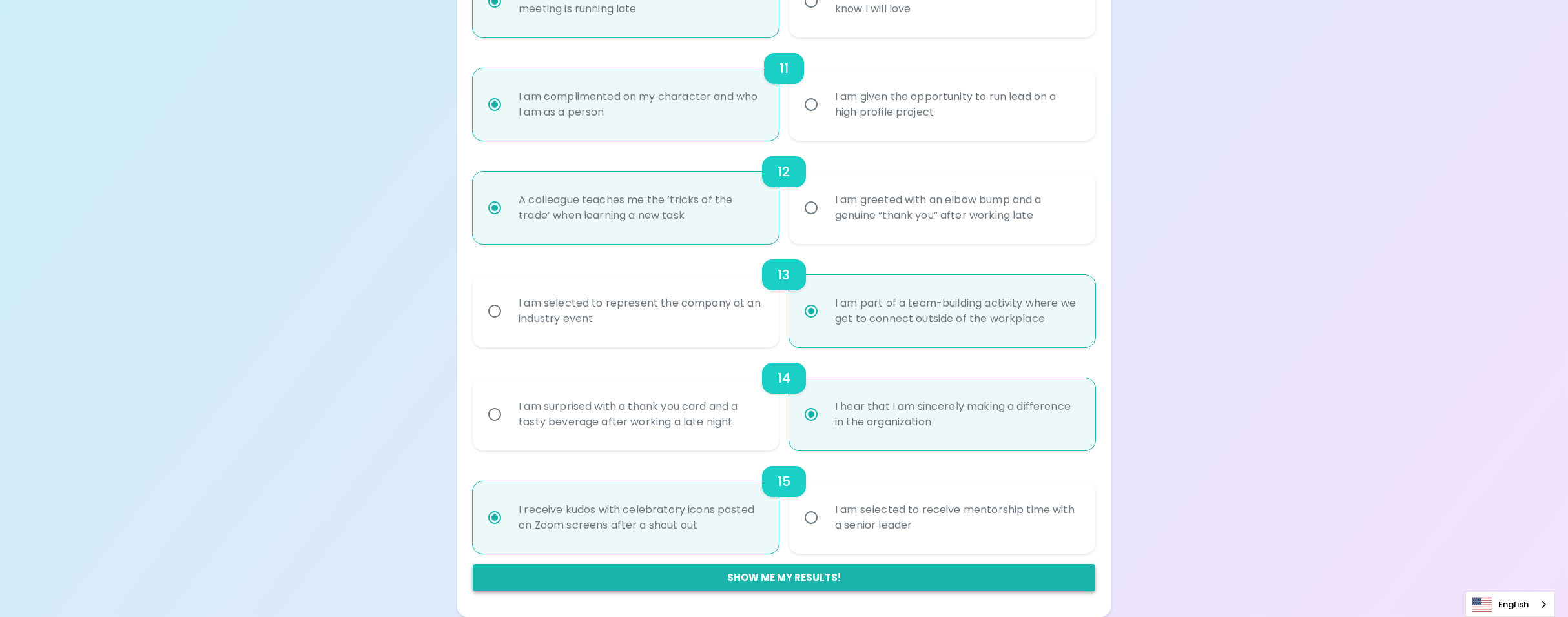
radio input "true"
click at [835, 577] on button "Show me my results!" at bounding box center [784, 578] width 623 height 27
radio input "false"
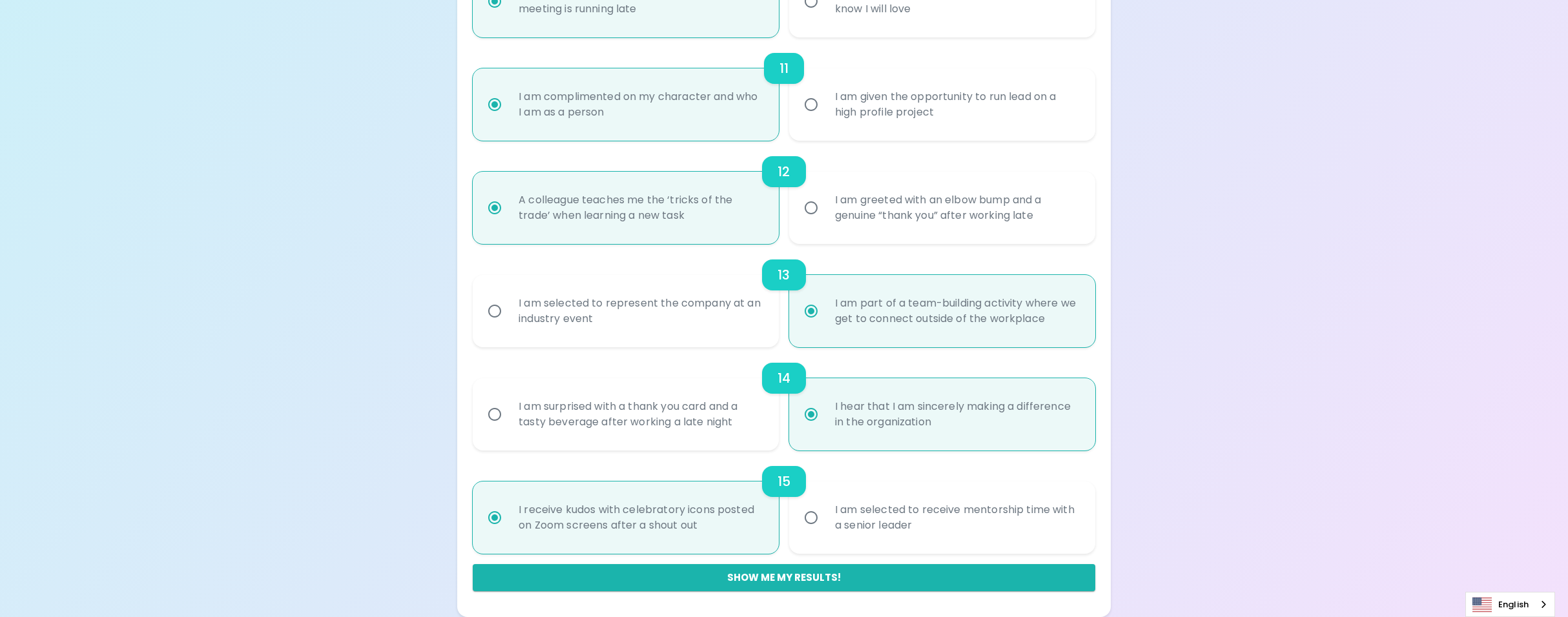
radio input "false"
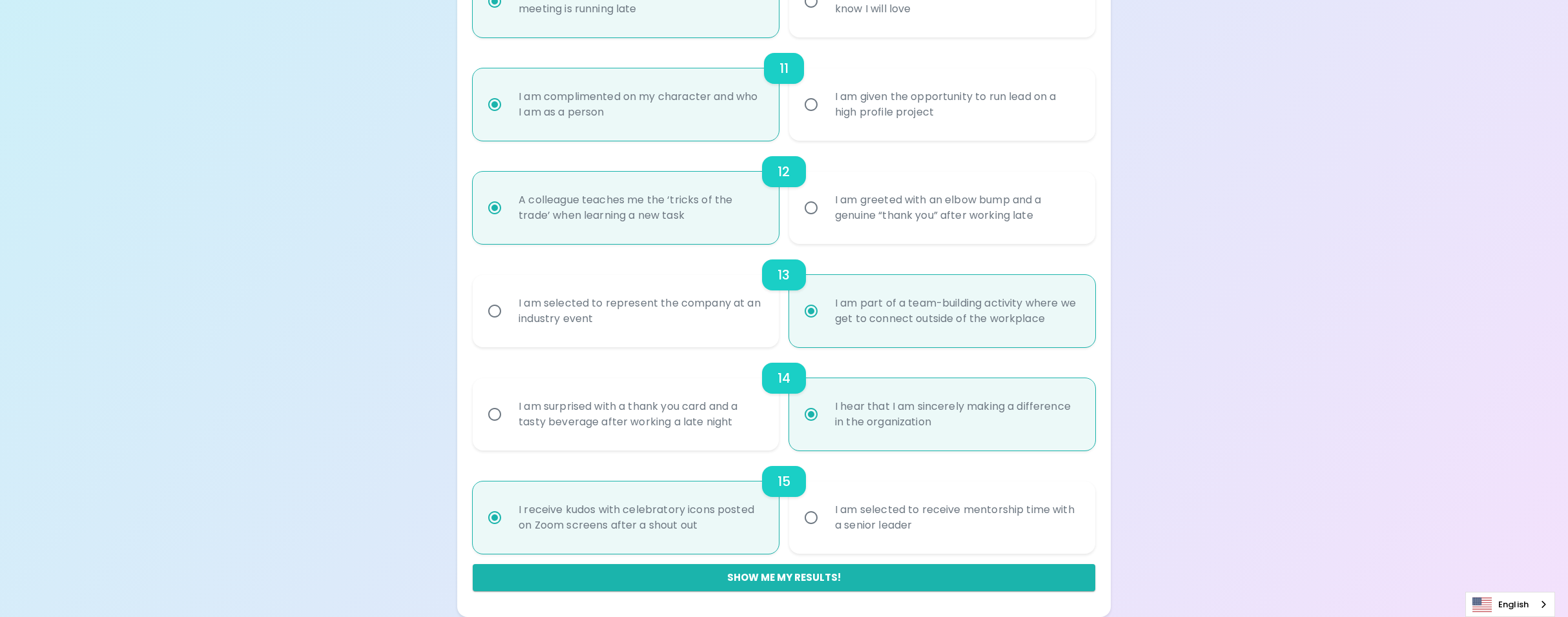
radio input "false"
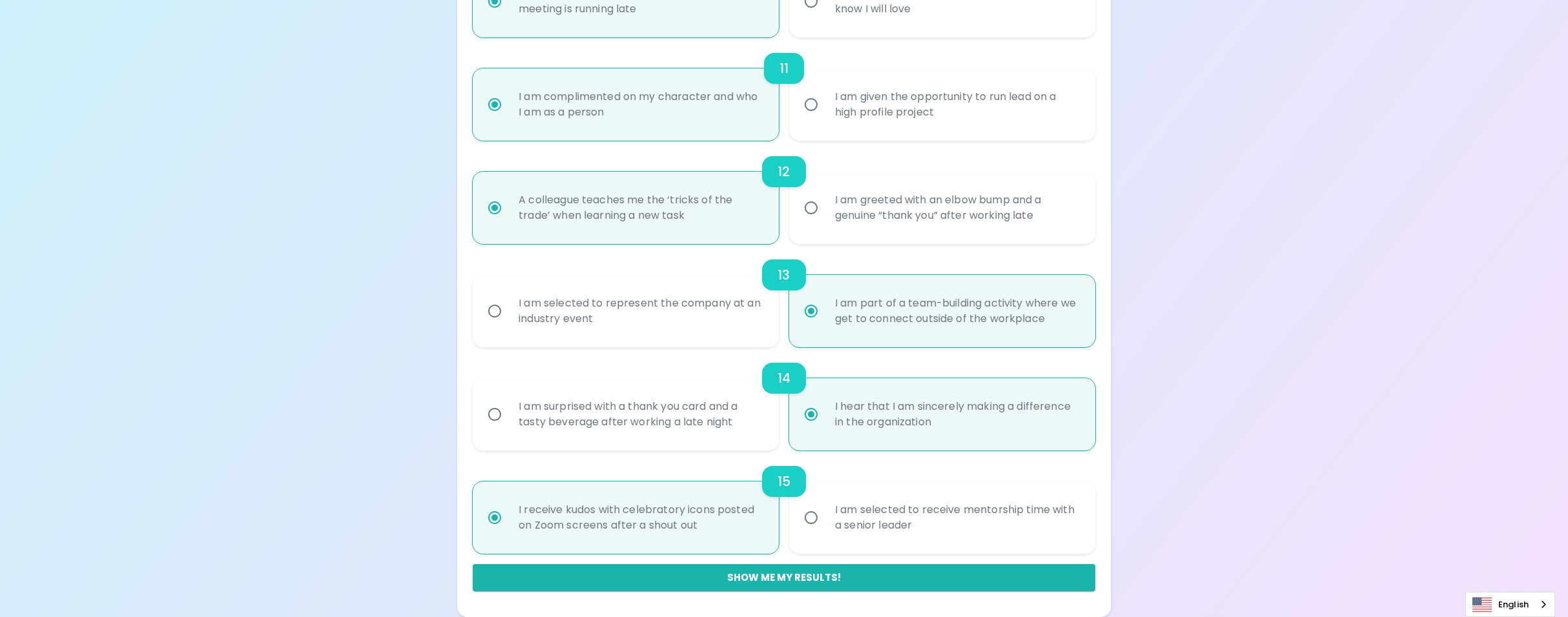
radio input "false"
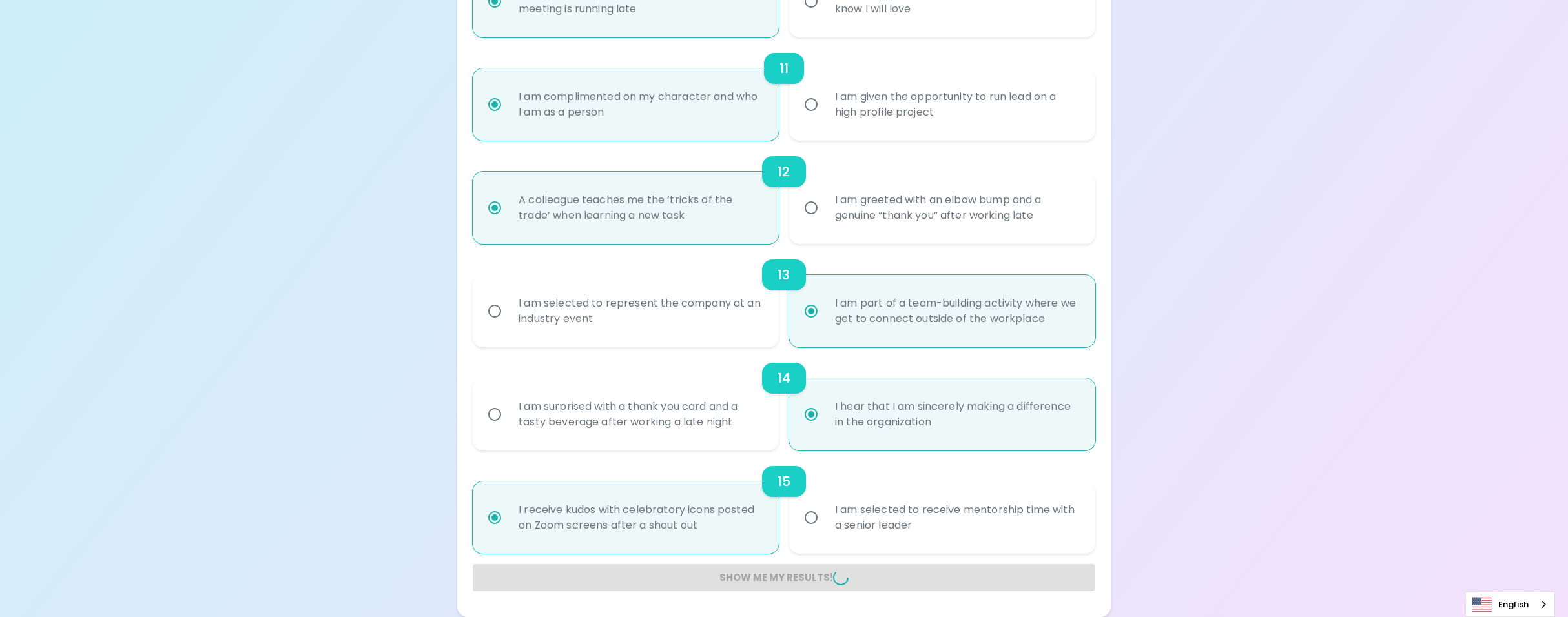
radio input "false"
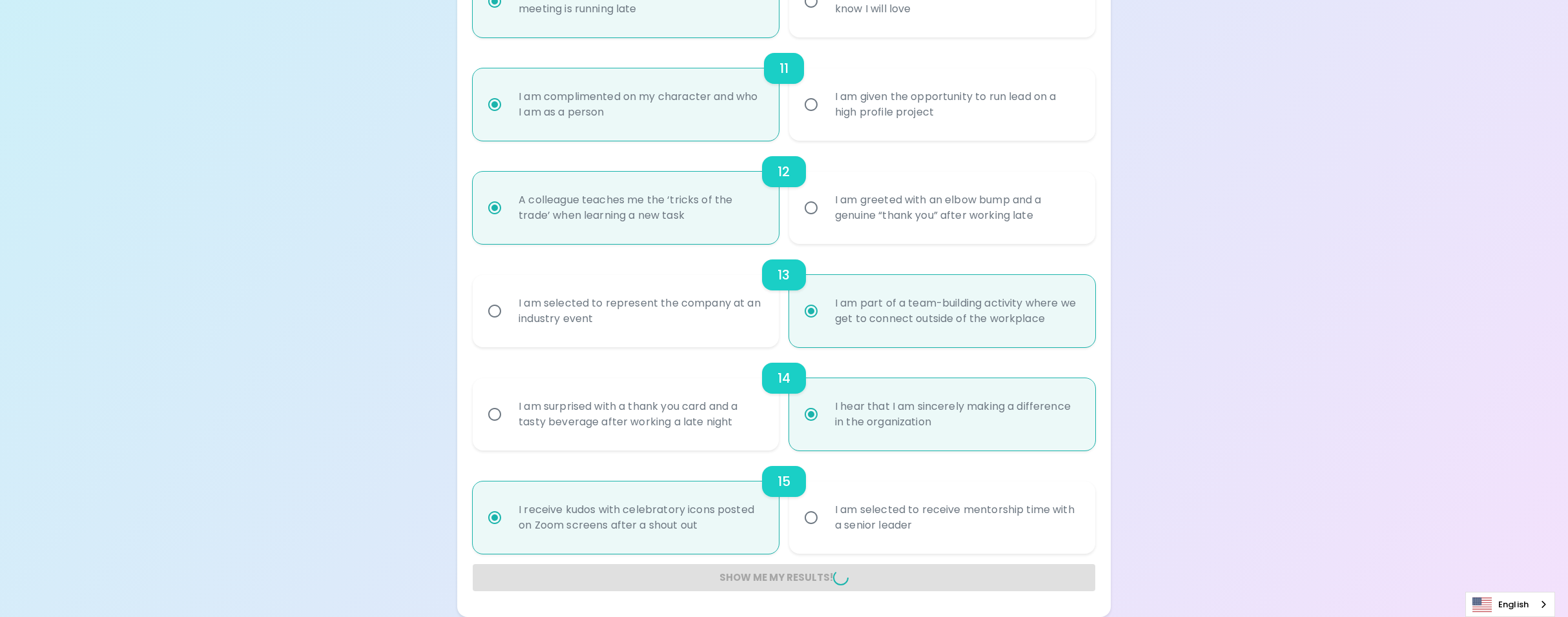
radio input "false"
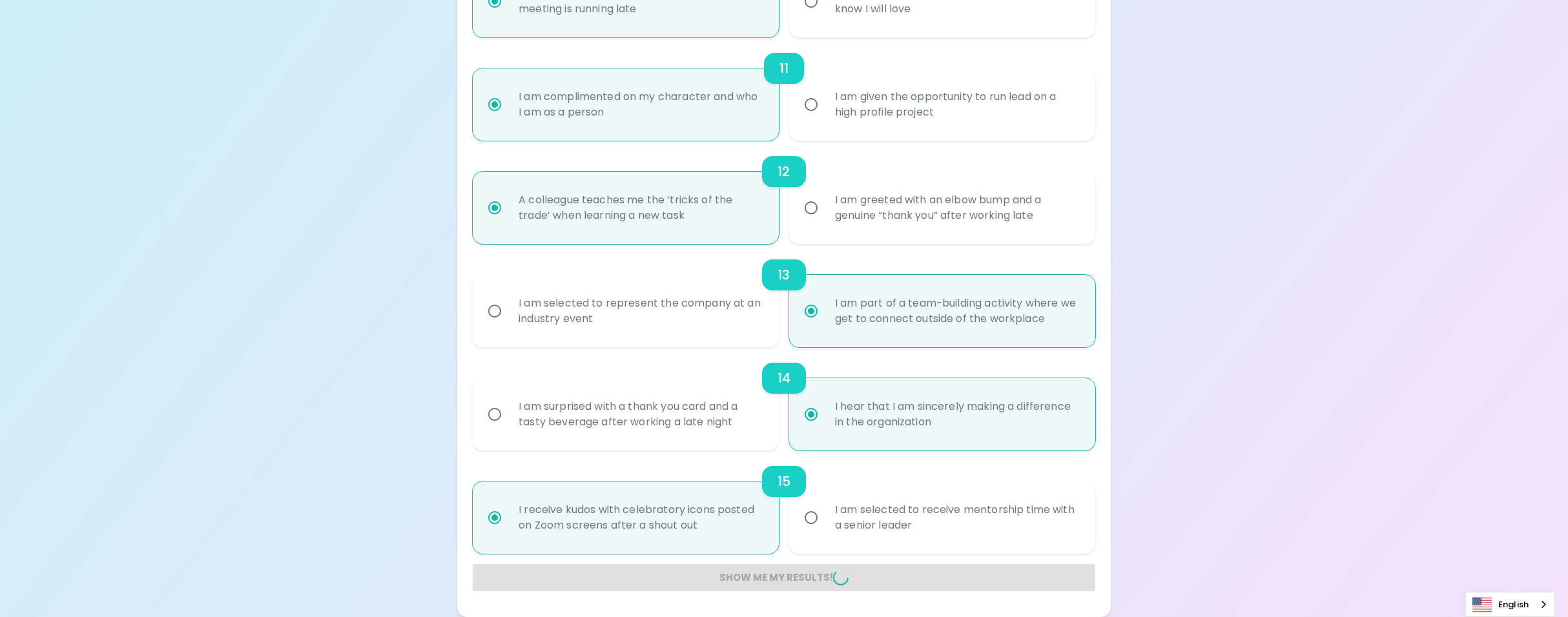
radio input "false"
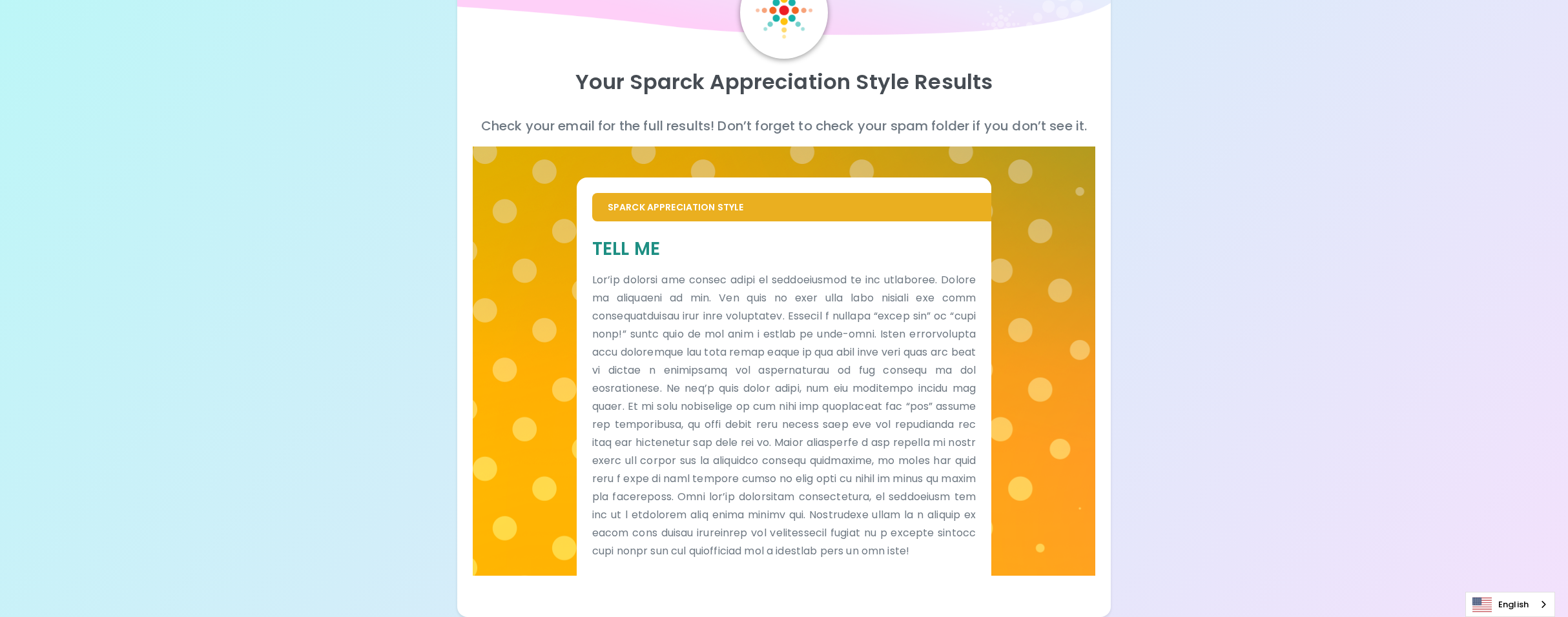
scroll to position [0, 0]
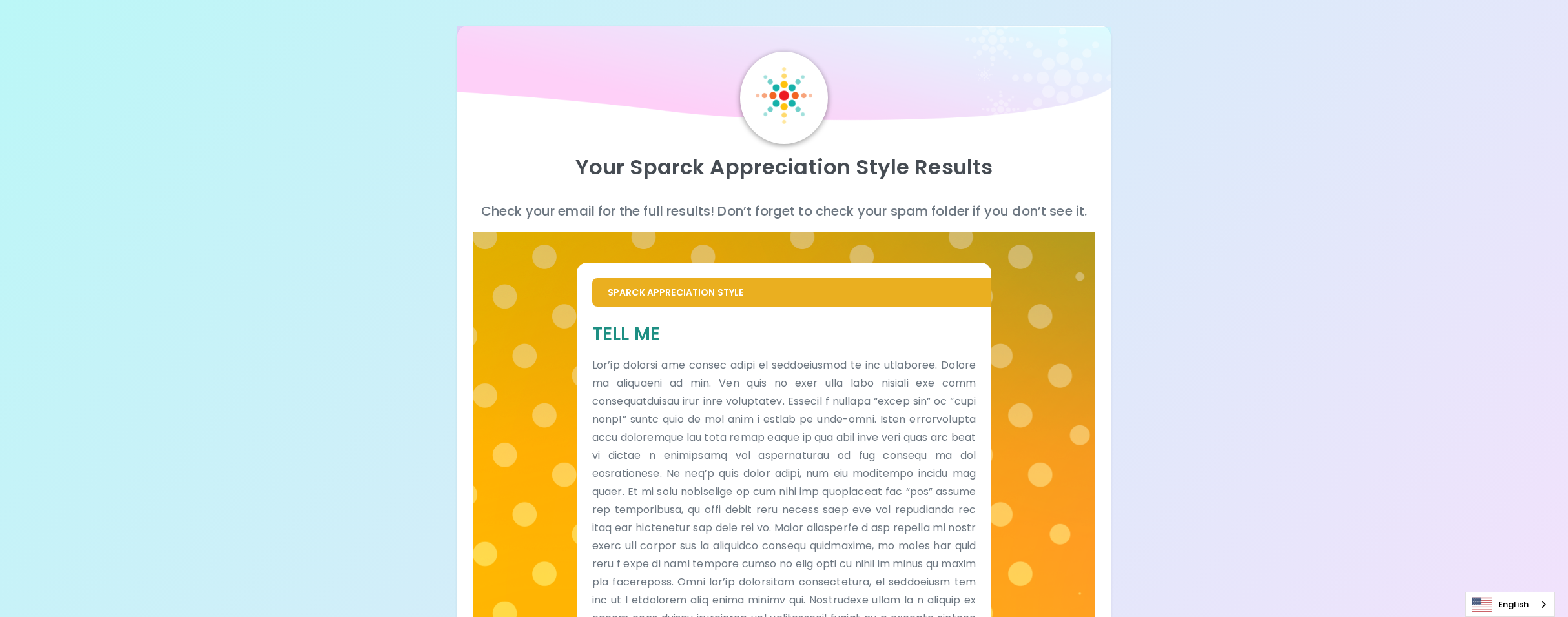
click at [815, 87] on div at bounding box center [784, 98] width 87 height 92
click at [722, 154] on p "Your Sparck Appreciation Style Results" at bounding box center [784, 166] width 623 height 26
